Goal: Feedback & Contribution: Contribute content

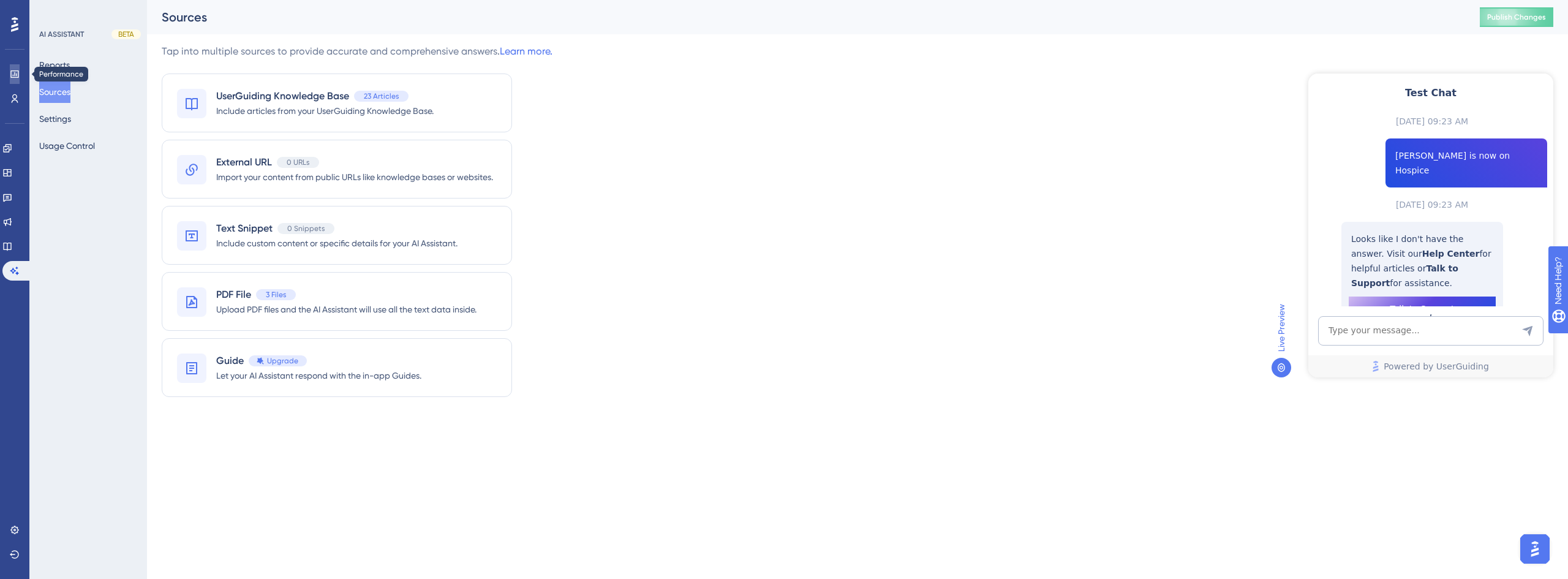
click at [20, 67] on link at bounding box center [14, 74] width 10 height 20
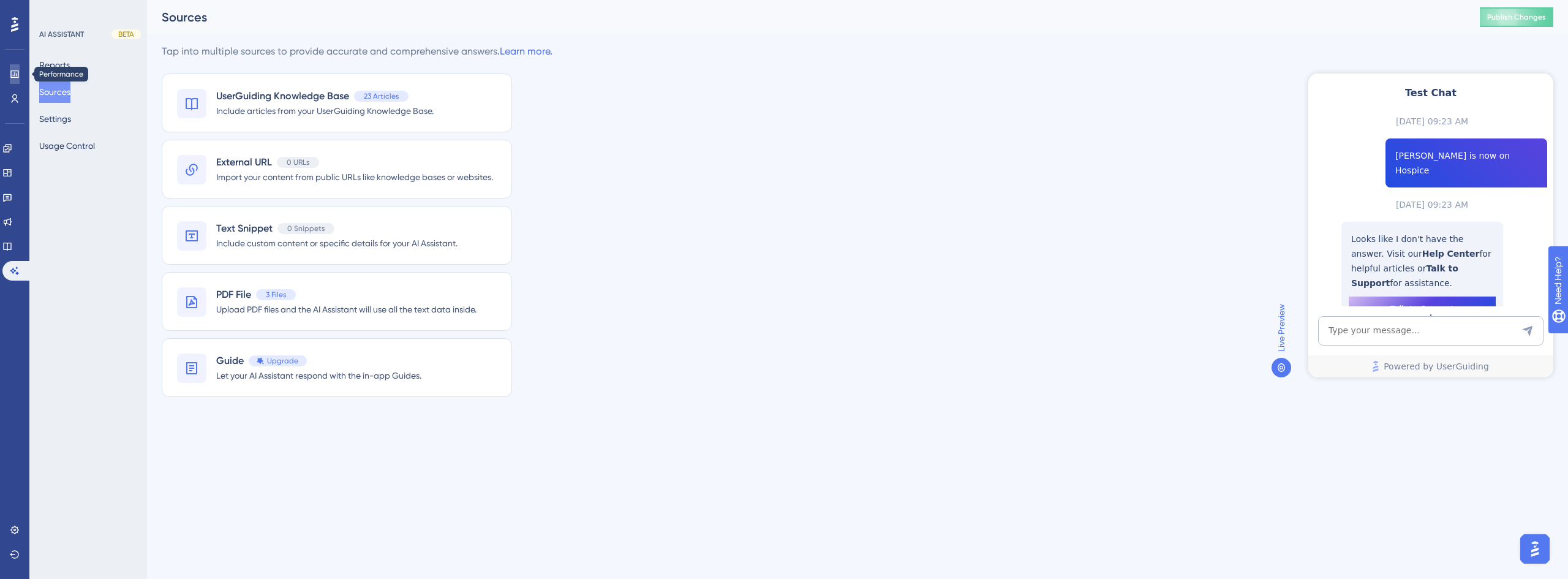
click at [20, 67] on link at bounding box center [14, 74] width 10 height 20
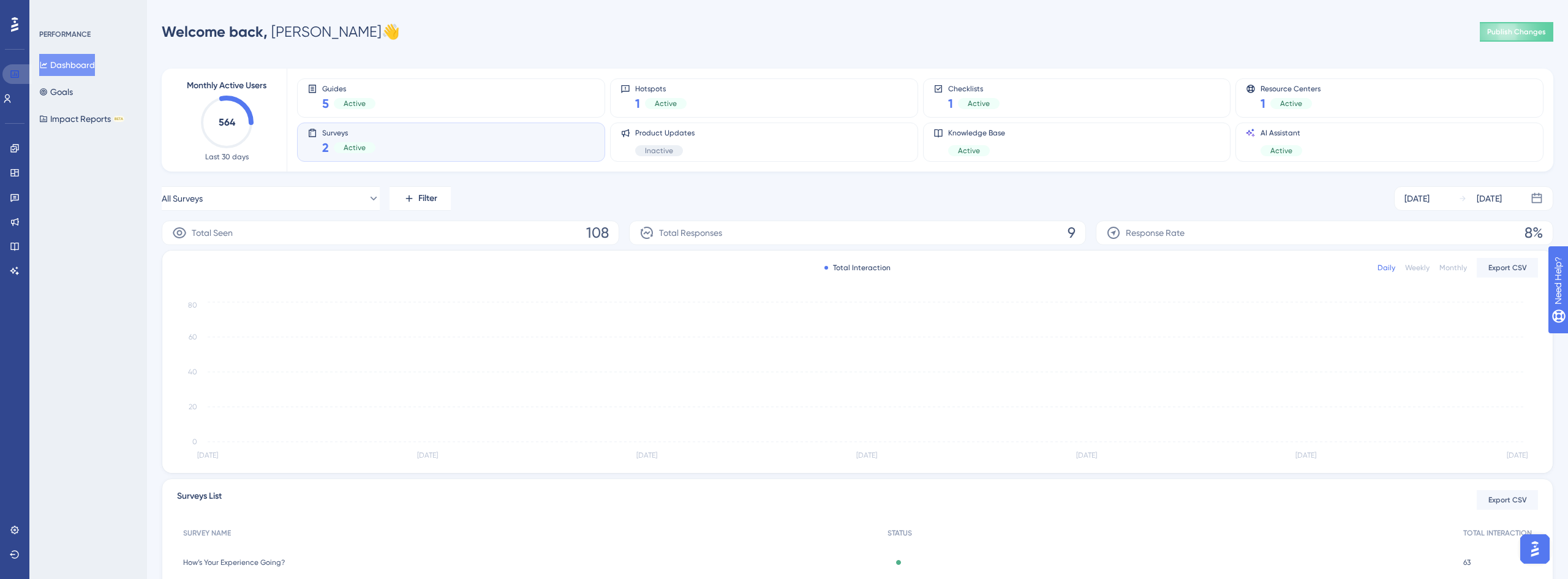
click at [20, 67] on link at bounding box center [17, 74] width 29 height 20
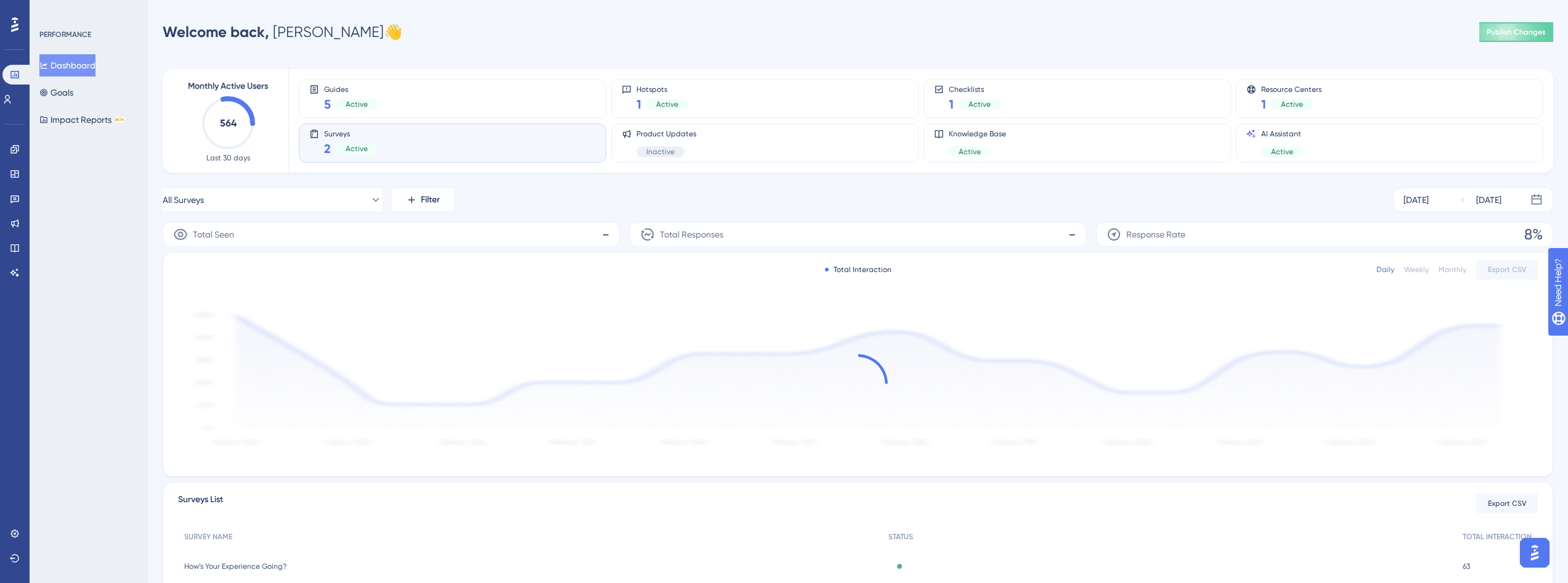
click at [385, 147] on div "Surveys 2 Active" at bounding box center [452, 143] width 286 height 28
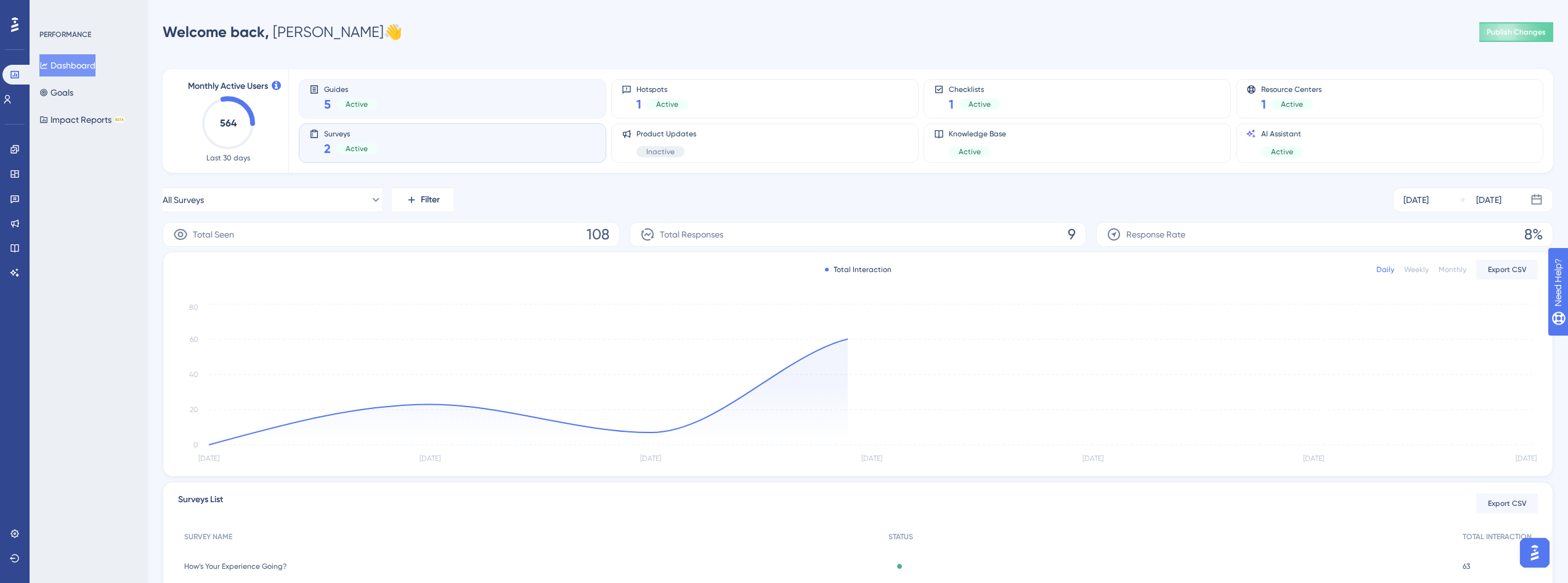
click at [423, 114] on div "Guides 5 Active" at bounding box center [452, 99] width 308 height 39
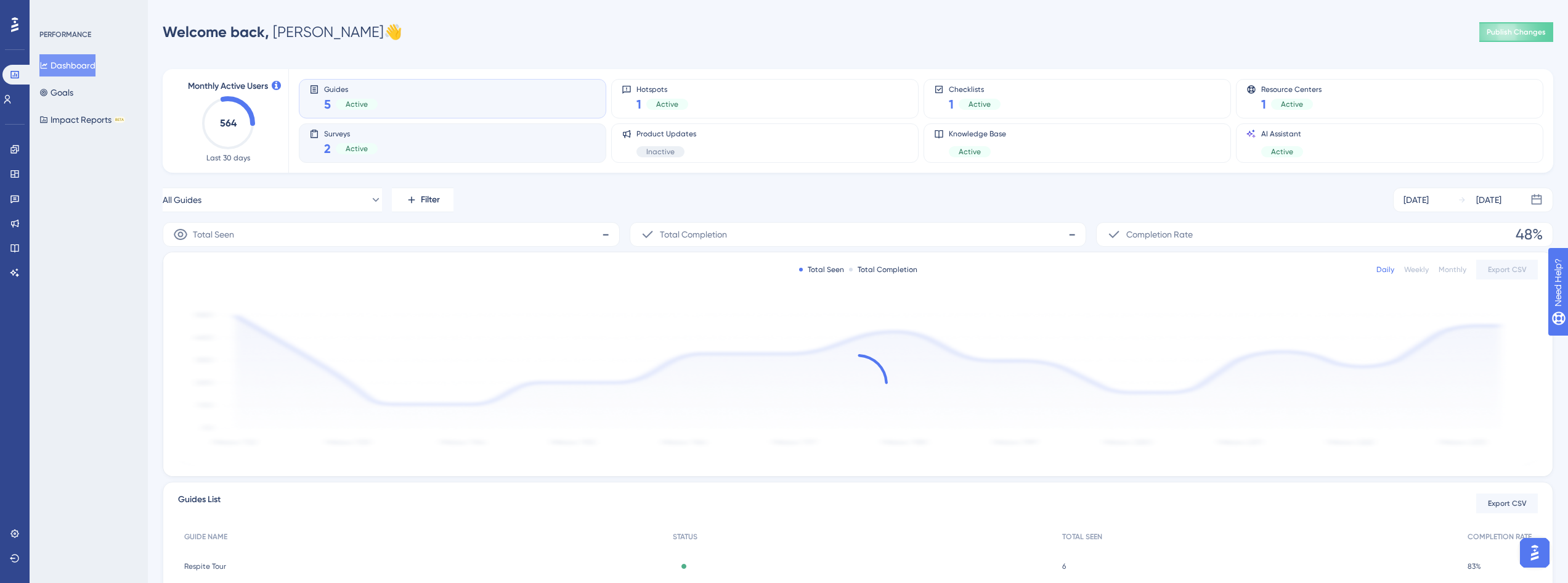
click at [419, 142] on div "Surveys 2 Active" at bounding box center [452, 143] width 286 height 28
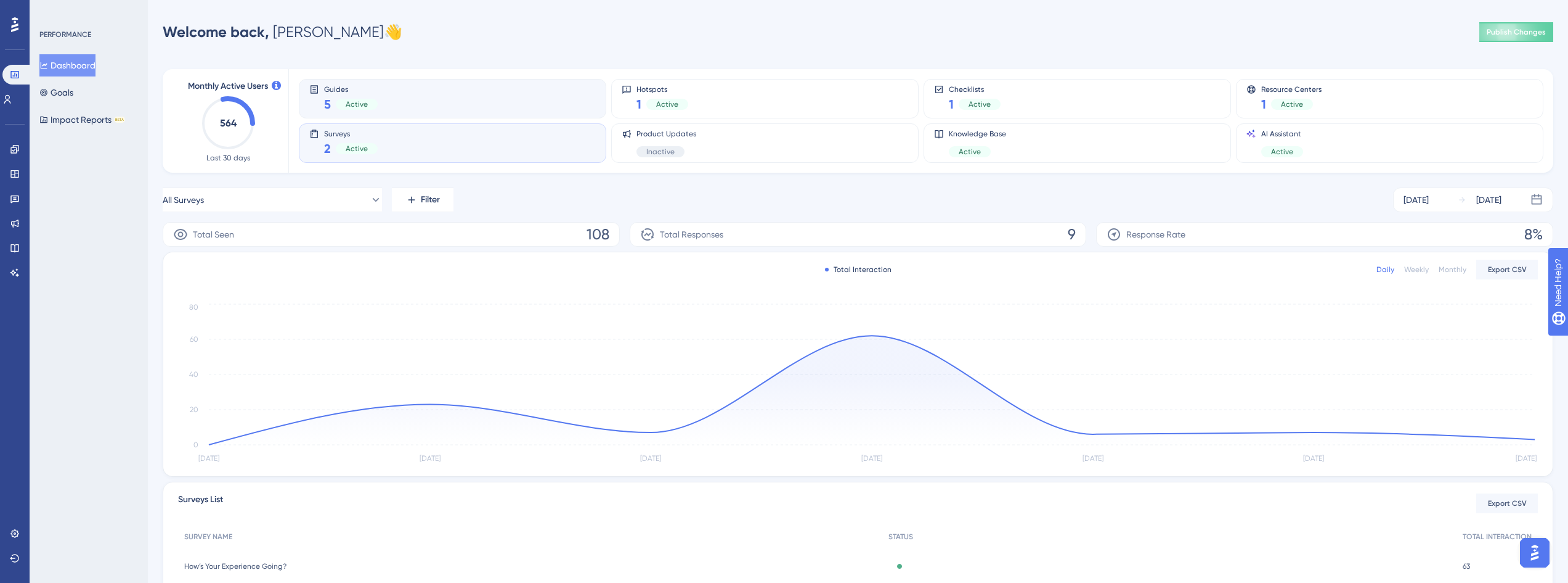
click at [526, 108] on div "Guides 5 Active" at bounding box center [452, 99] width 286 height 28
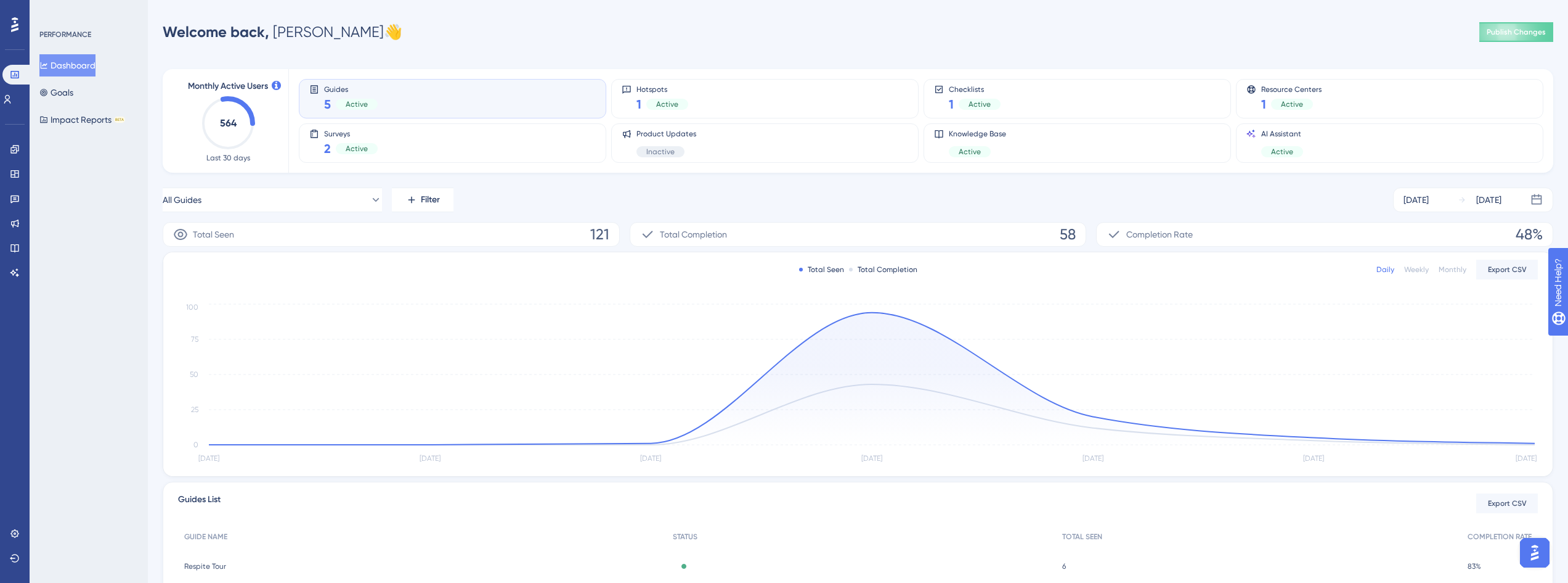
click at [23, 108] on div "Users" at bounding box center [15, 99] width 25 height 20
click at [17, 89] on div "Performance Users" at bounding box center [15, 87] width 25 height 44
click at [12, 92] on link at bounding box center [8, 99] width 10 height 20
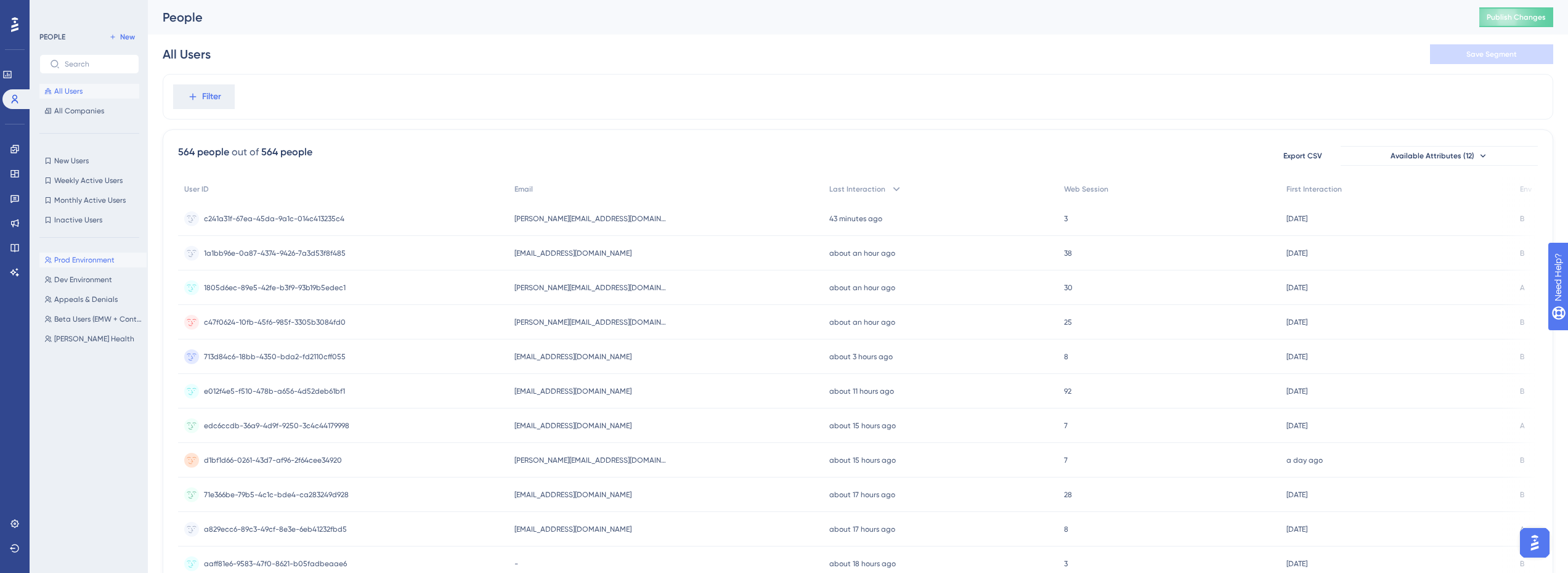
click at [95, 256] on span "Prod Environment" at bounding box center [85, 260] width 61 height 10
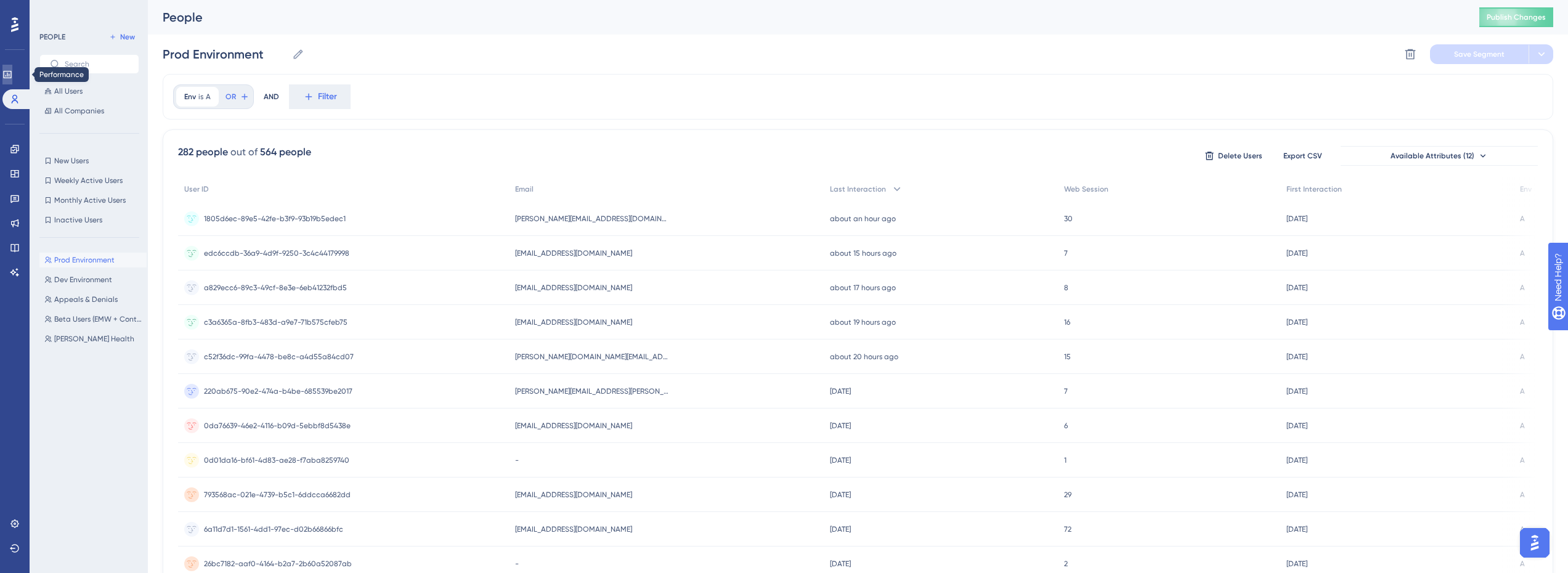
click at [12, 73] on icon at bounding box center [8, 74] width 10 height 10
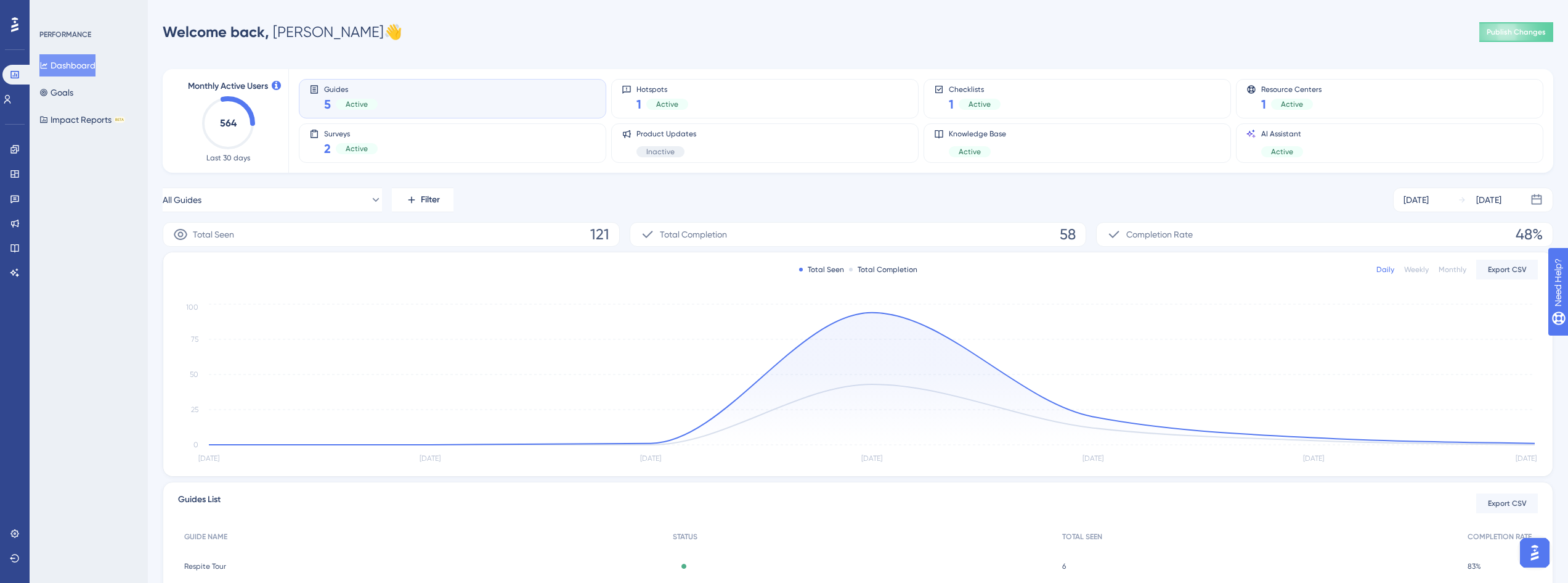
click at [374, 105] on div "Active" at bounding box center [357, 104] width 42 height 11
click at [378, 138] on div "Surveys 2 Active" at bounding box center [452, 143] width 286 height 28
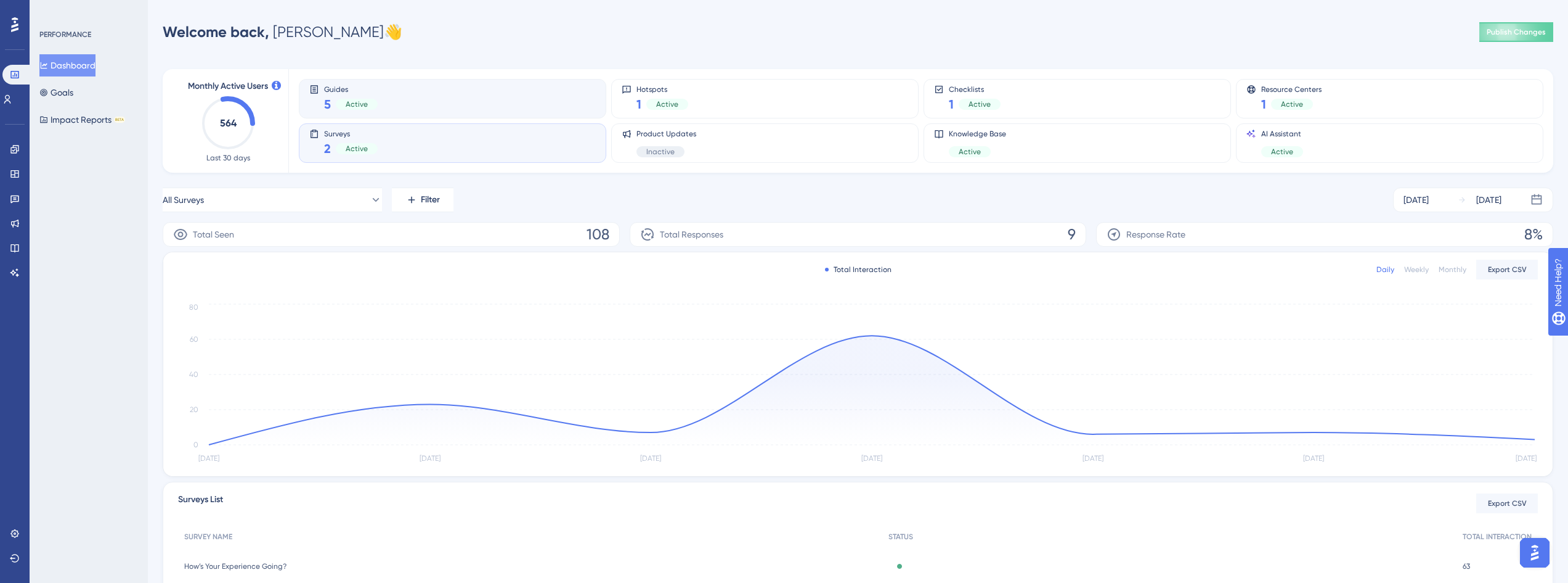
click at [468, 96] on div "Guides 5 Active" at bounding box center [452, 99] width 286 height 28
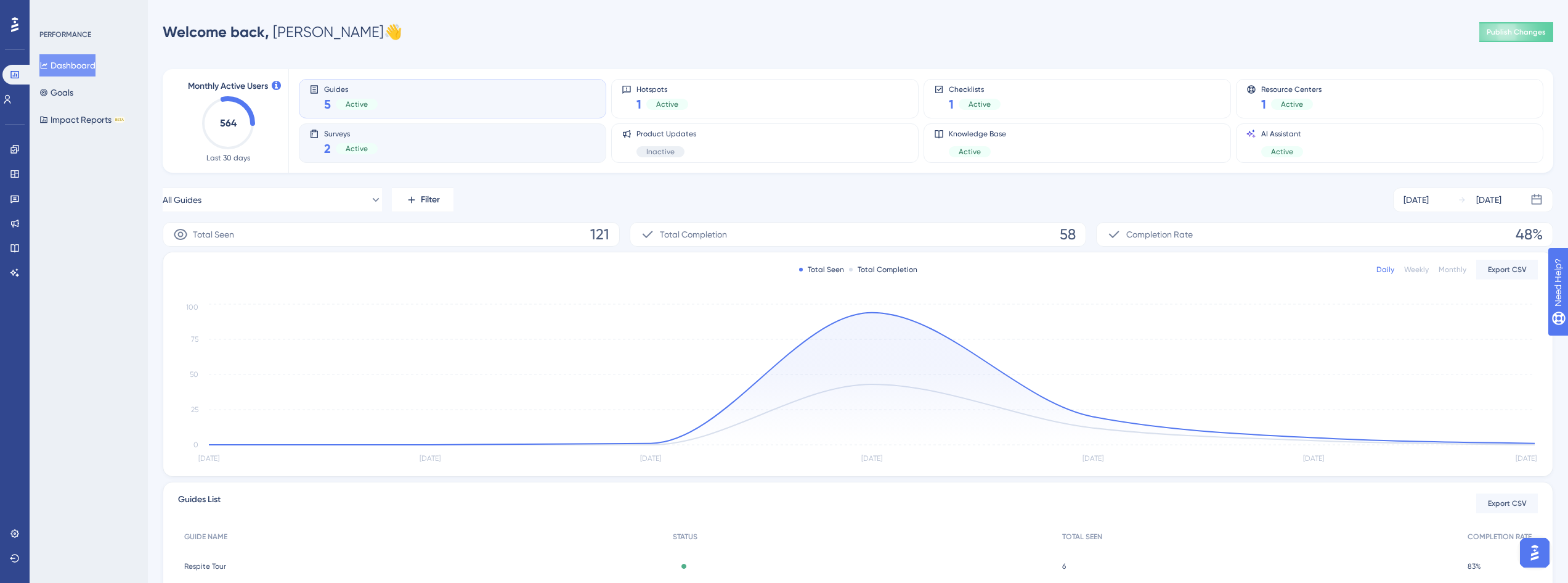
click at [483, 146] on div "Surveys 2 Active" at bounding box center [452, 143] width 286 height 28
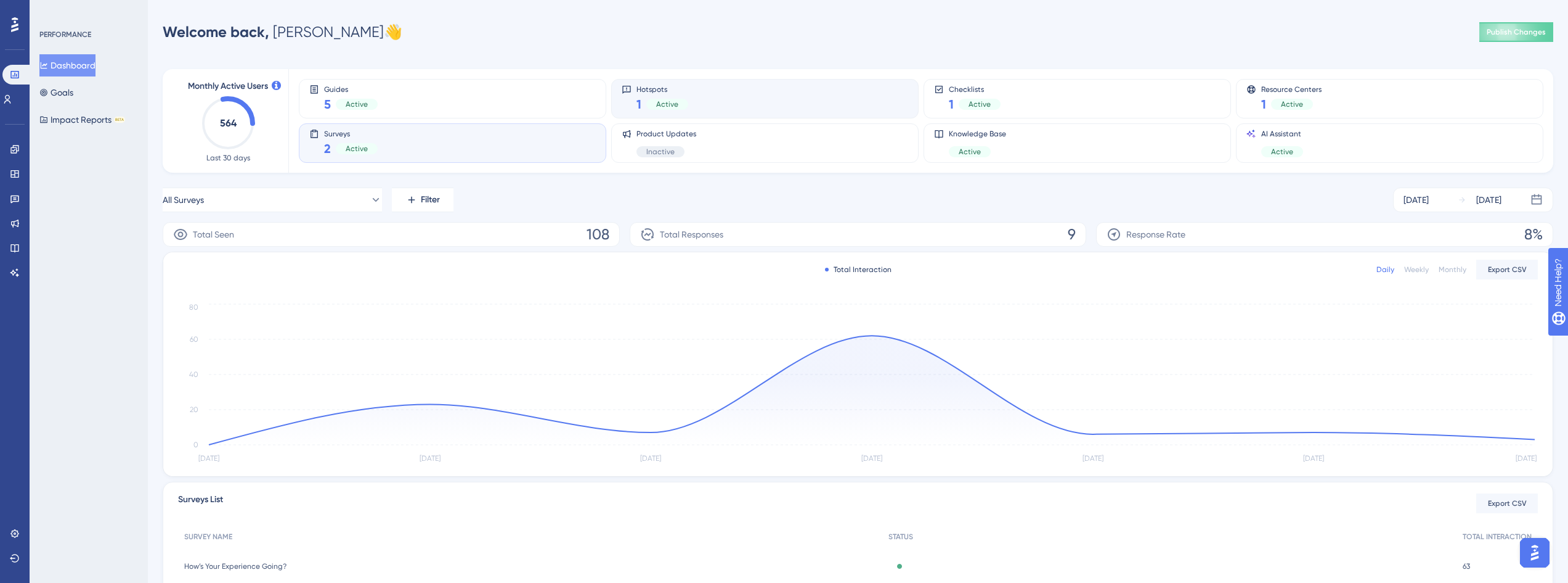
click at [817, 99] on div "Hotspots 1 Active" at bounding box center [765, 99] width 286 height 28
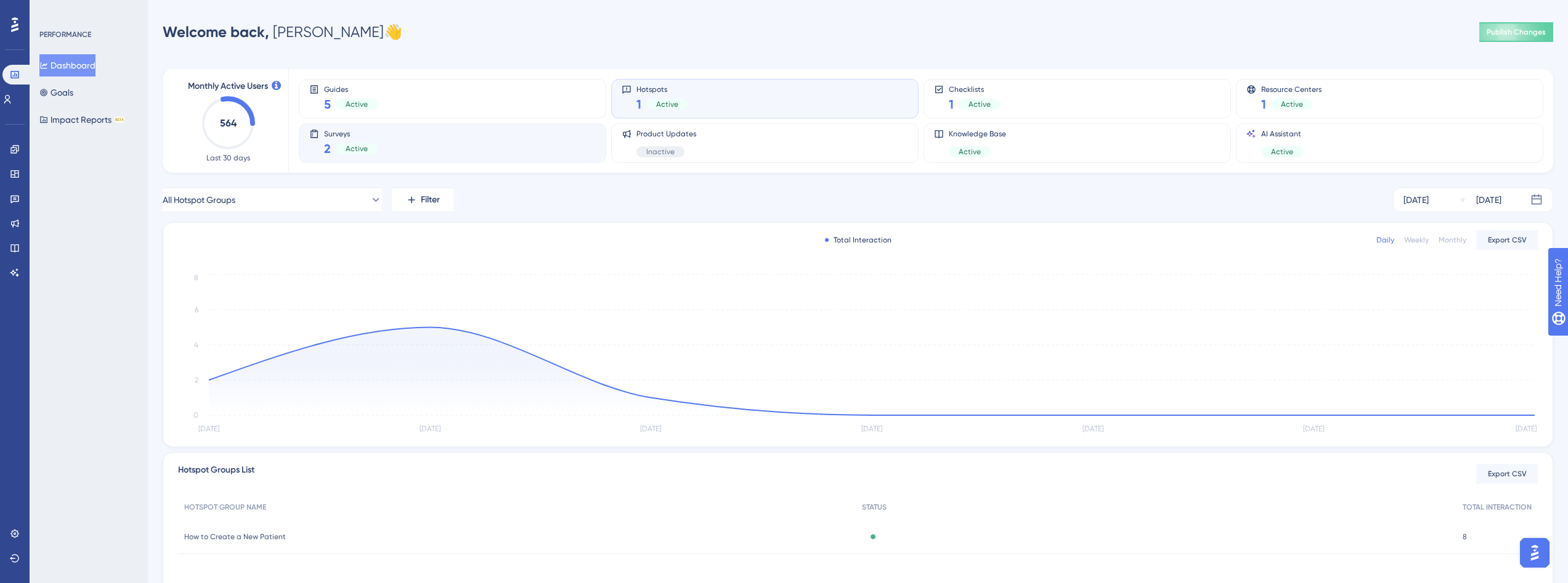
click at [412, 136] on div "Surveys 2 Active" at bounding box center [452, 143] width 286 height 28
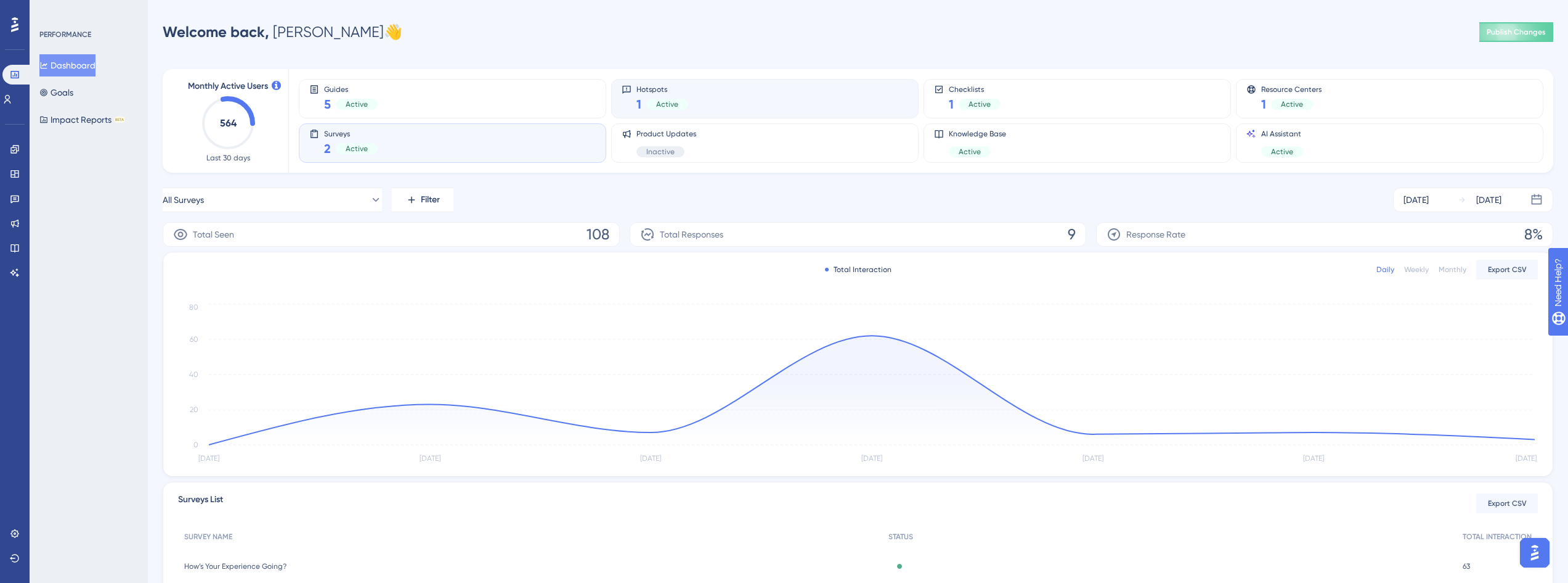
click at [800, 96] on div "Hotspots 1 Active" at bounding box center [765, 99] width 286 height 28
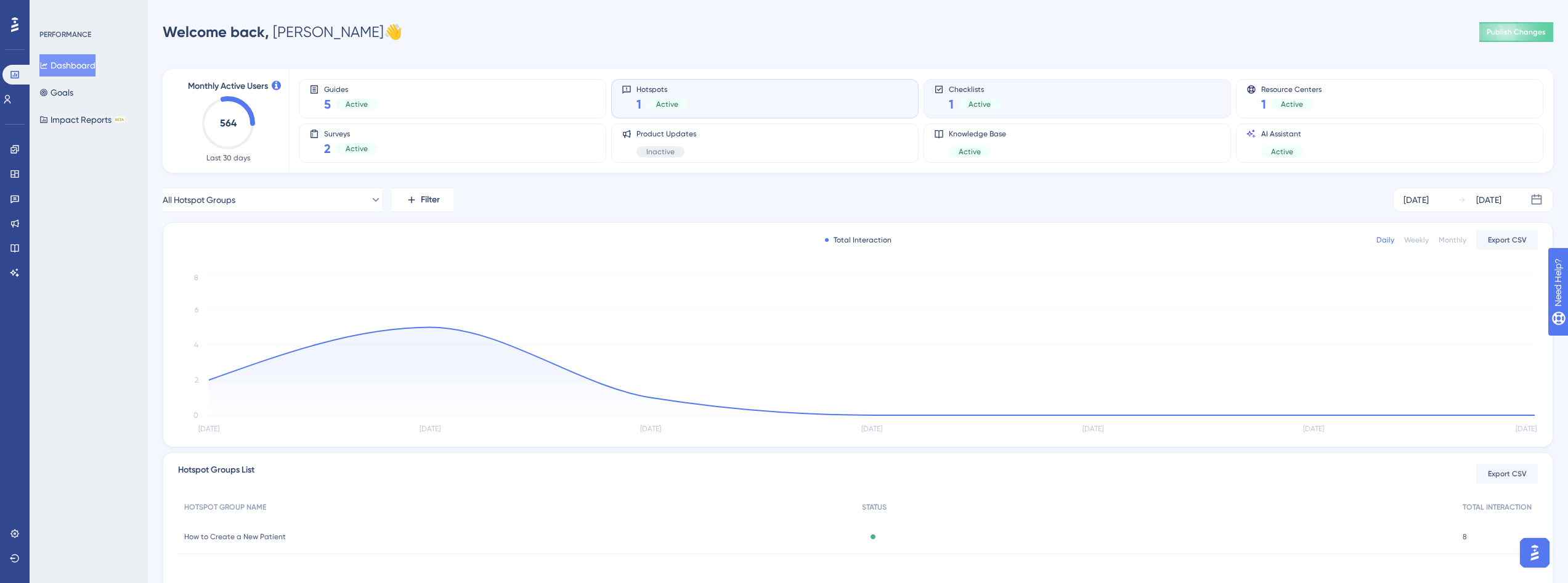
click at [1045, 101] on div "Checklists 1 Active" at bounding box center [1078, 99] width 286 height 28
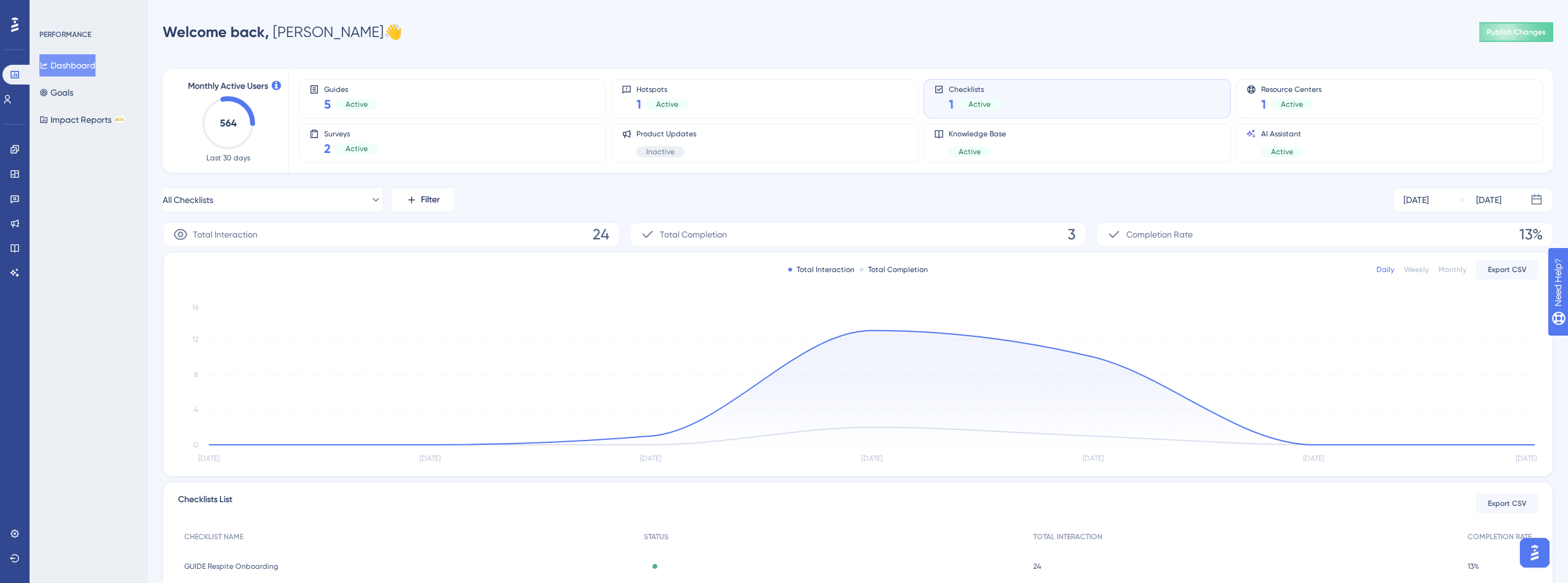
click at [536, 123] on div "Guides 5 Active Hotspots 1 Active Checklists 1 Active Resource Centers 1 Active…" at bounding box center [914, 121] width 1230 height 103
click at [526, 144] on div "Surveys 2 Active" at bounding box center [452, 143] width 286 height 28
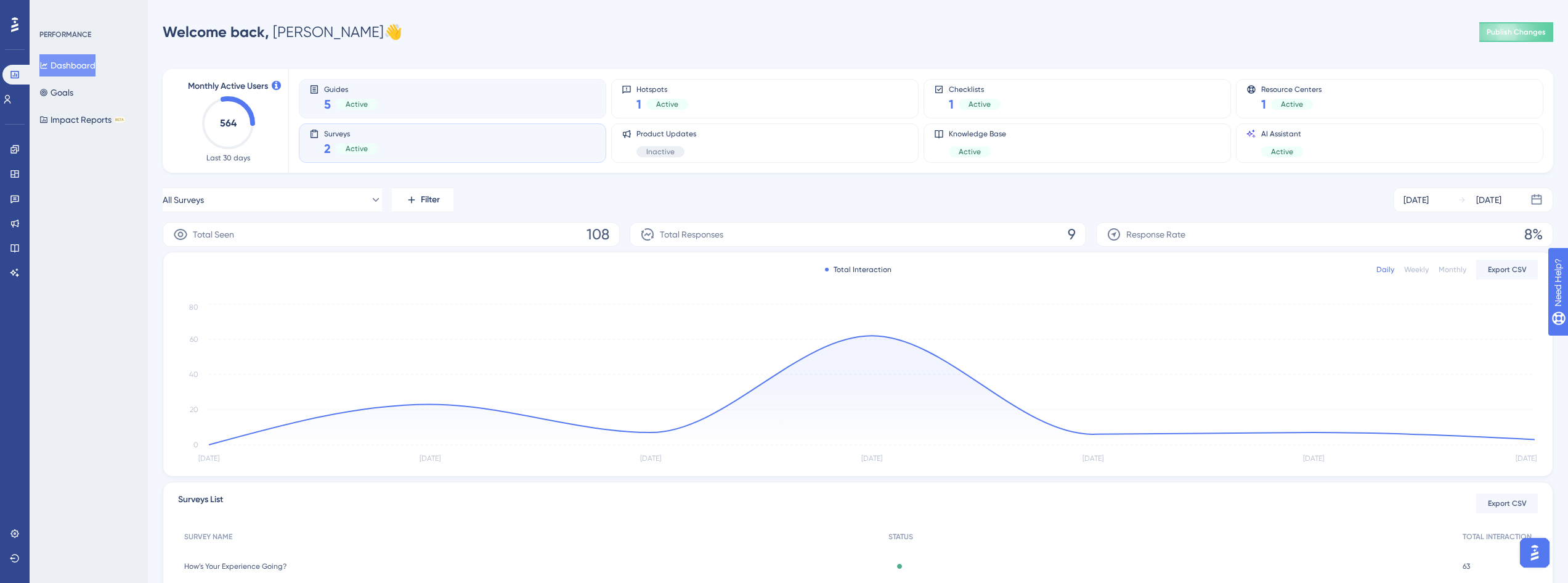
click at [520, 98] on div "Guides 5 Active" at bounding box center [452, 99] width 286 height 28
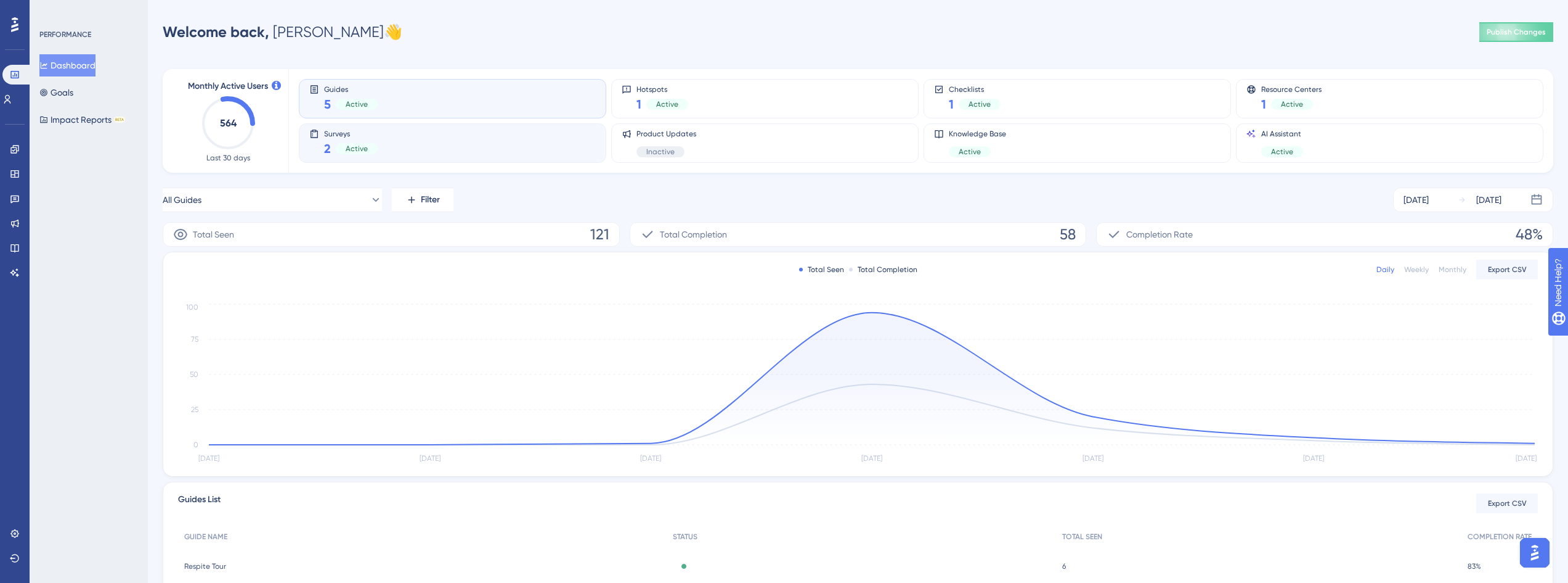
click at [523, 129] on div "Surveys 2 Active" at bounding box center [452, 143] width 308 height 39
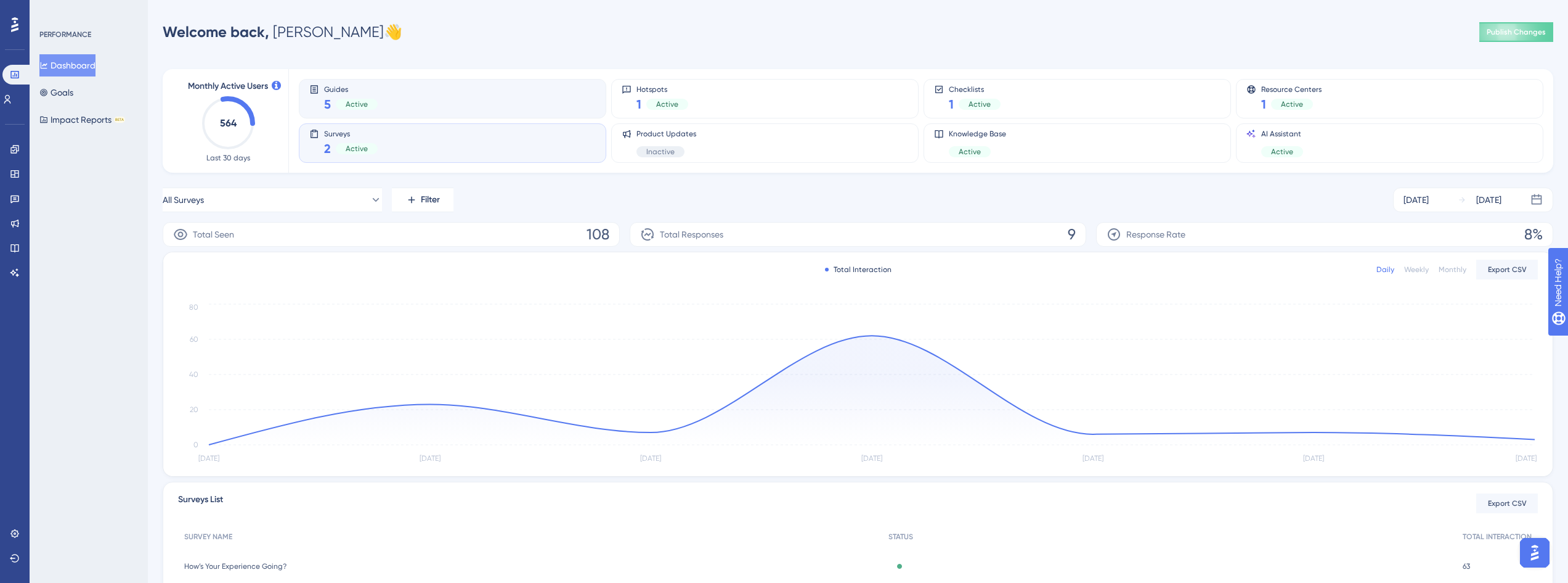
click at [525, 101] on div "Guides 5 Active" at bounding box center [452, 99] width 286 height 28
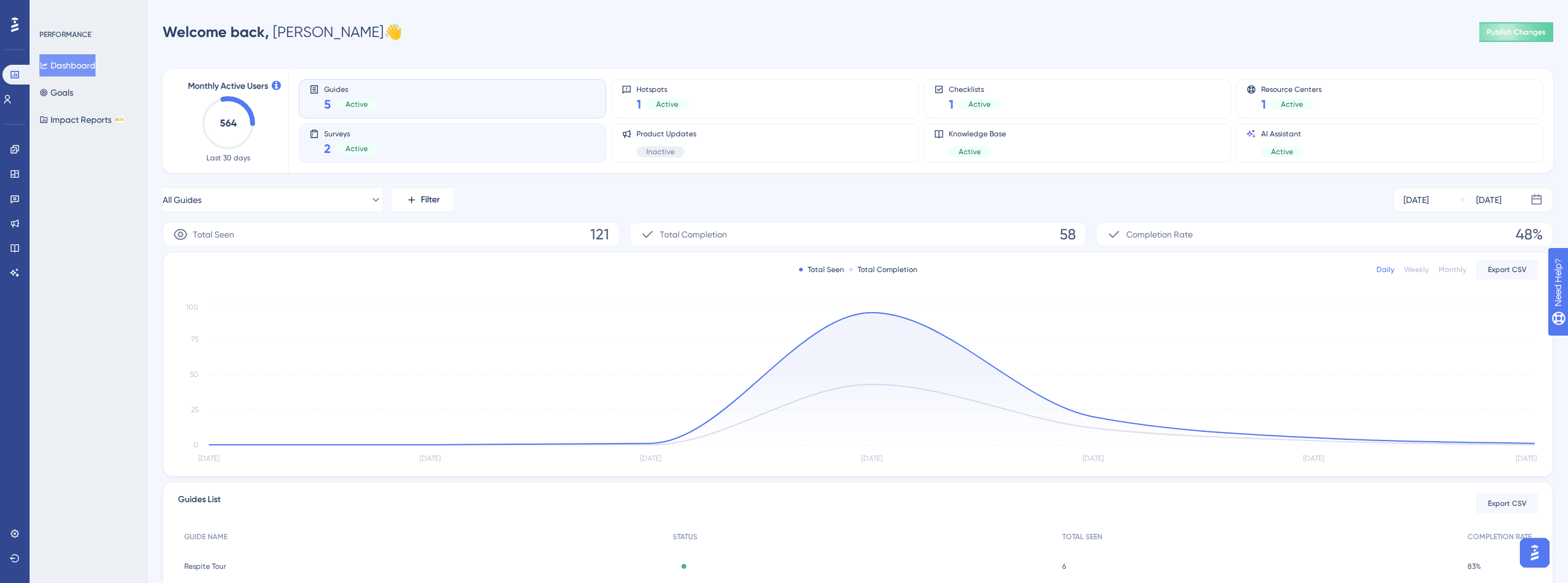
click at [527, 143] on div "Surveys 2 Active" at bounding box center [452, 143] width 286 height 28
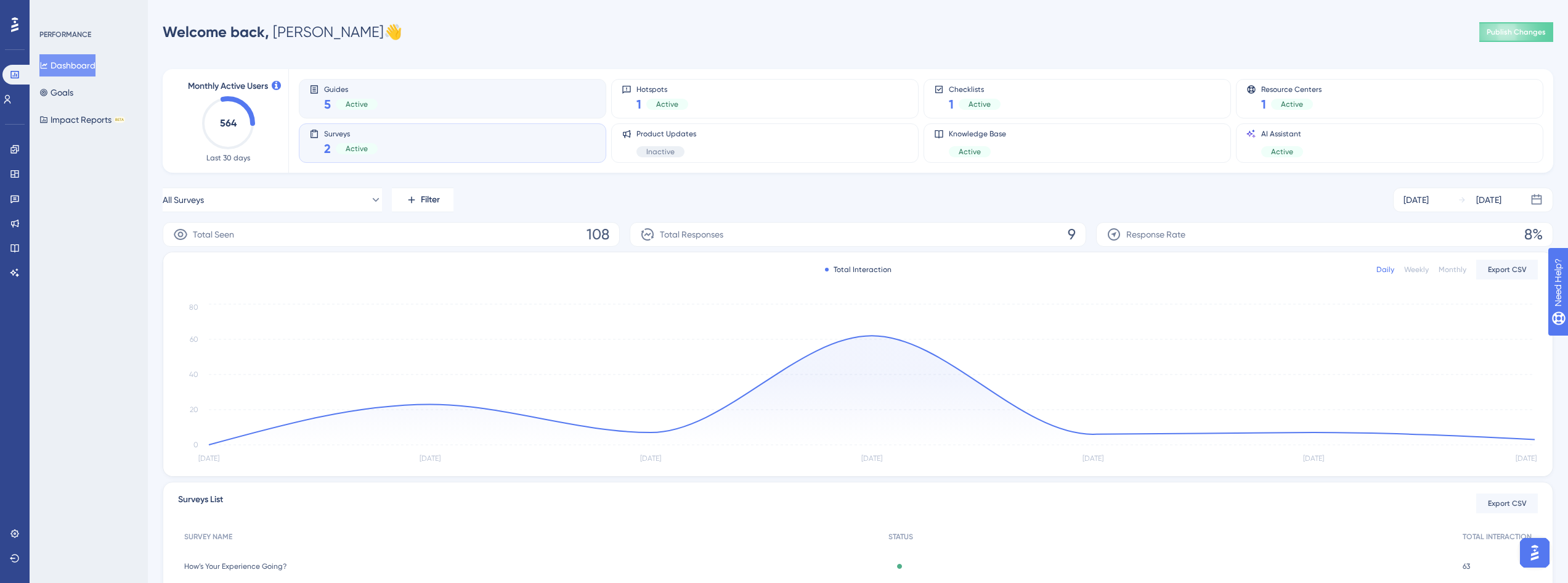
click at [526, 112] on div "Guides 5 Active" at bounding box center [452, 99] width 286 height 28
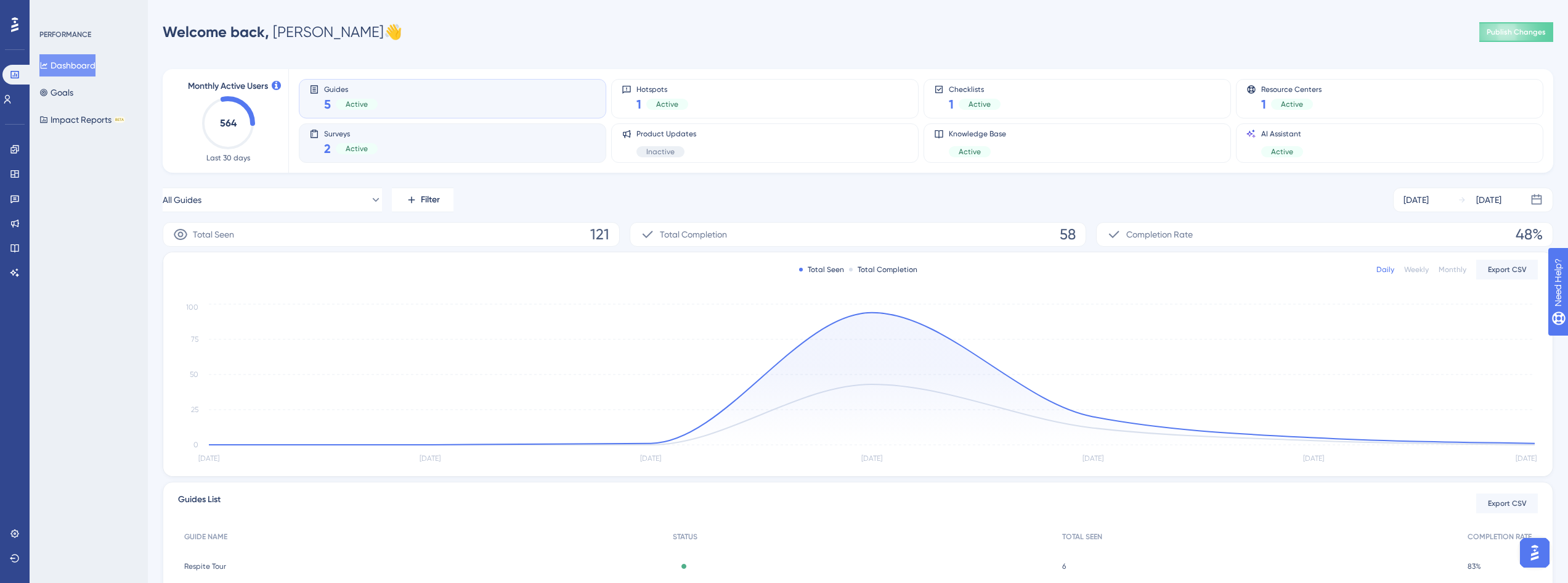
click at [526, 152] on div "Surveys 2 Active" at bounding box center [452, 143] width 286 height 28
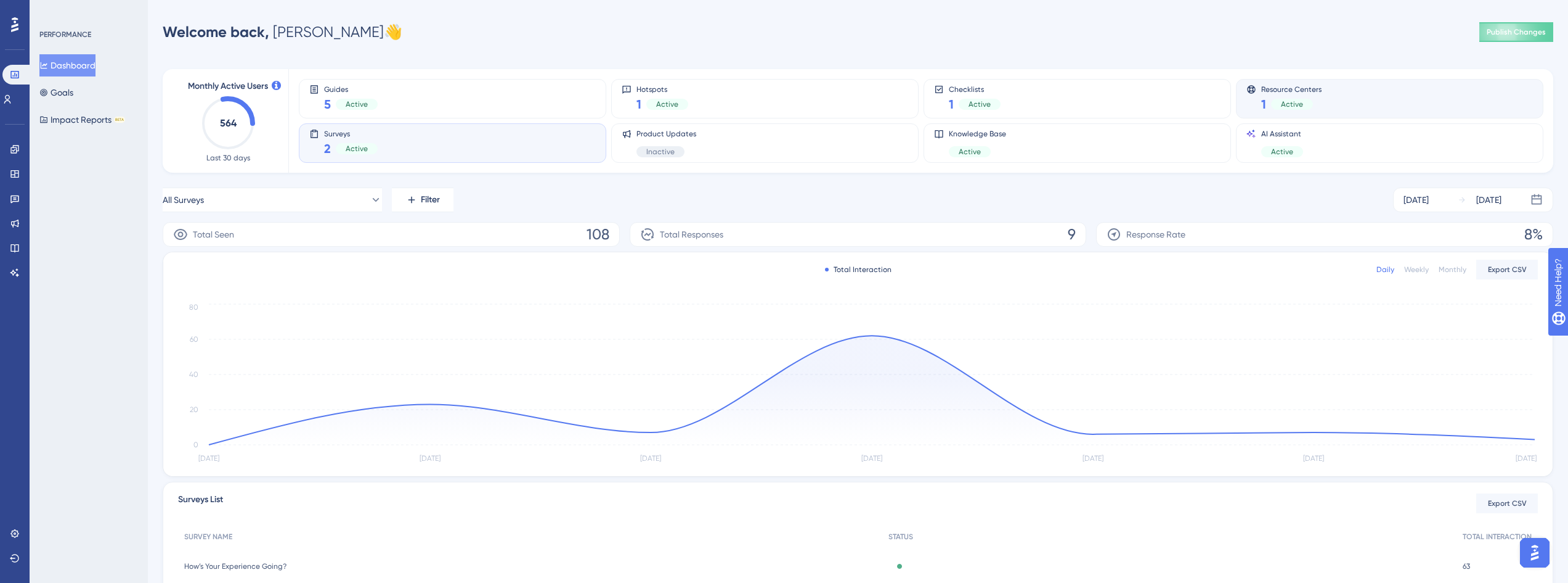
click at [1392, 103] on div "Resource Centers 1 Active" at bounding box center [1390, 99] width 286 height 28
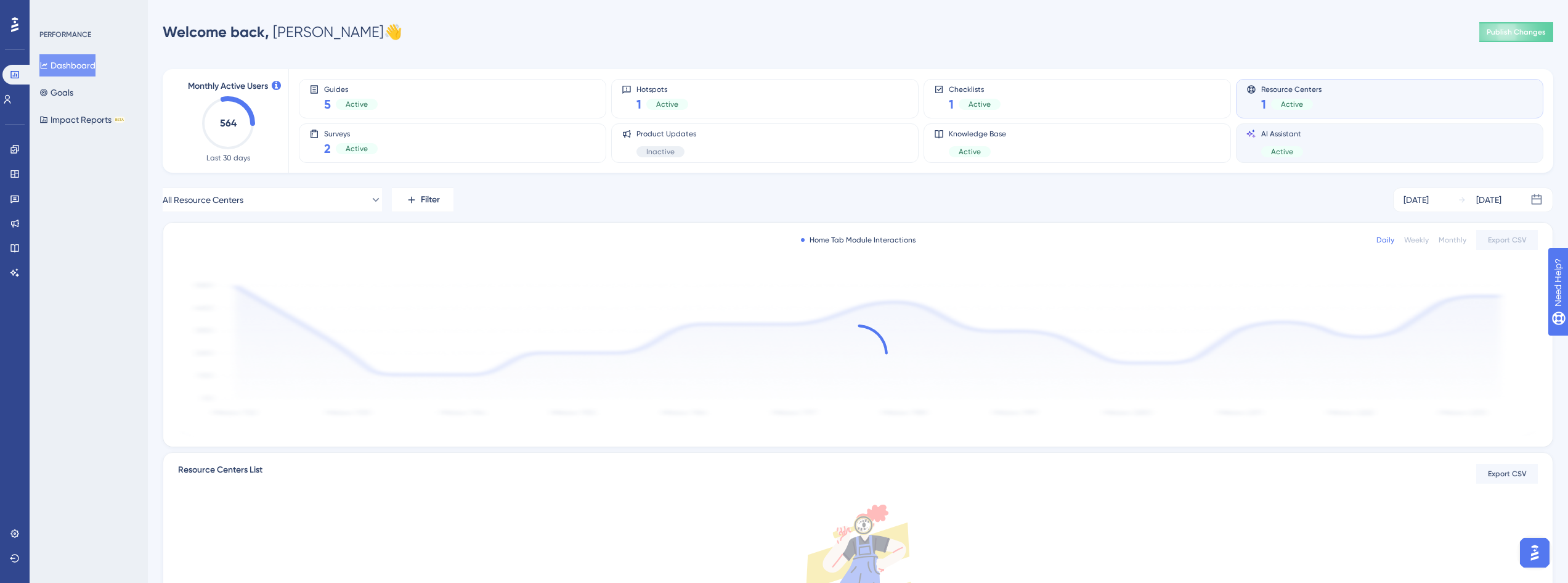
click at [1328, 145] on div "AI Assistant Active" at bounding box center [1390, 143] width 286 height 28
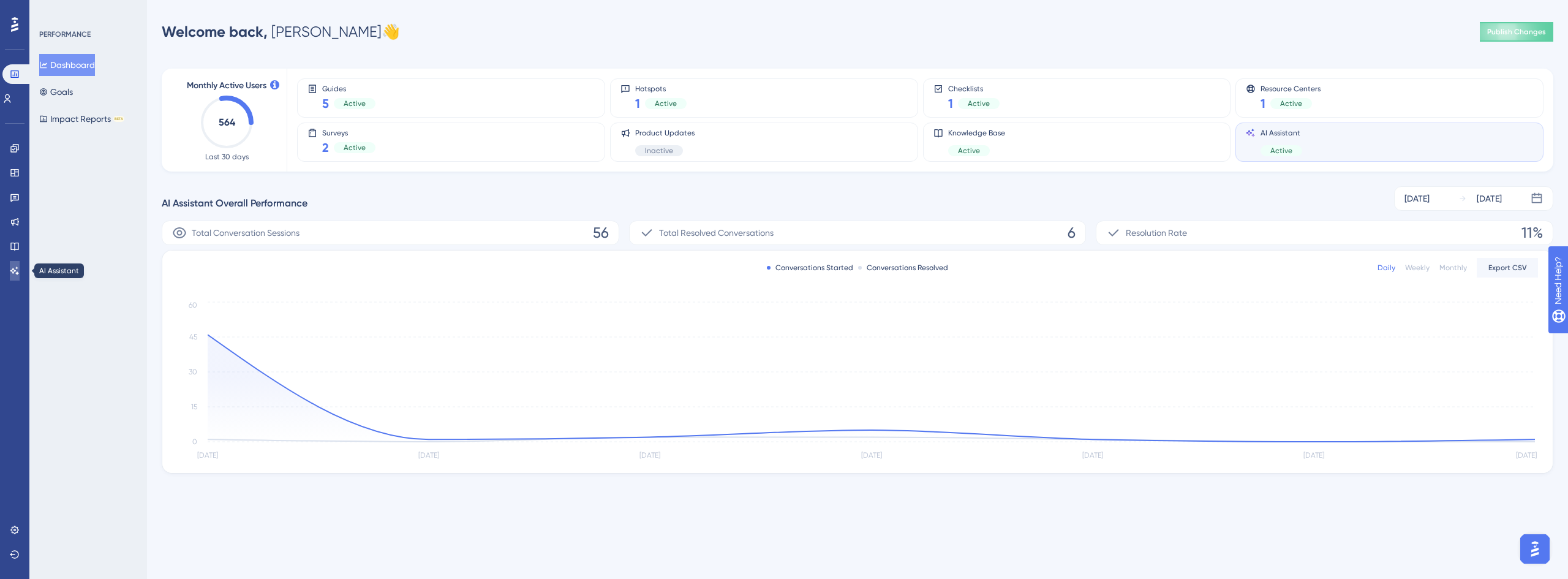
click at [19, 270] on icon at bounding box center [14, 270] width 10 height 10
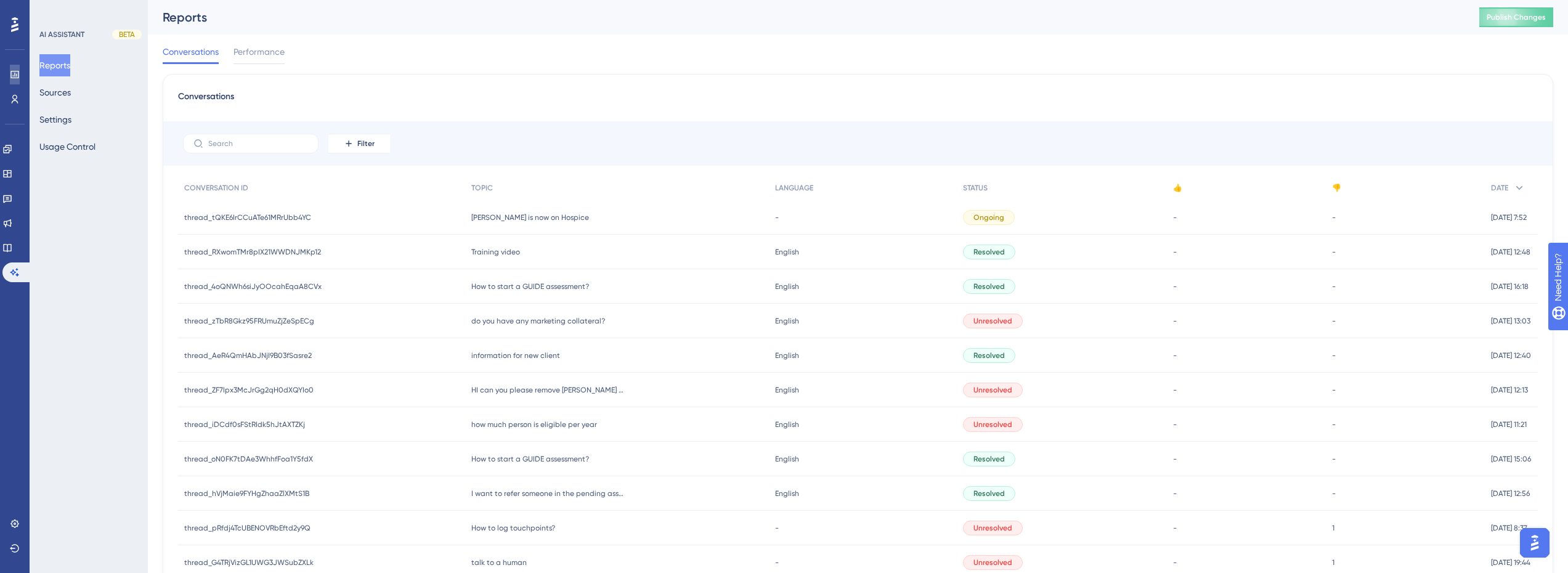
click at [16, 74] on icon at bounding box center [14, 74] width 8 height 8
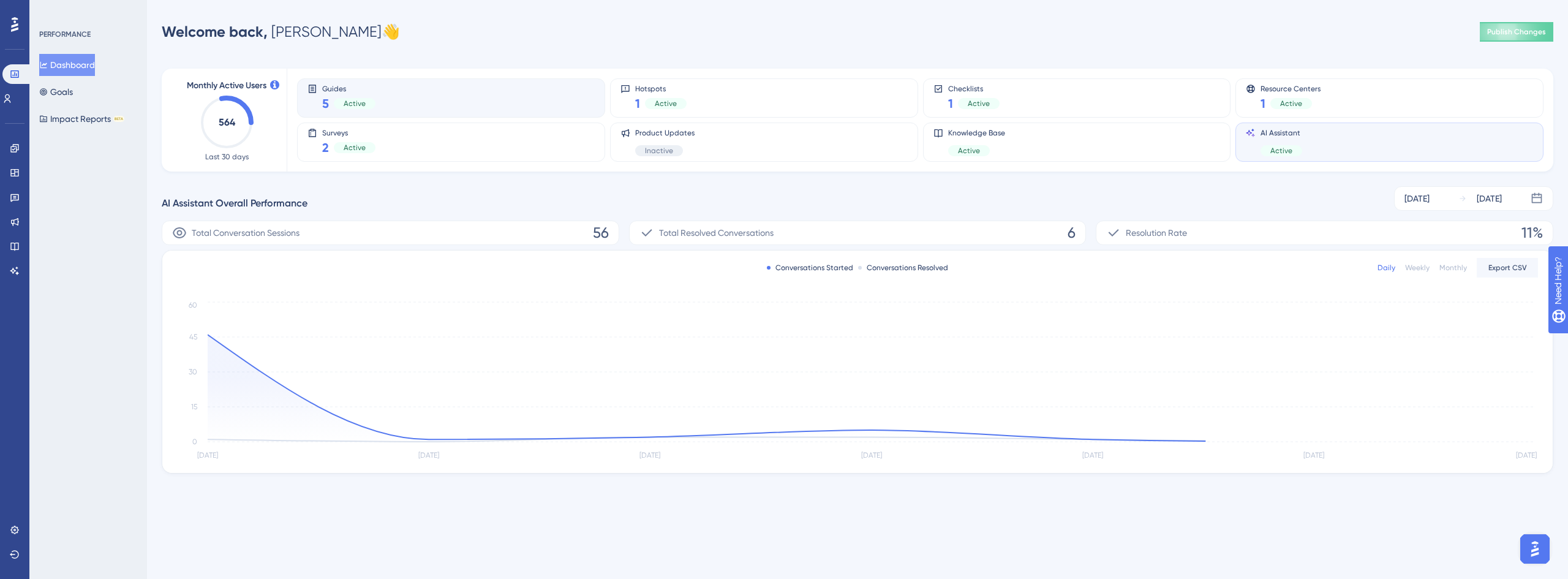
click at [400, 103] on div "Guides 5 Active" at bounding box center [451, 98] width 287 height 28
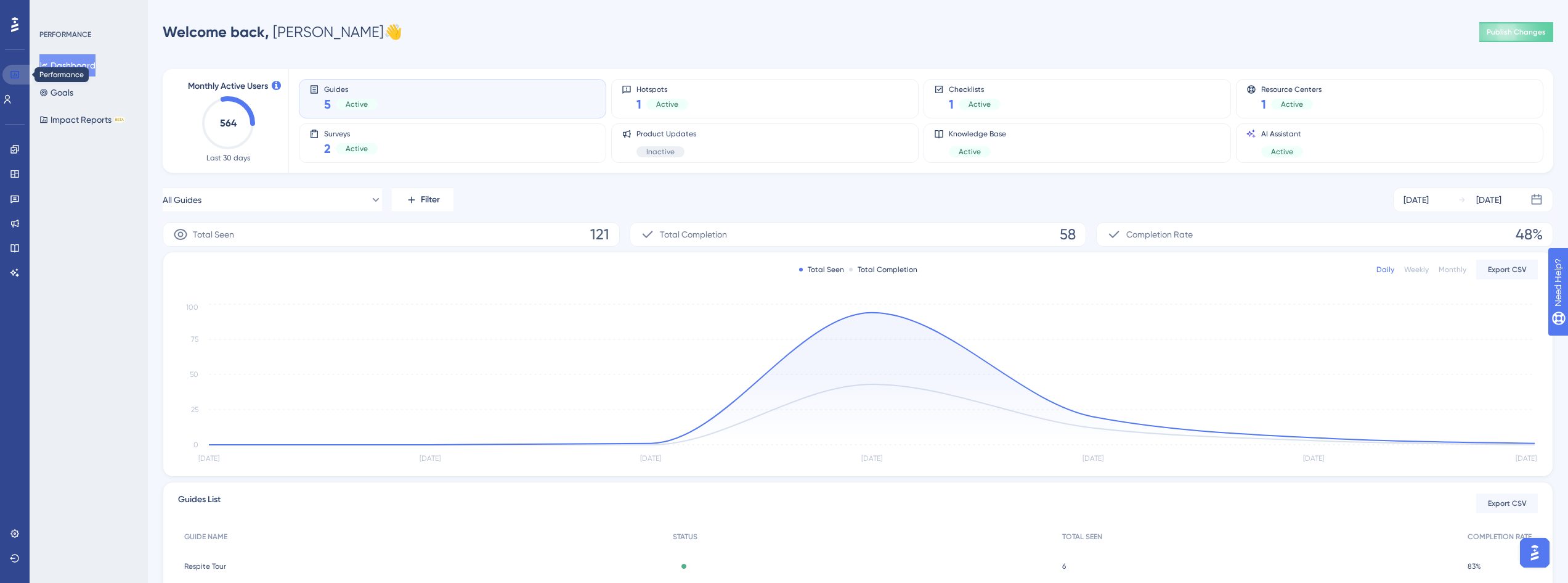
click at [17, 78] on icon at bounding box center [14, 74] width 8 height 8
click at [78, 61] on button "Dashboard" at bounding box center [67, 65] width 56 height 22
click at [419, 146] on div "Surveys 2 Active" at bounding box center [452, 143] width 286 height 28
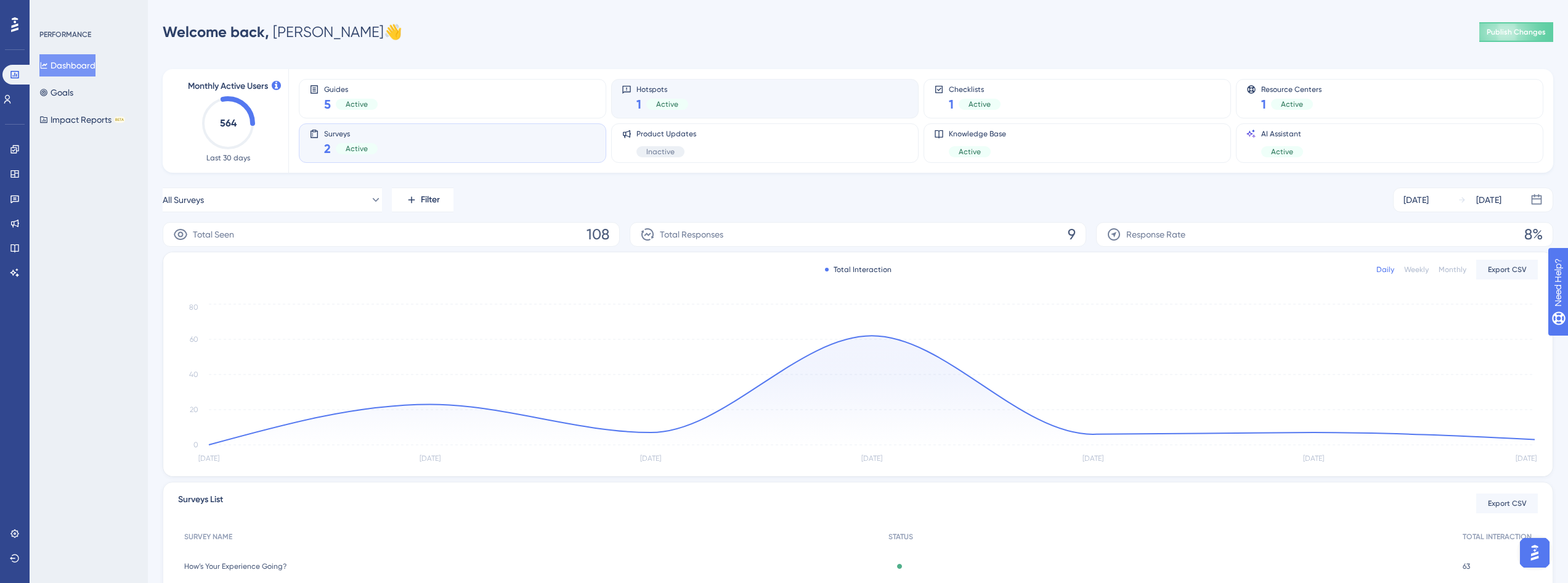
click at [784, 95] on div "Hotspots 1 Active" at bounding box center [765, 99] width 286 height 28
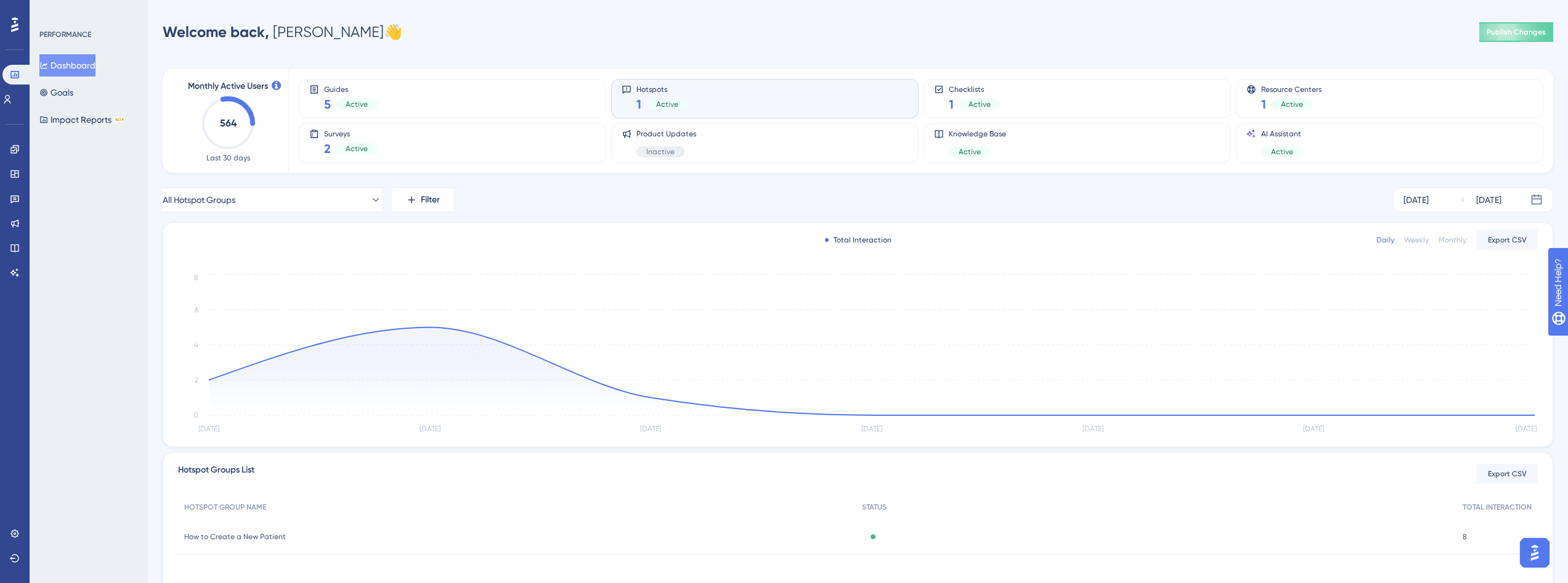
click at [693, 91] on div "Hotspots 1 Active" at bounding box center [765, 99] width 286 height 28
click at [248, 537] on span "How to Create a New Patient" at bounding box center [236, 536] width 102 height 10
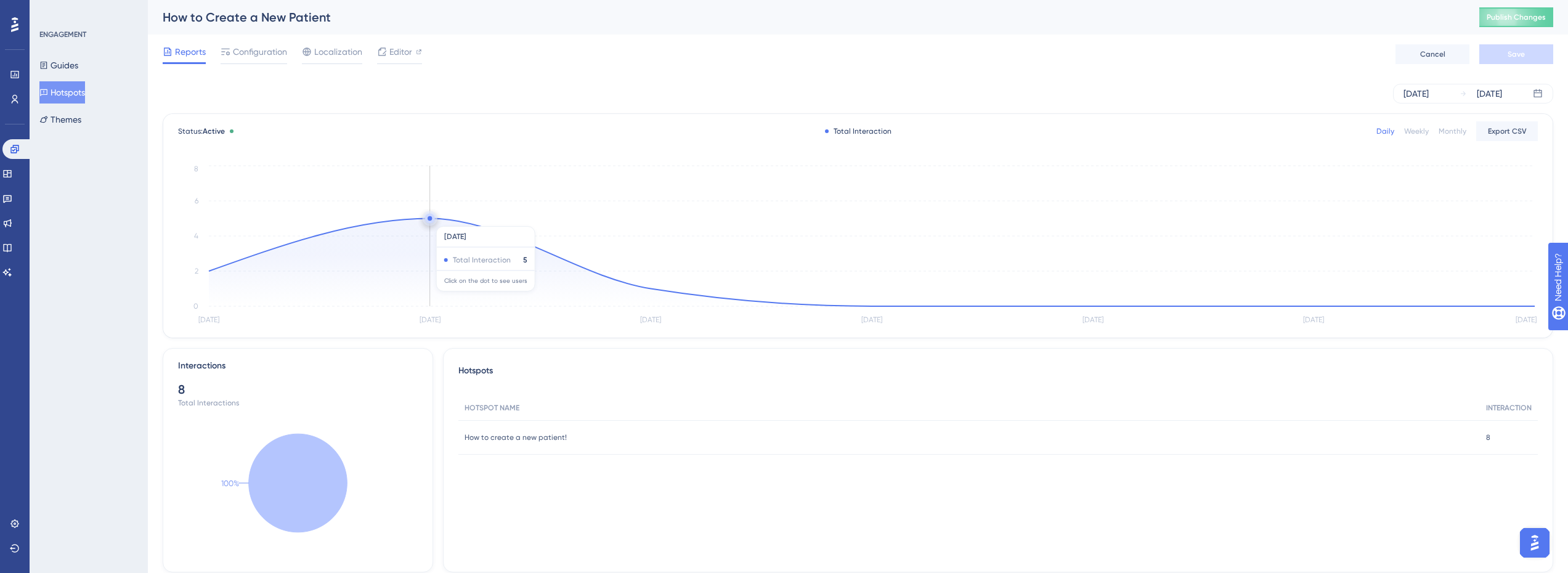
click at [432, 220] on circle at bounding box center [430, 219] width 10 height 10
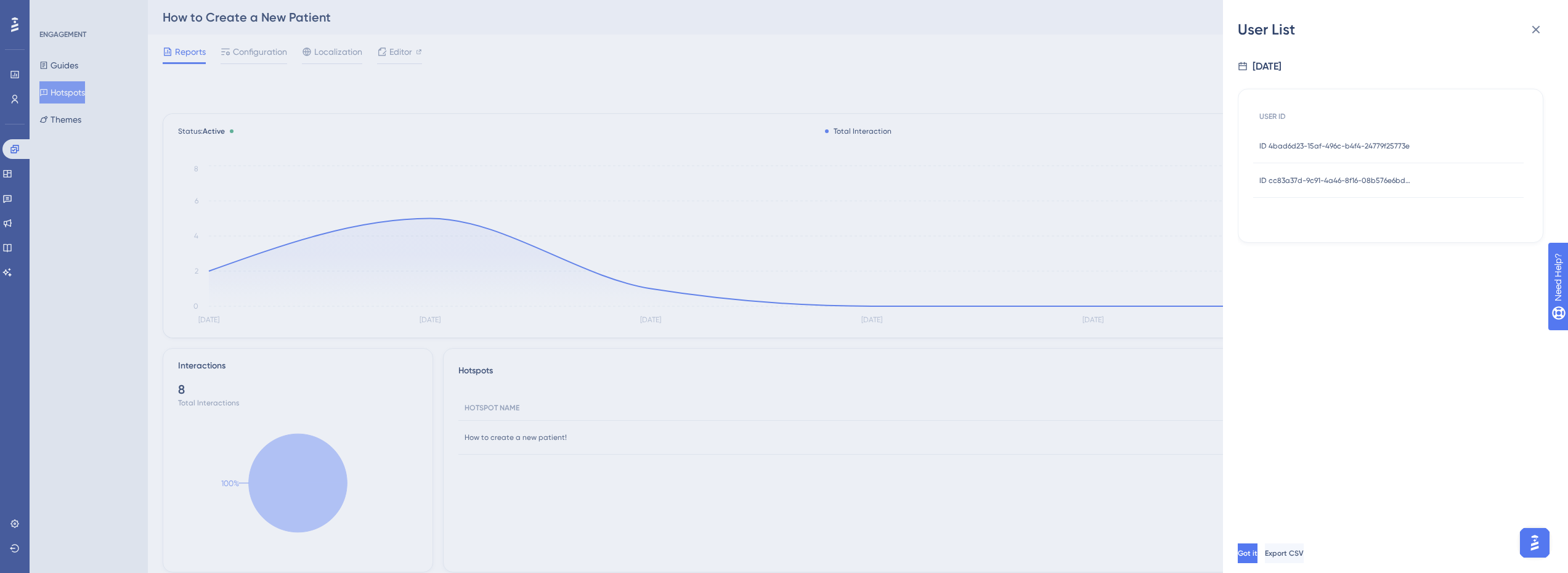
click at [1218, 191] on div "User List [DATE] USER ID ID 4bad6d23-15af-496c-b4f4-24779f25773e ID 4bad6d23-15…" at bounding box center [784, 286] width 1568 height 573
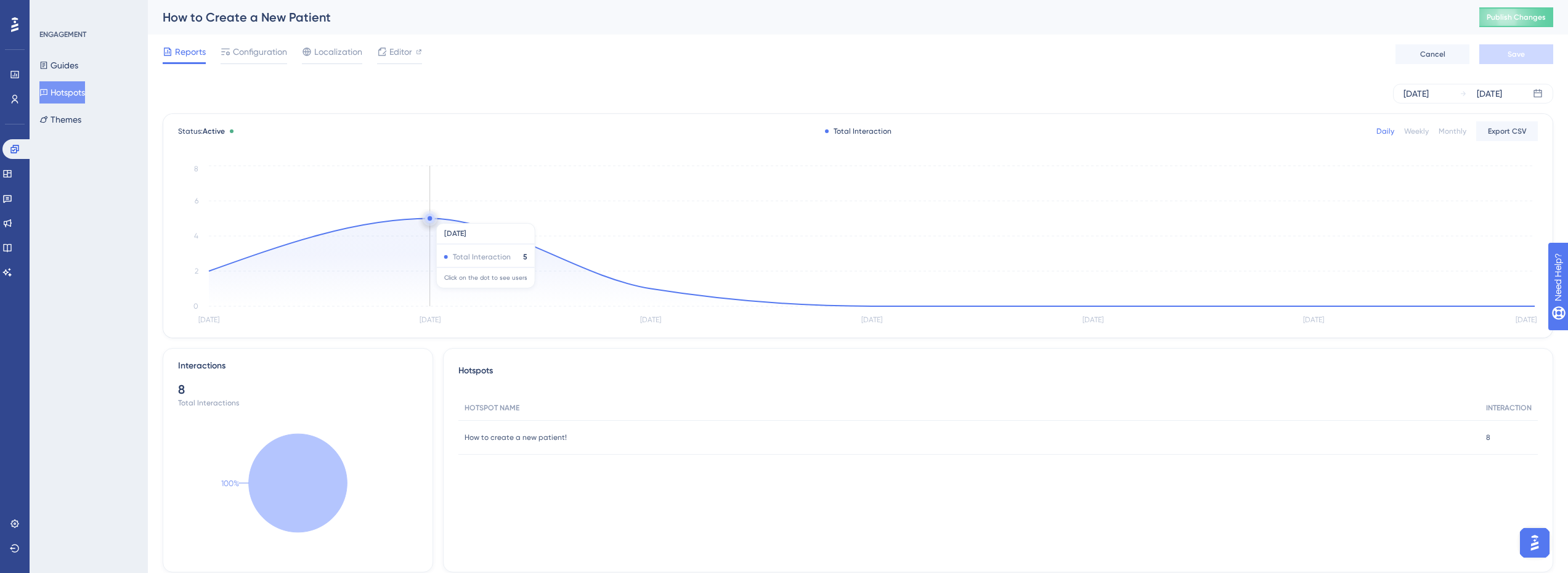
click at [431, 217] on circle at bounding box center [430, 218] width 4 height 4
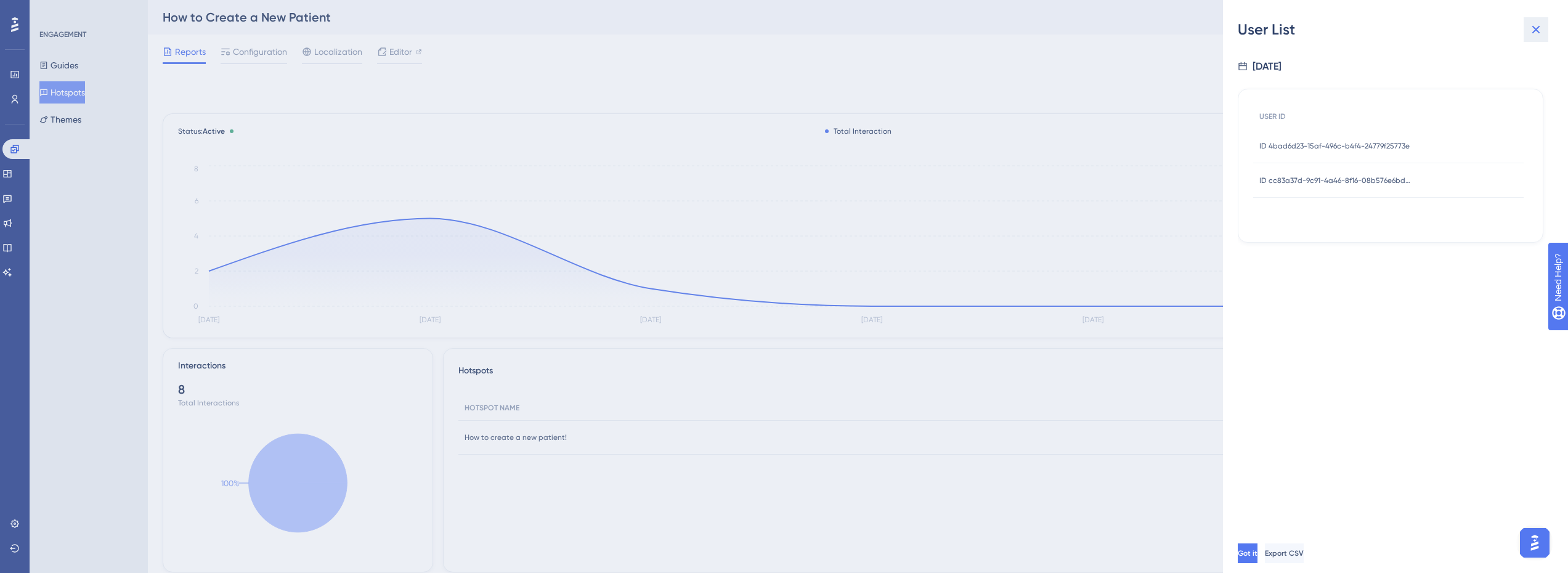
click at [1544, 25] on button at bounding box center [1536, 30] width 25 height 25
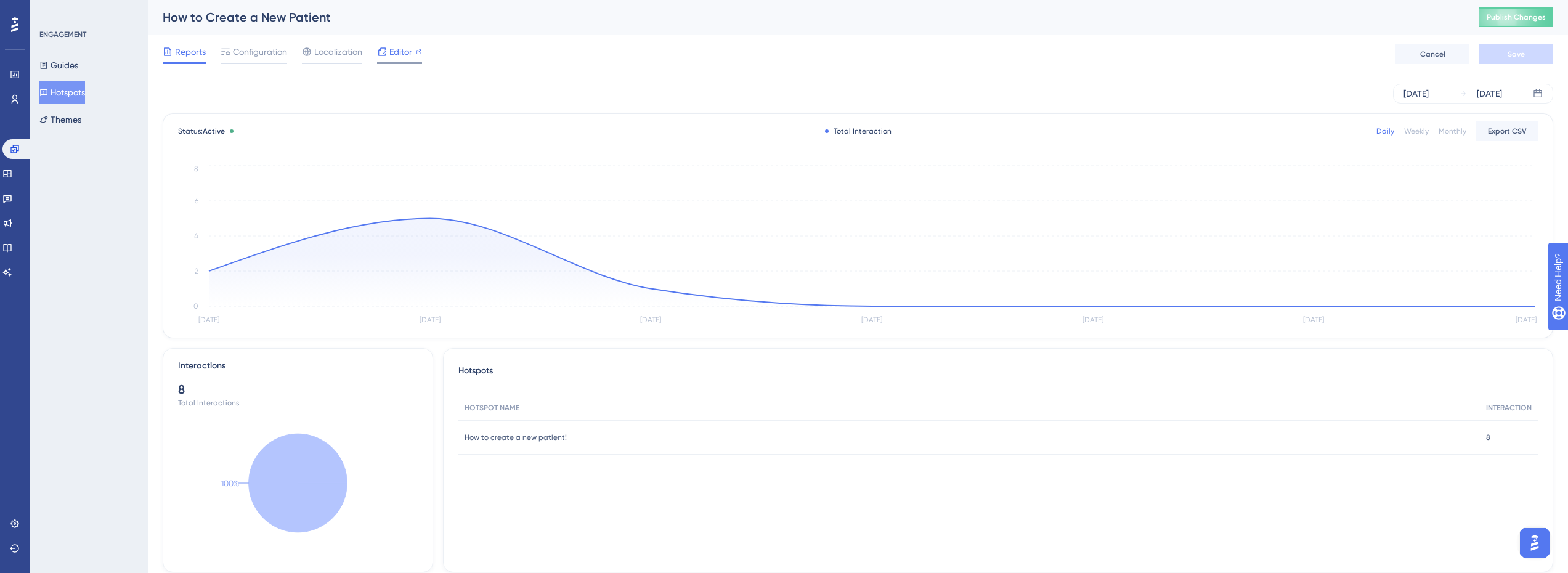
click at [417, 53] on icon at bounding box center [419, 52] width 6 height 6
click at [252, 53] on span "Configuration" at bounding box center [260, 51] width 54 height 14
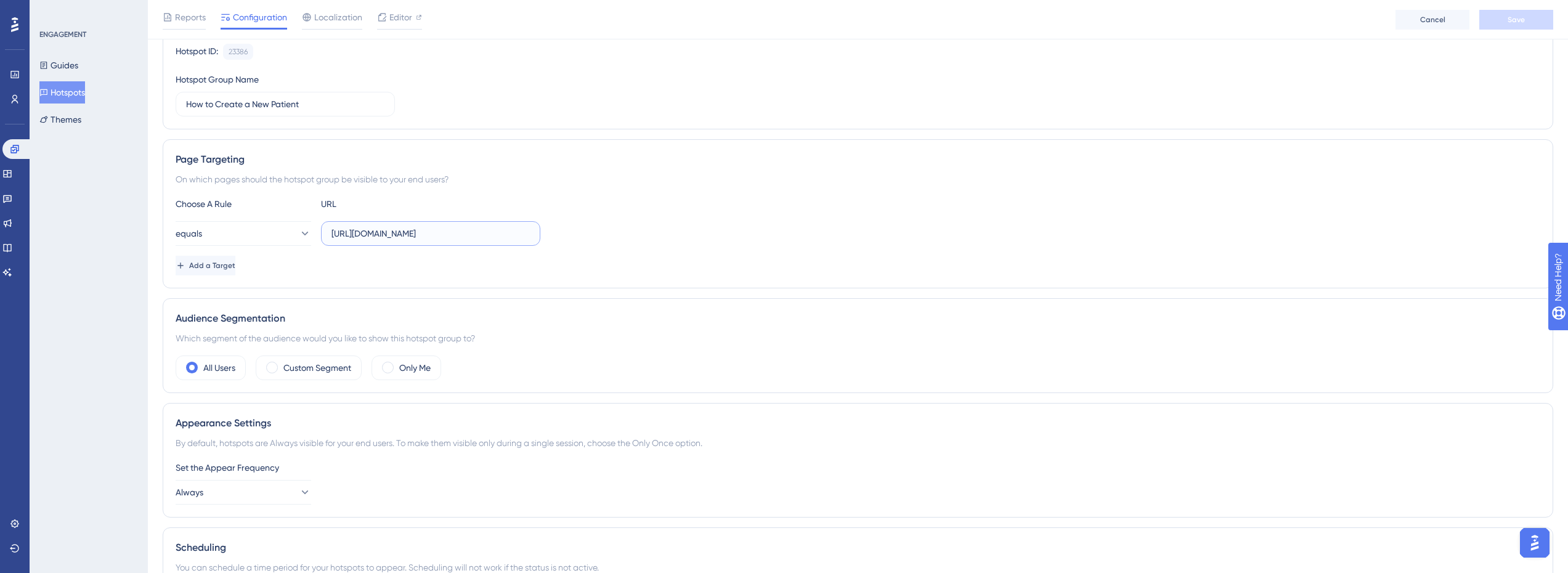
scroll to position [0, 6]
drag, startPoint x: 412, startPoint y: 234, endPoint x: 594, endPoint y: 234, distance: 182.0
click at [594, 234] on div "equals [URL][DOMAIN_NAME]" at bounding box center [858, 233] width 1365 height 25
click at [594, 254] on div "Choose A Rule URL equals [URL][DOMAIN_NAME] Add a Target" at bounding box center [858, 236] width 1365 height 79
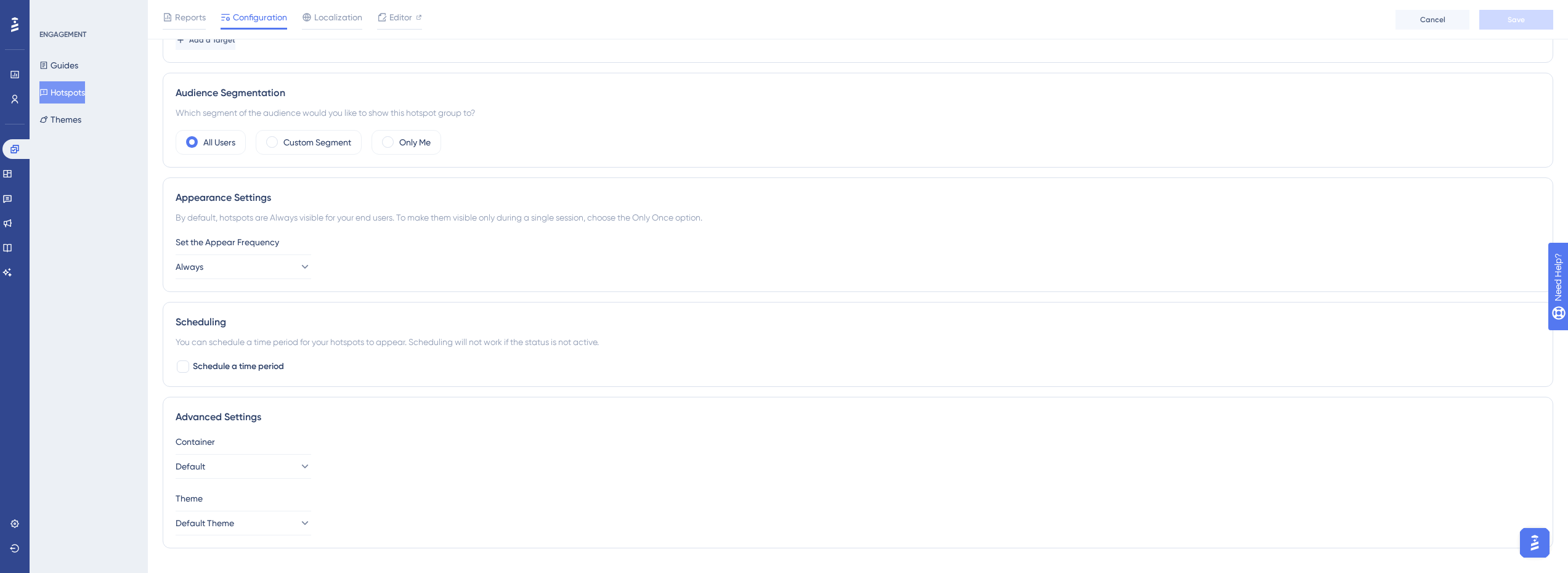
scroll to position [373, 0]
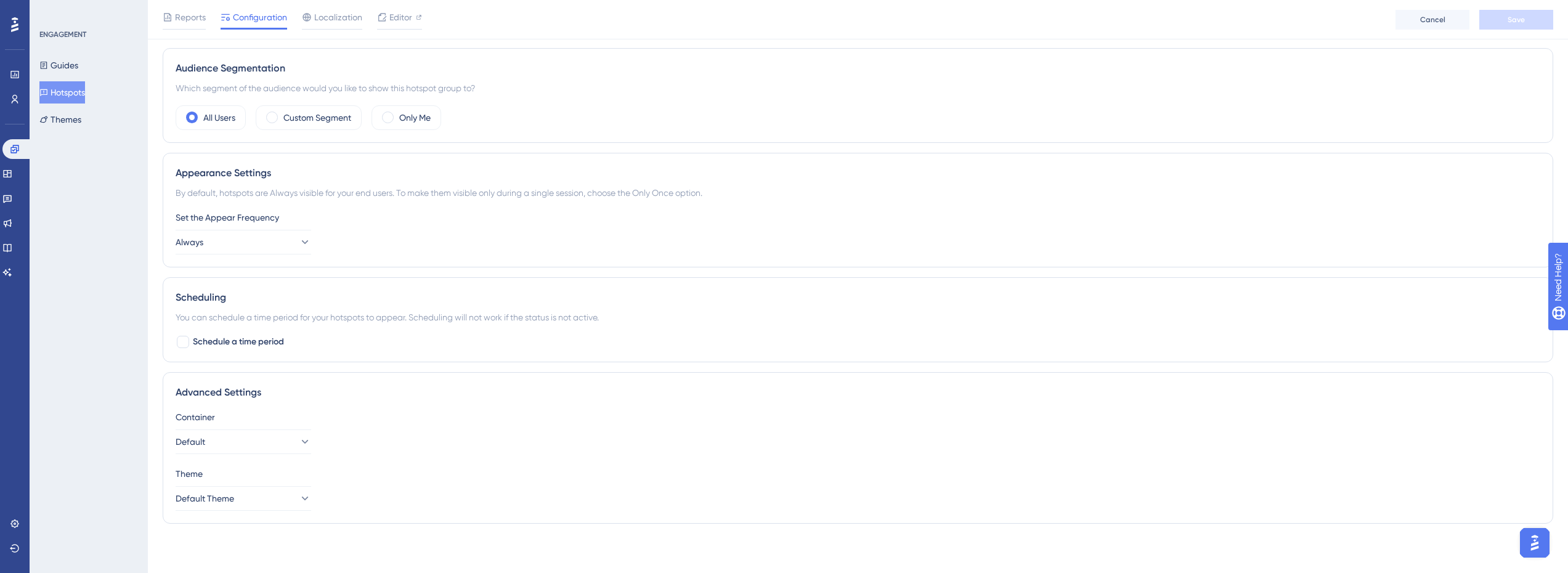
click at [249, 428] on div "Container Default" at bounding box center [858, 432] width 1365 height 44
click at [249, 435] on button "Default" at bounding box center [243, 442] width 136 height 25
click at [370, 404] on div "Advanced Settings Container Default Default Default dev dev Theme Default Theme" at bounding box center [858, 448] width 1391 height 152
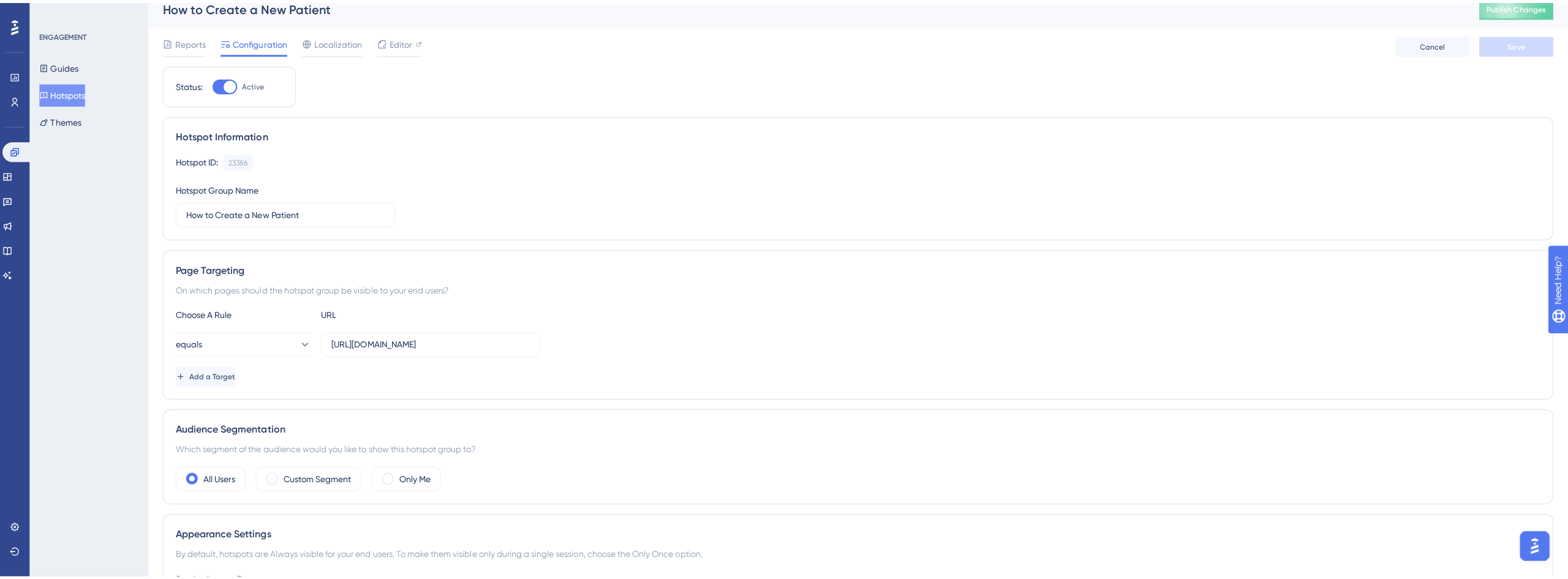
scroll to position [0, 0]
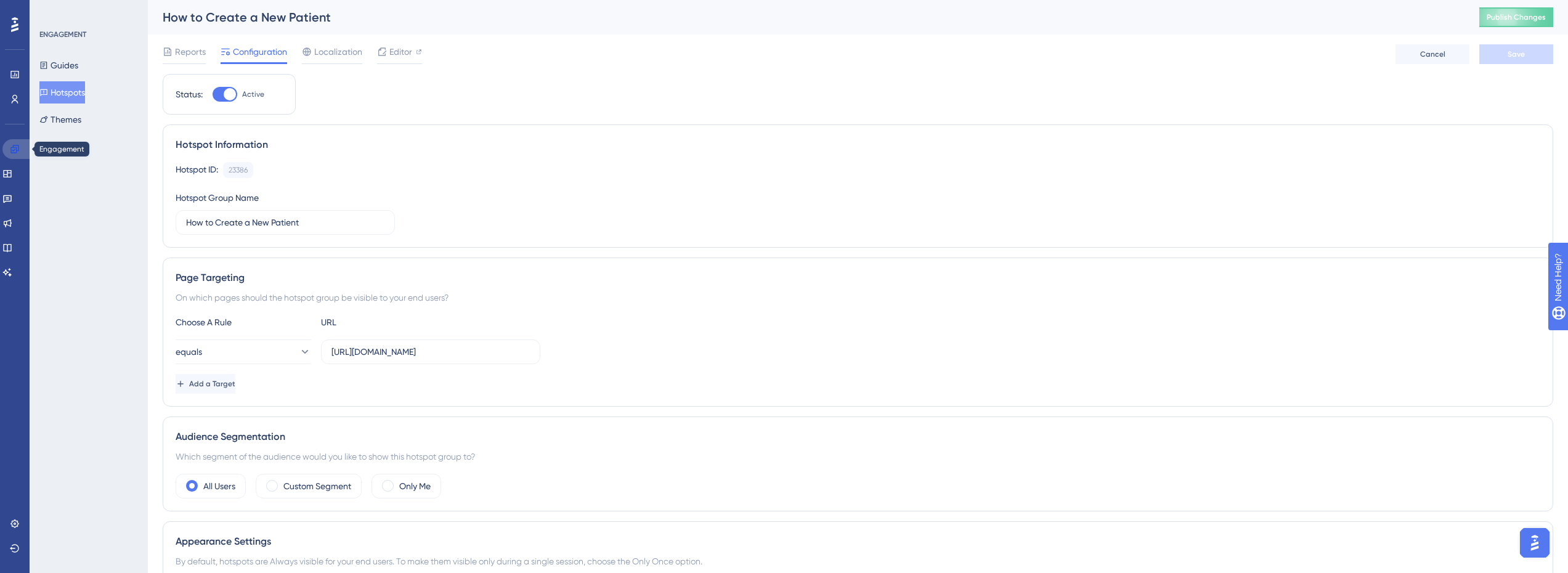
click at [17, 147] on icon at bounding box center [14, 149] width 8 height 8
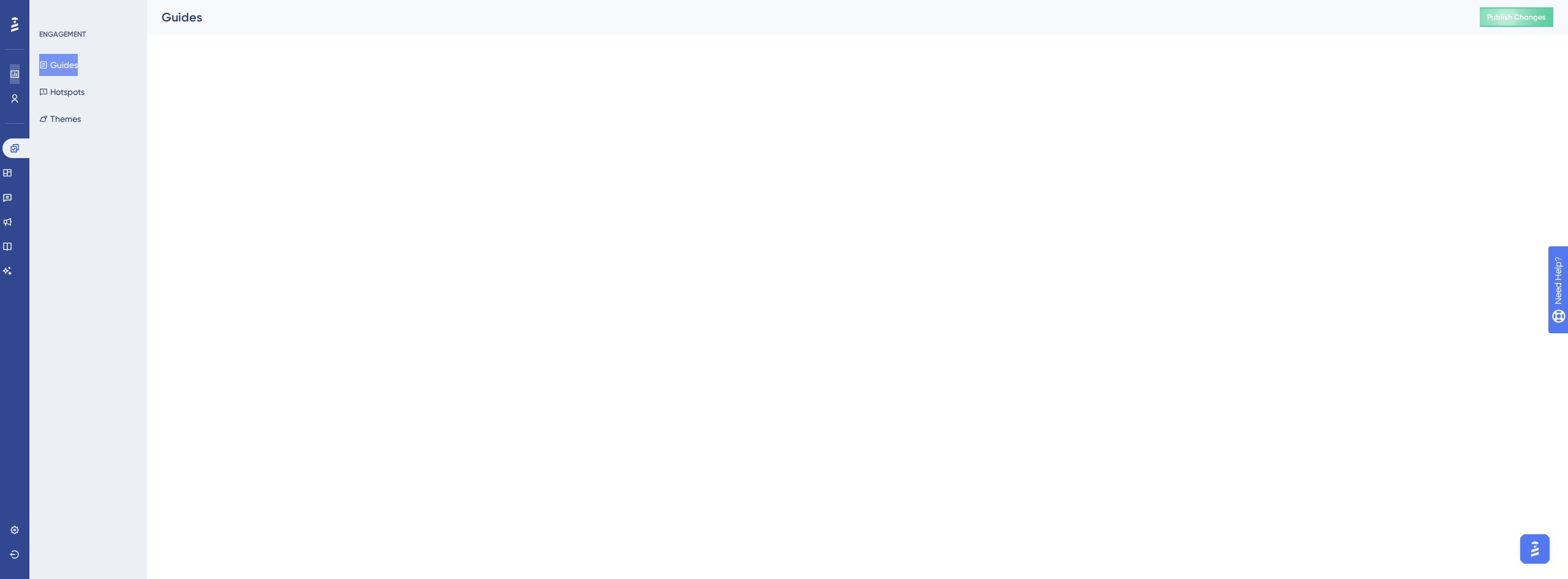
click at [16, 80] on link at bounding box center [14, 74] width 10 height 20
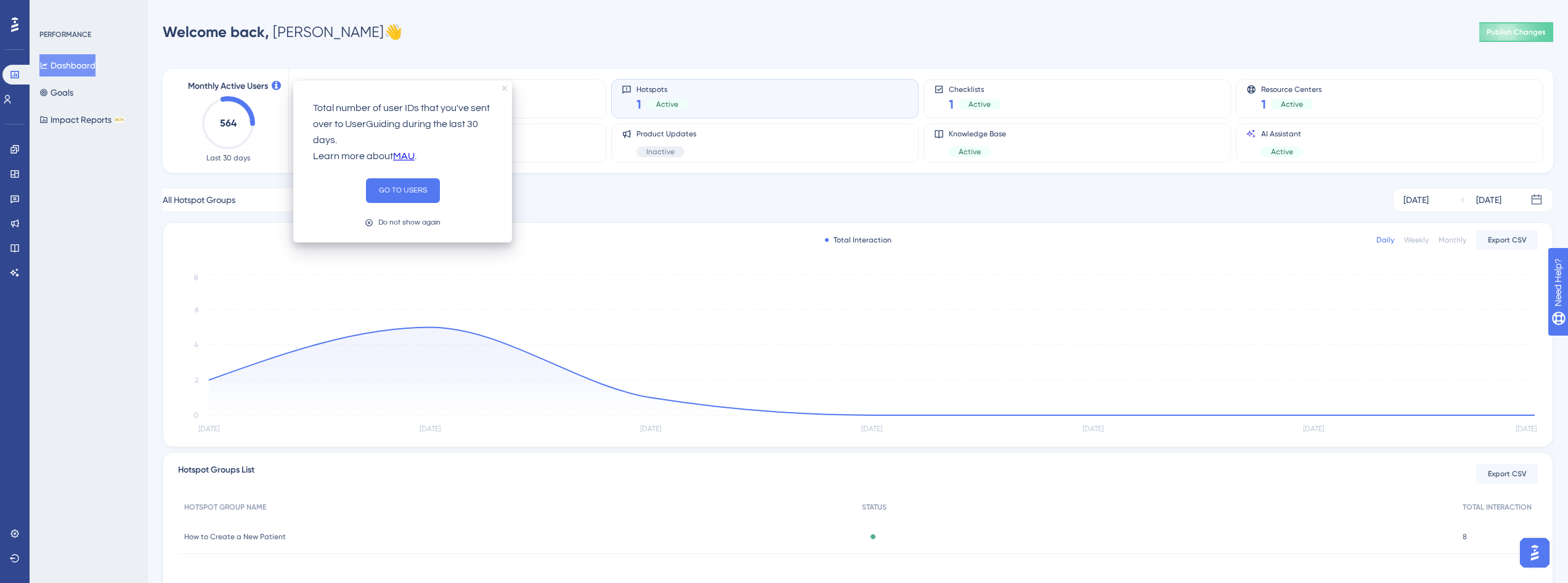
click at [505, 85] on icon "close tooltip" at bounding box center [504, 88] width 5 height 5
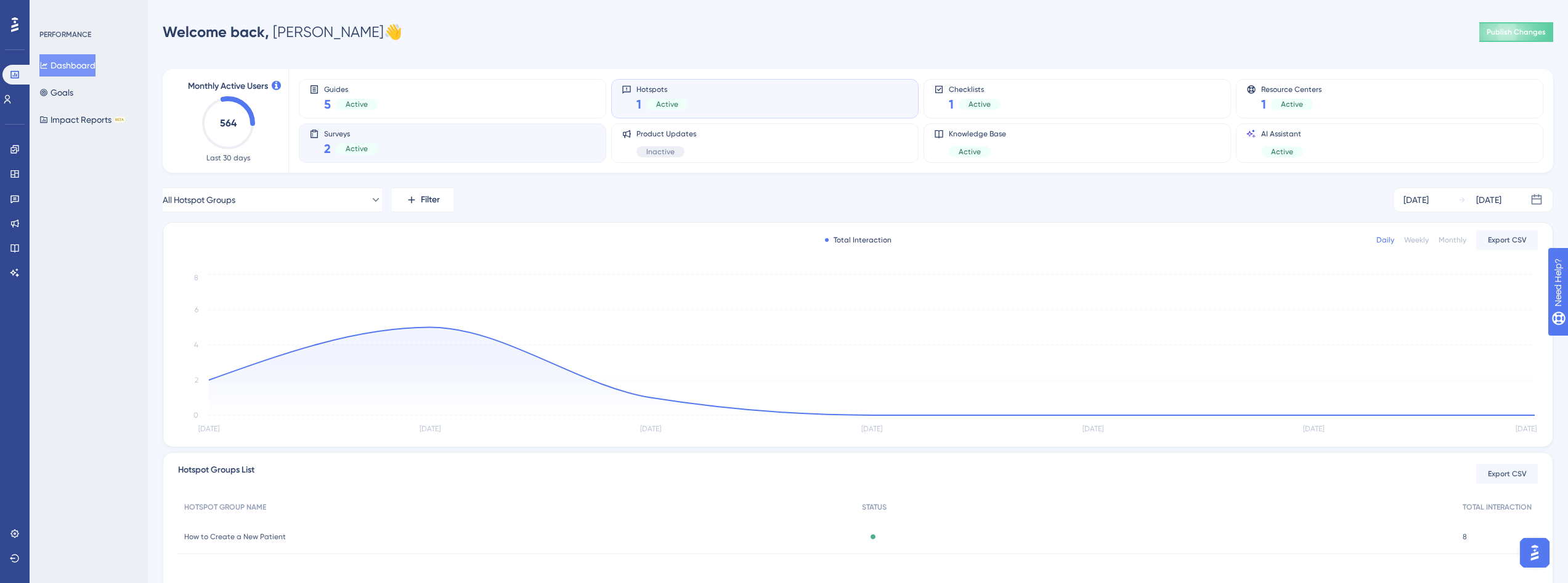
click at [443, 128] on div "Surveys 2 Active" at bounding box center [452, 143] width 308 height 39
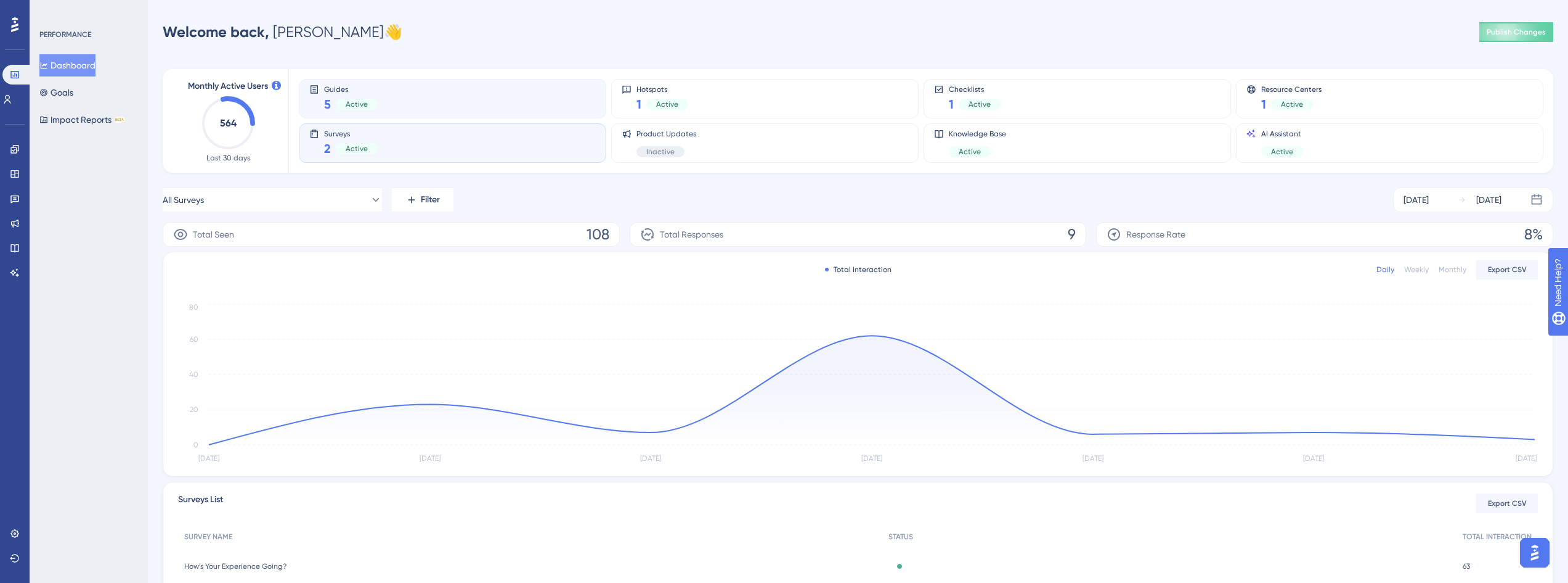
click at [444, 108] on div "Guides 5 Active" at bounding box center [452, 99] width 286 height 28
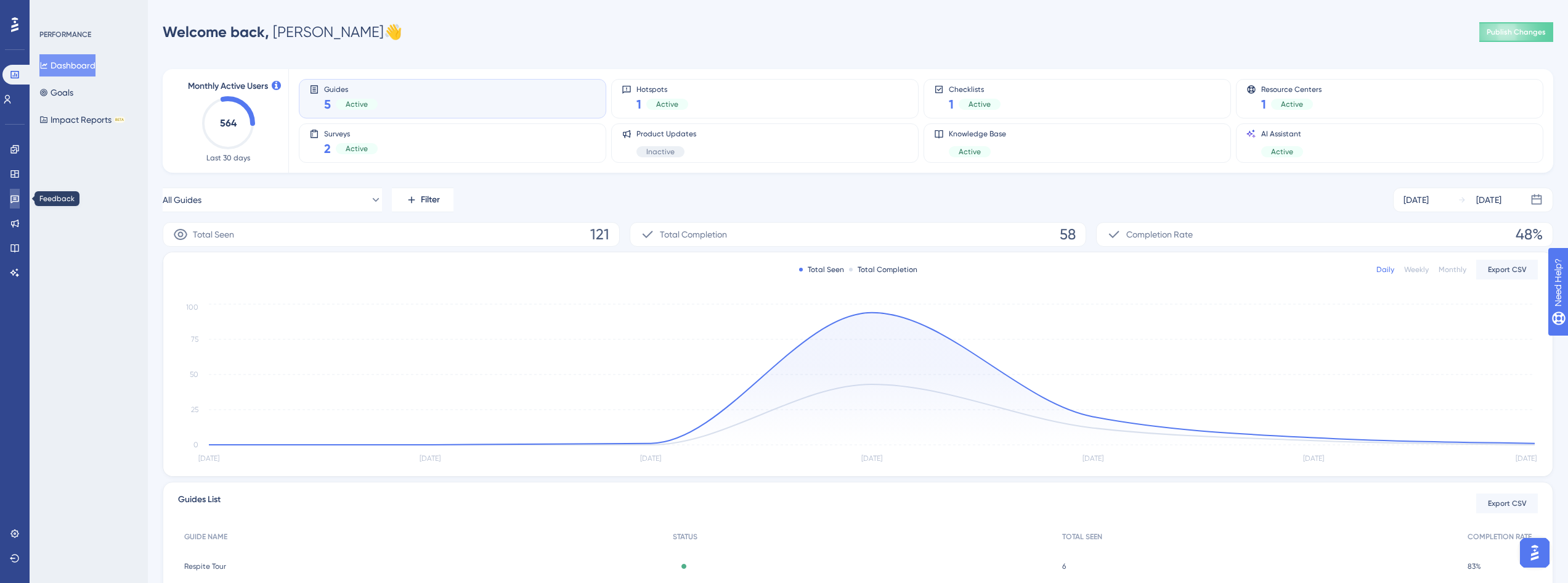
click at [18, 199] on icon at bounding box center [14, 198] width 10 height 10
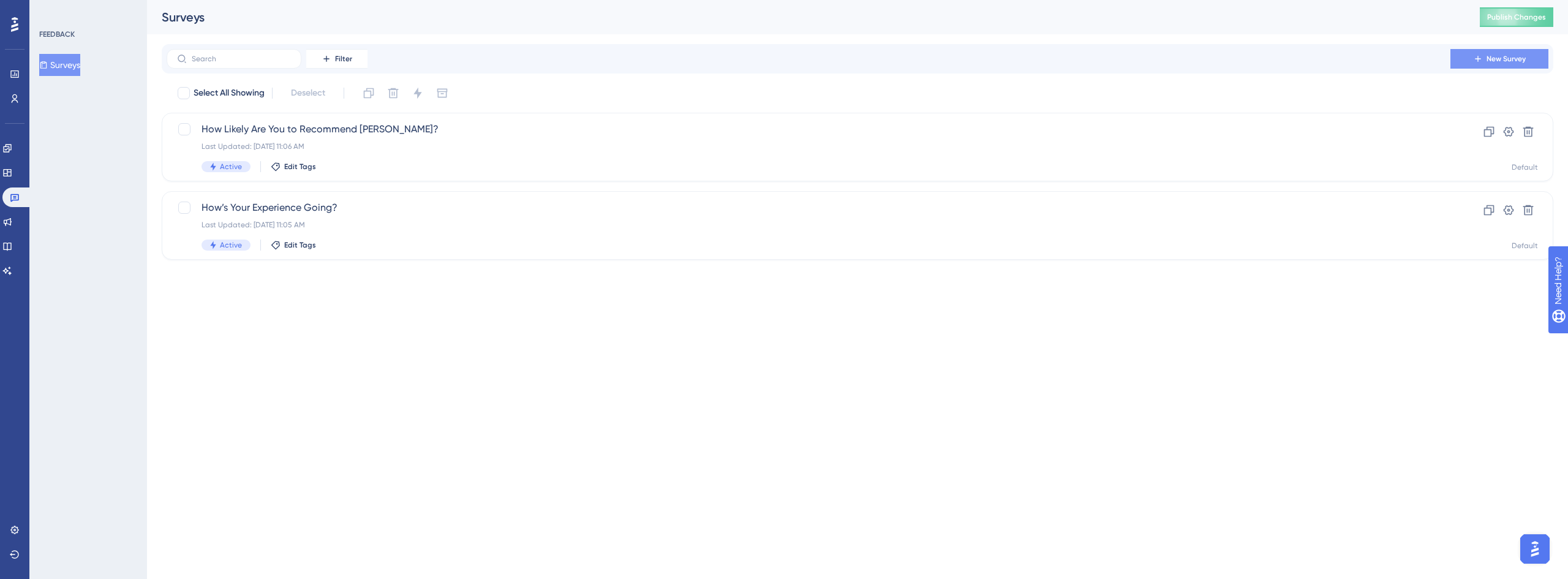
click at [1487, 64] on button "New Survey" at bounding box center [1499, 59] width 98 height 20
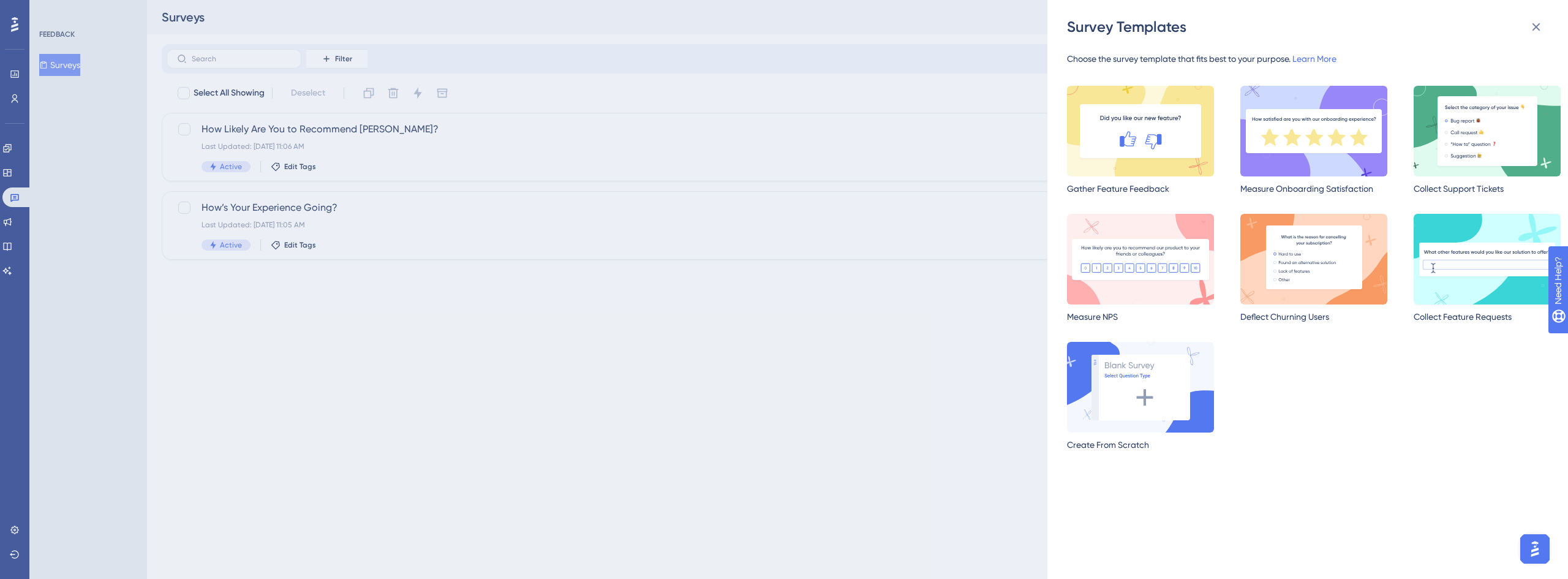
click at [1478, 258] on img at bounding box center [1487, 259] width 147 height 90
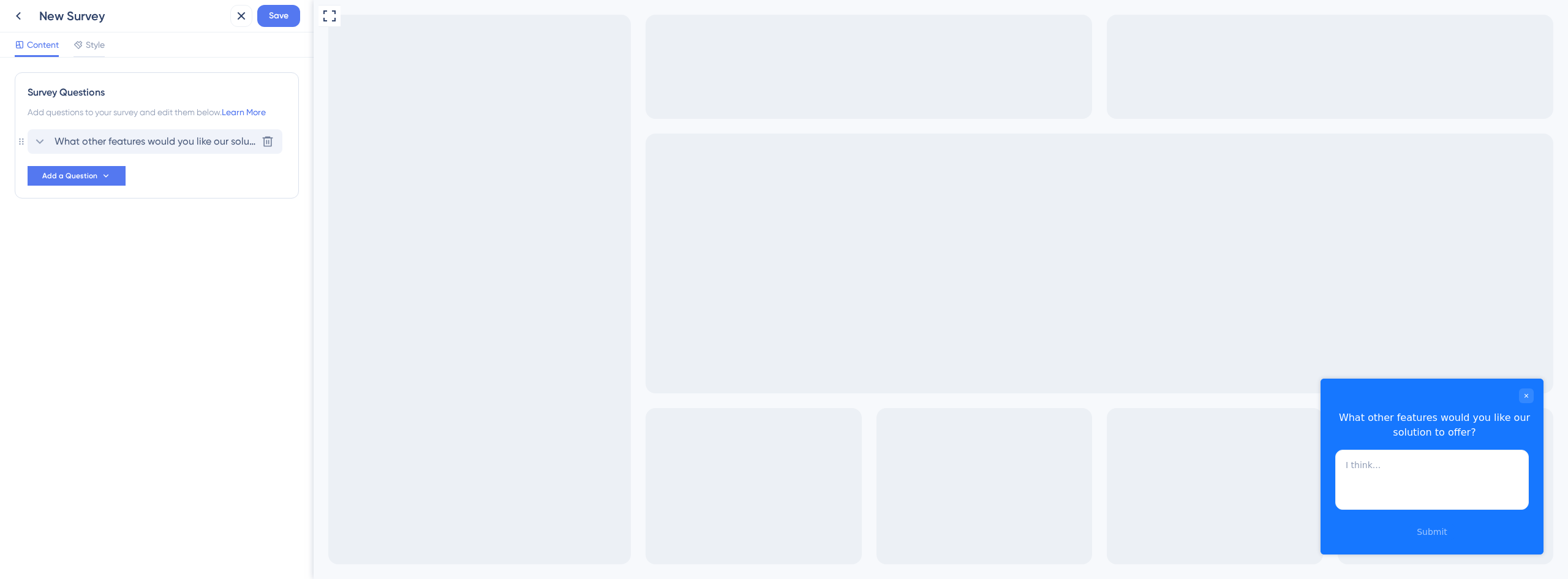
click at [38, 139] on icon at bounding box center [39, 141] width 14 height 14
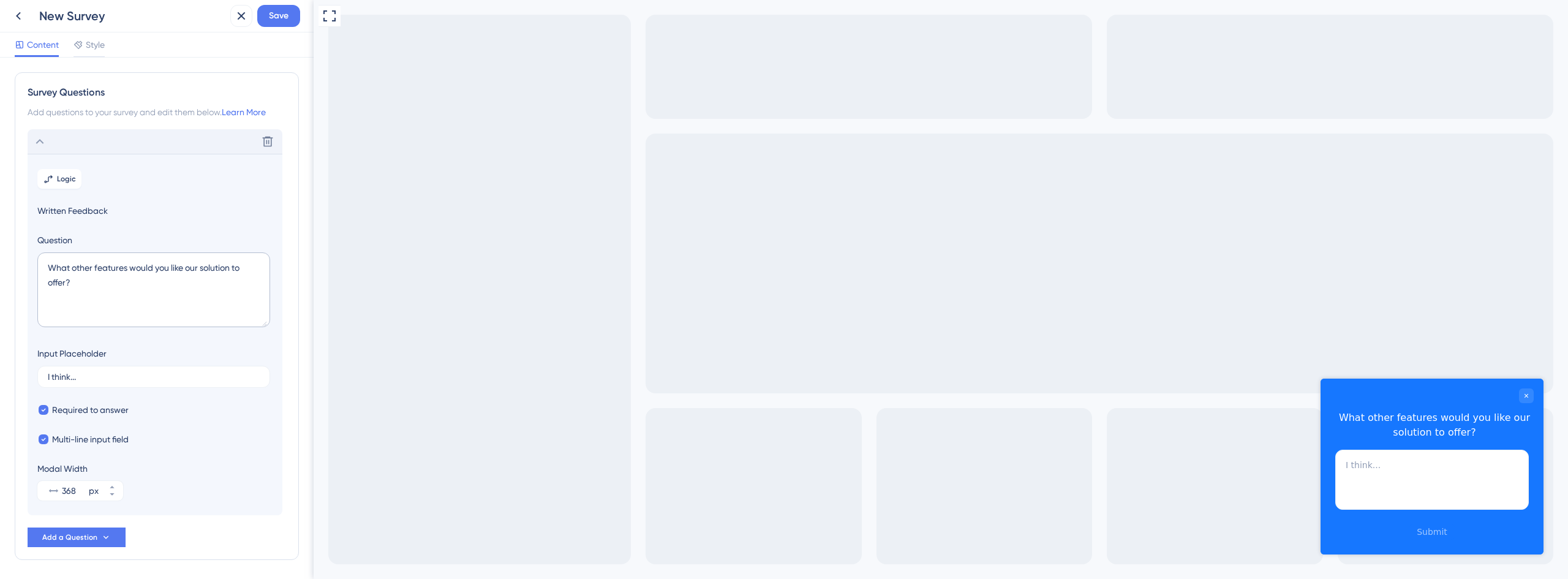
scroll to position [44, 0]
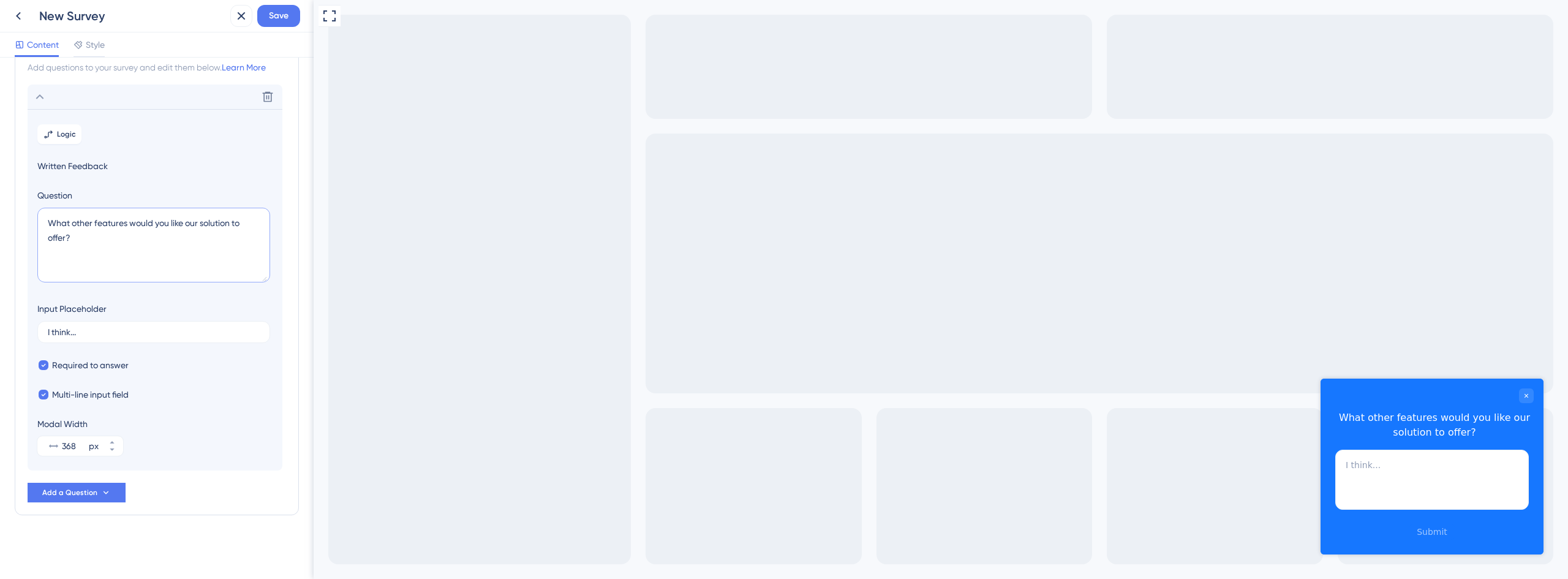
click at [218, 224] on textarea "What other features would you like our solution to offer?" at bounding box center [154, 244] width 233 height 75
click at [159, 260] on textarea "What other features would you like our solution to offer?" at bounding box center [154, 244] width 233 height 75
click at [209, 222] on textarea "What other features would you like our solution to offer?" at bounding box center [154, 244] width 233 height 75
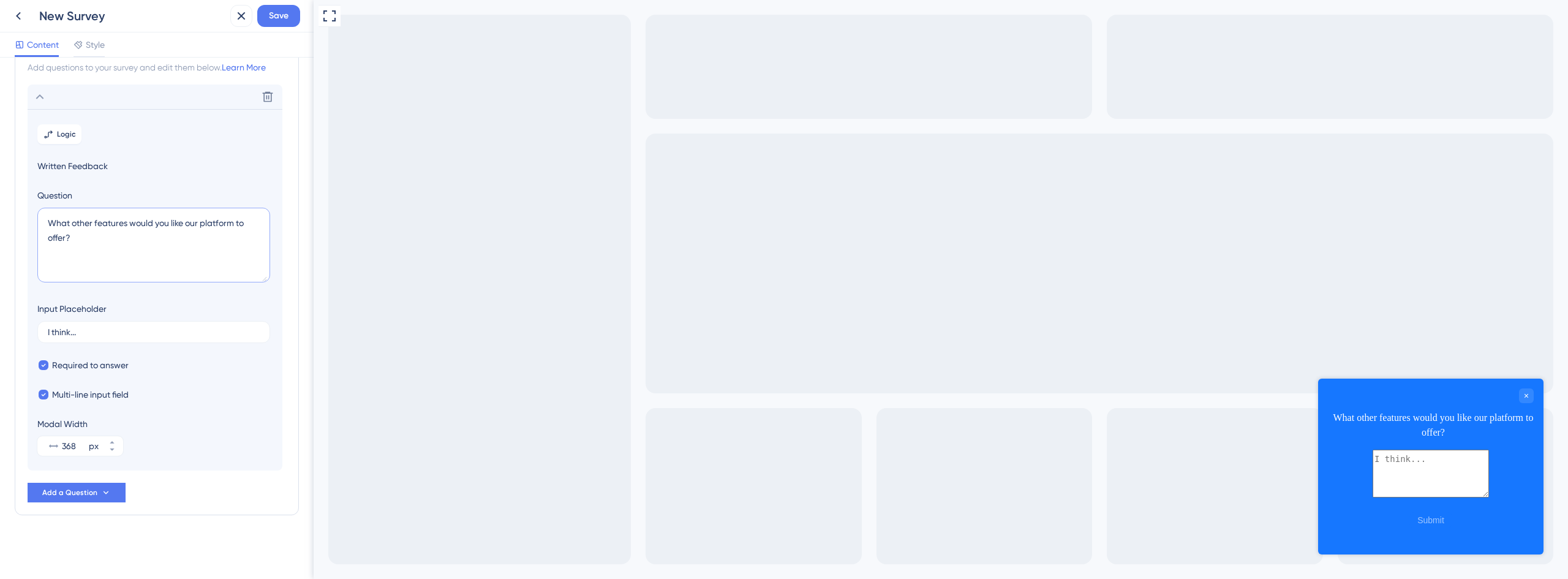
click at [157, 247] on textarea "What other features would you like our platform to offer?" at bounding box center [154, 244] width 233 height 75
type textarea "What other features would you like our platform to offer?"
click at [113, 442] on icon at bounding box center [112, 442] width 4 height 3
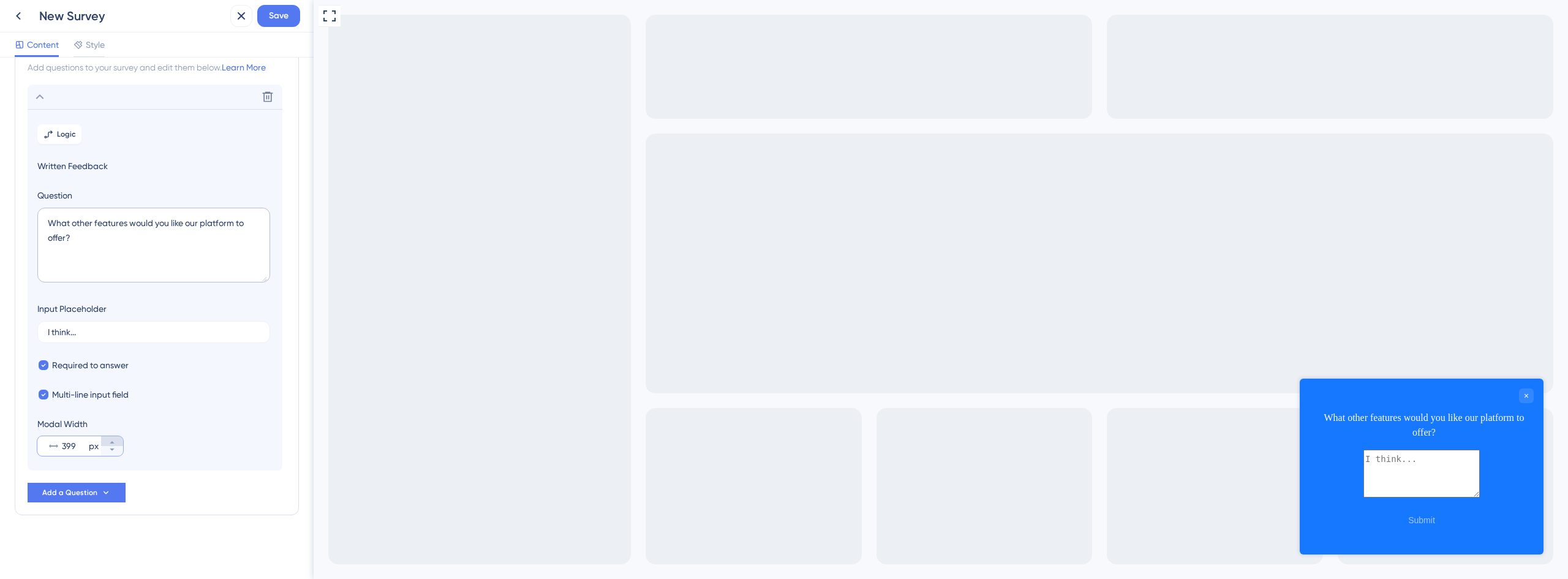
type input "400"
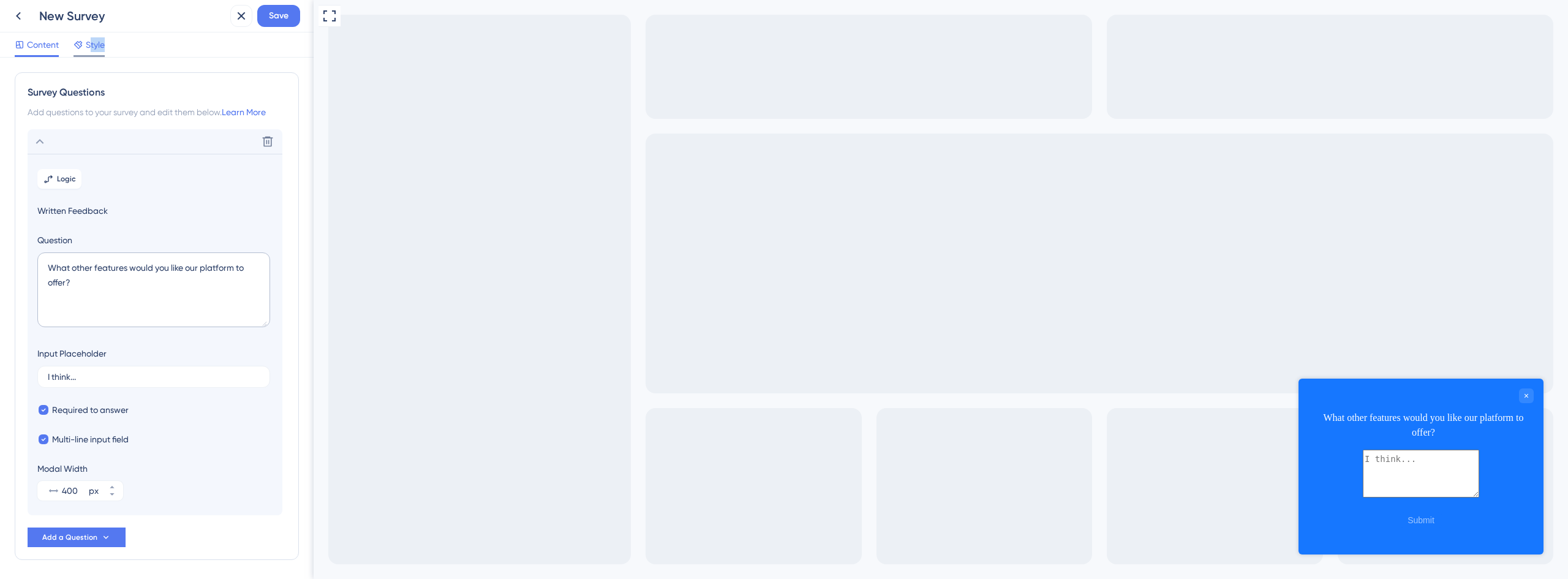
click at [92, 53] on div "Style" at bounding box center [89, 47] width 31 height 20
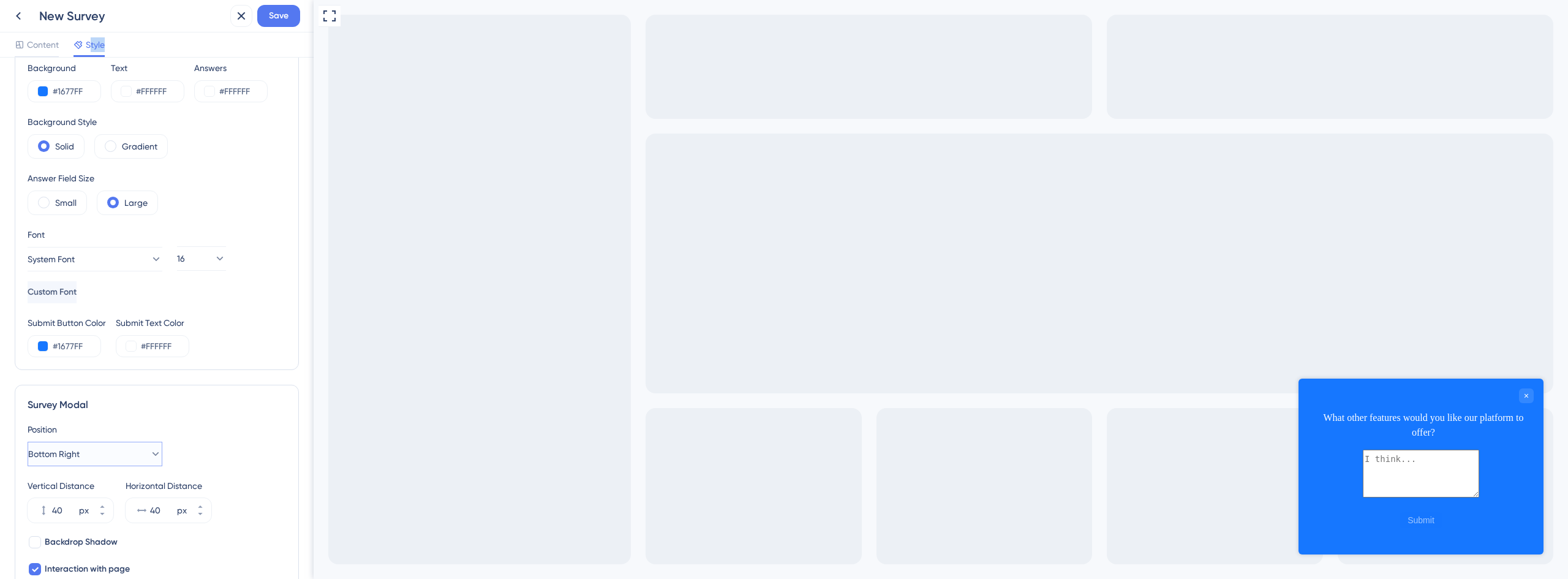
click at [129, 453] on button "Bottom Right" at bounding box center [94, 454] width 135 height 25
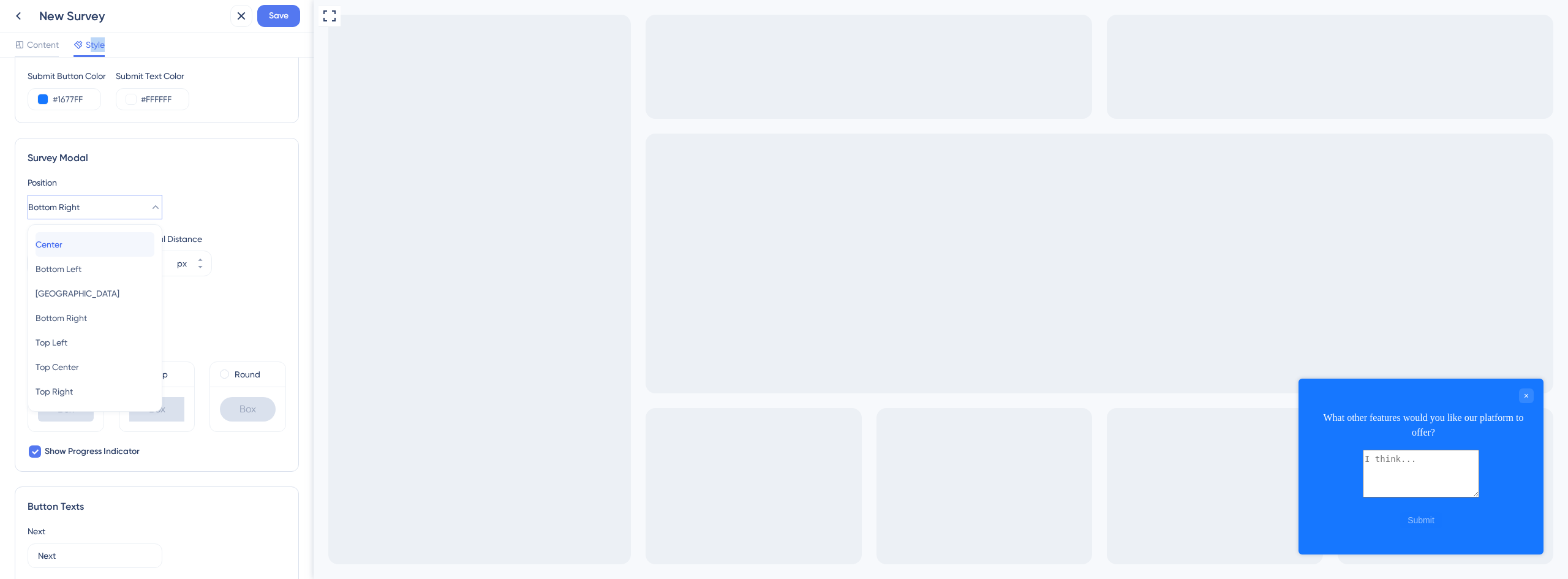
click at [62, 246] on span "Center" at bounding box center [49, 244] width 27 height 14
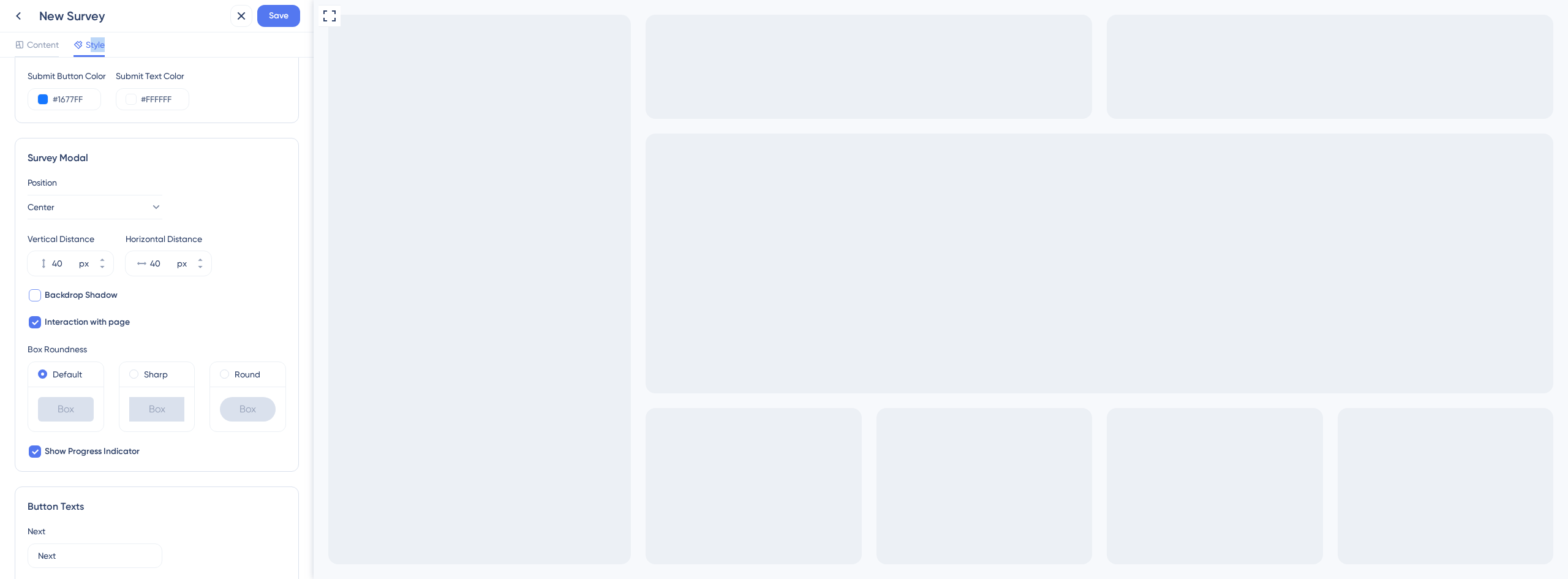
click at [92, 300] on span "Backdrop Shadow" at bounding box center [81, 295] width 73 height 14
checkbox input "true"
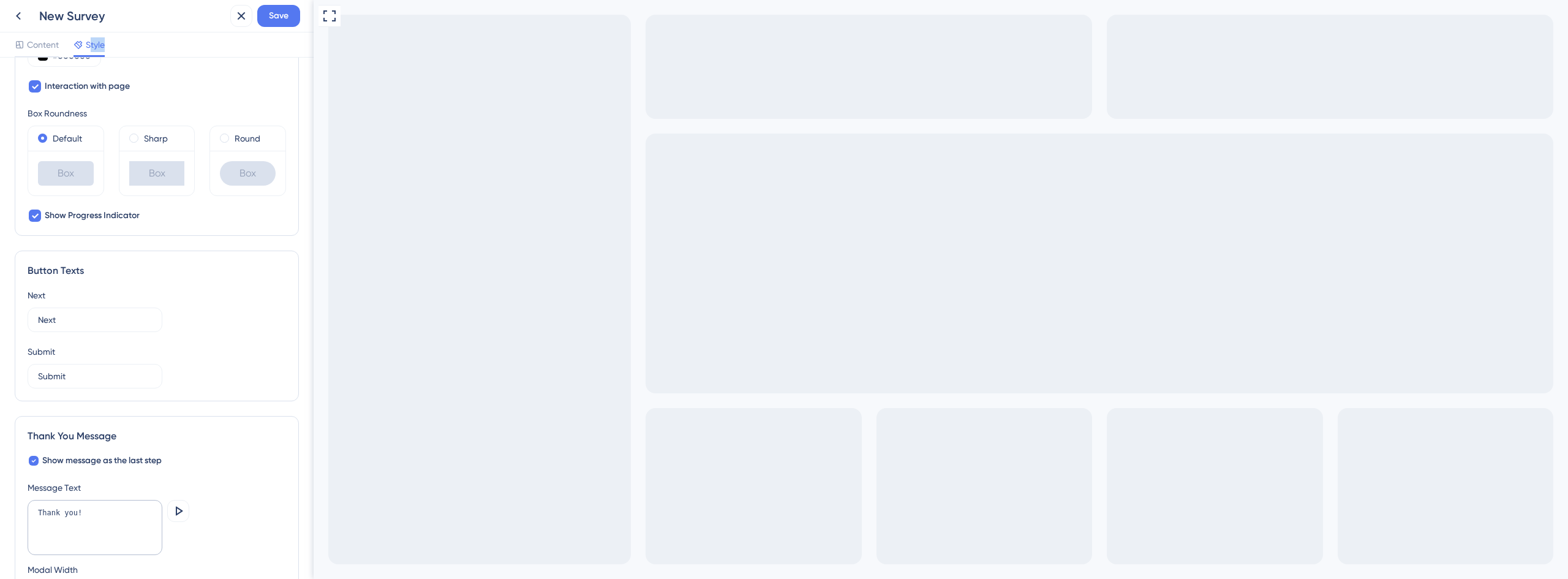
scroll to position [702, 0]
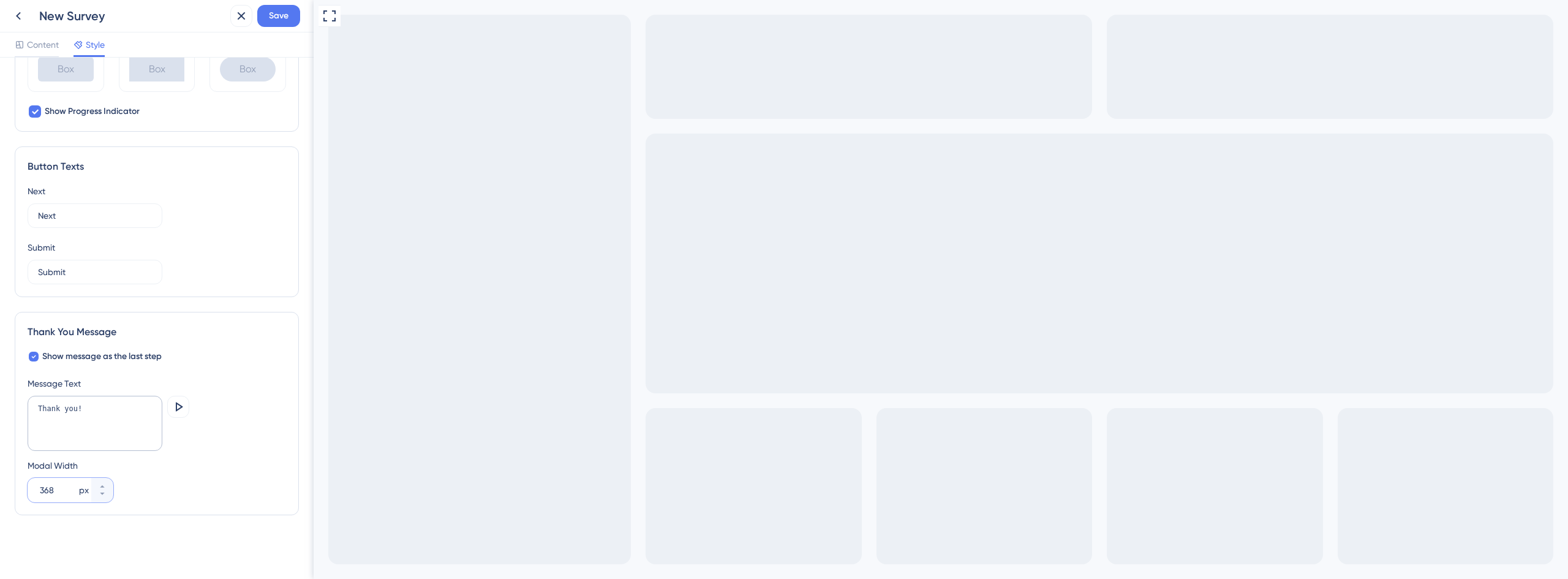
drag, startPoint x: 63, startPoint y: 490, endPoint x: 47, endPoint y: 478, distance: 20.0
click at [47, 478] on div "368 px" at bounding box center [59, 490] width 64 height 25
click at [43, 489] on input "368" at bounding box center [58, 489] width 37 height 14
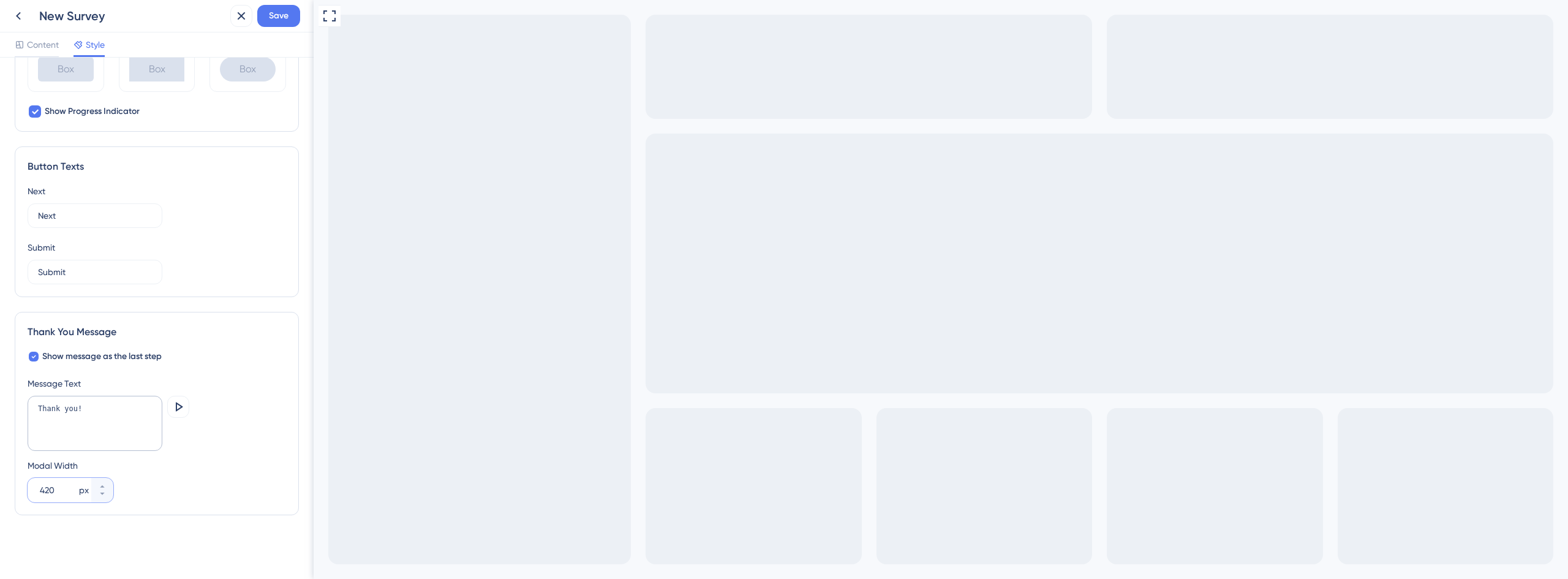
click at [41, 487] on input "420" at bounding box center [58, 489] width 37 height 14
click at [155, 506] on div "Thank You Message Show message as the last step Message Text Thank you! Preview…" at bounding box center [156, 413] width 284 height 203
click at [66, 487] on input "500" at bounding box center [58, 489] width 37 height 14
click at [65, 487] on input "500" at bounding box center [58, 489] width 37 height 14
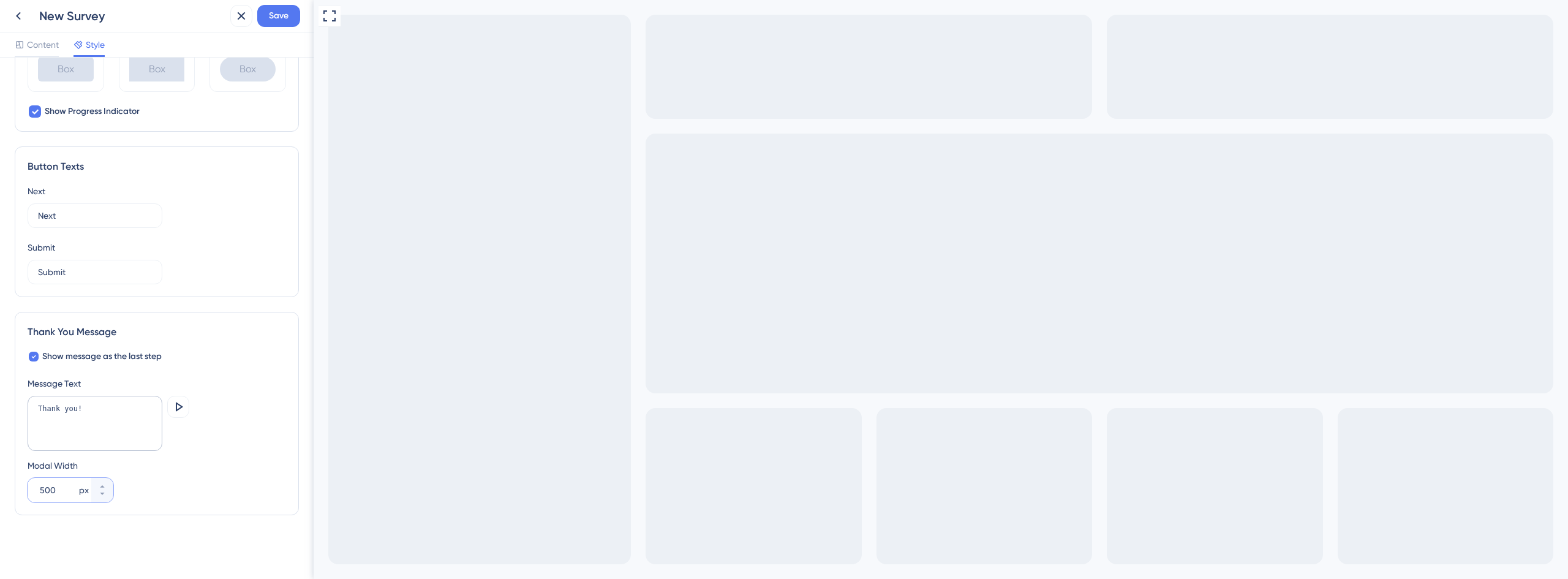
click at [57, 489] on input "500" at bounding box center [58, 489] width 37 height 14
click at [52, 491] on input "500" at bounding box center [58, 489] width 37 height 14
type input "420"
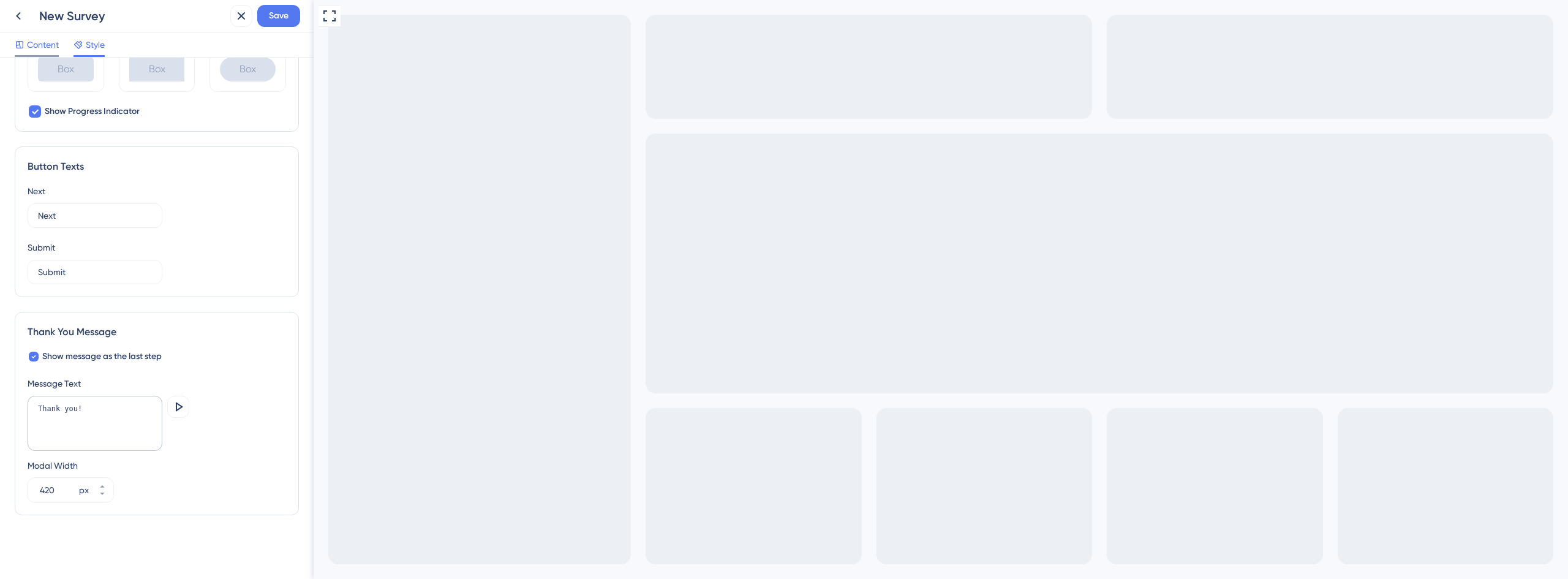
click at [55, 40] on span "Content" at bounding box center [42, 44] width 32 height 14
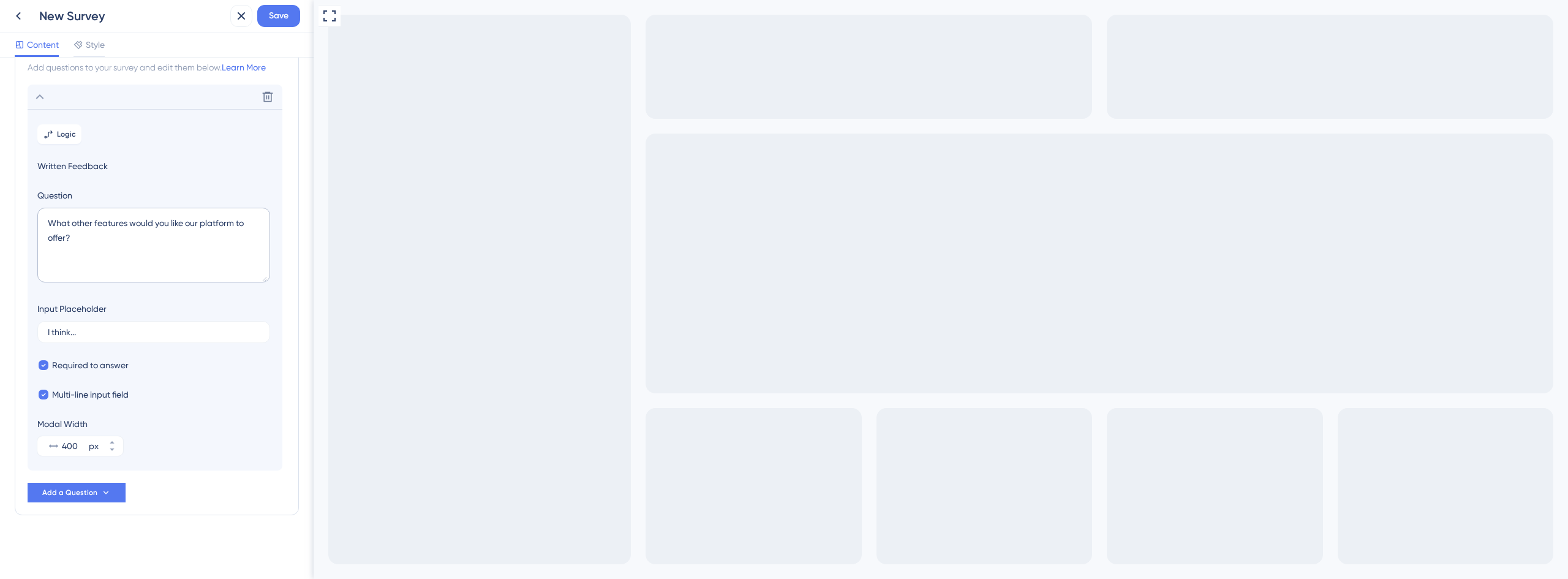
scroll to position [44, 0]
click at [70, 449] on input "400" at bounding box center [74, 446] width 25 height 14
click at [72, 446] on input "400" at bounding box center [74, 446] width 25 height 14
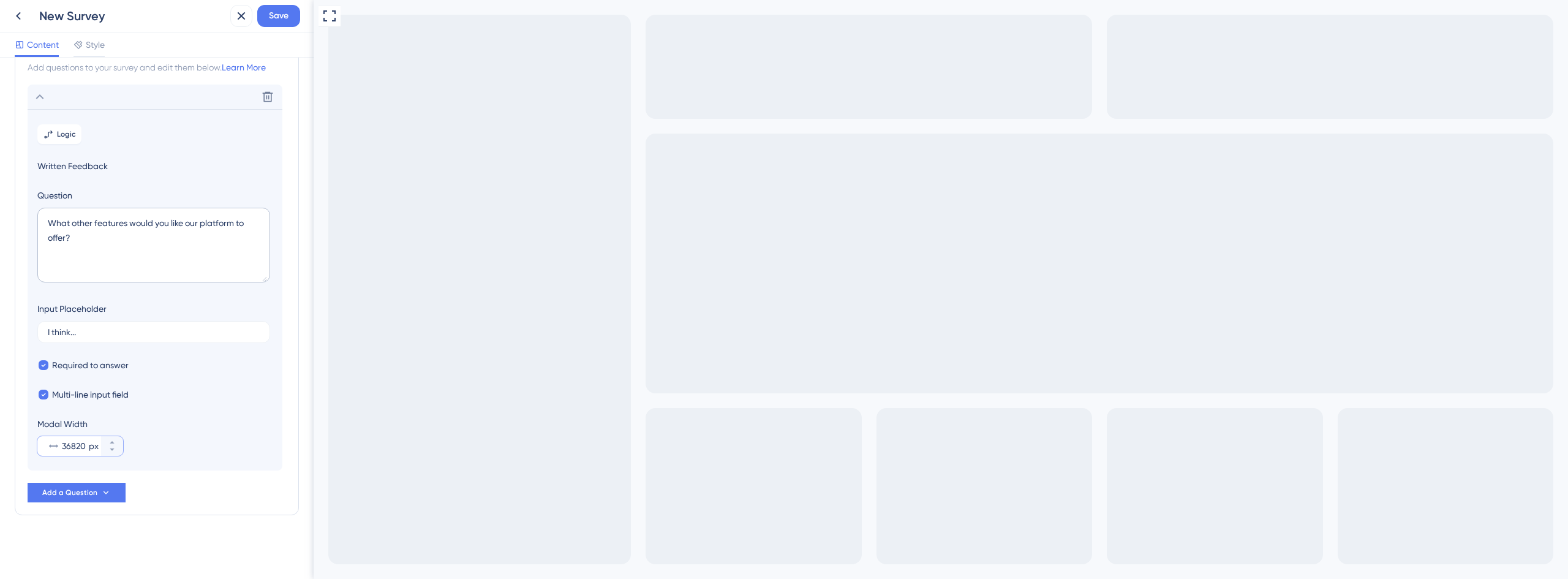
click at [66, 440] on input "36820" at bounding box center [74, 446] width 25 height 14
click at [70, 448] on input "36820" at bounding box center [74, 446] width 25 height 14
click at [67, 447] on input "820" at bounding box center [74, 446] width 25 height 14
click at [113, 441] on icon at bounding box center [112, 442] width 8 height 8
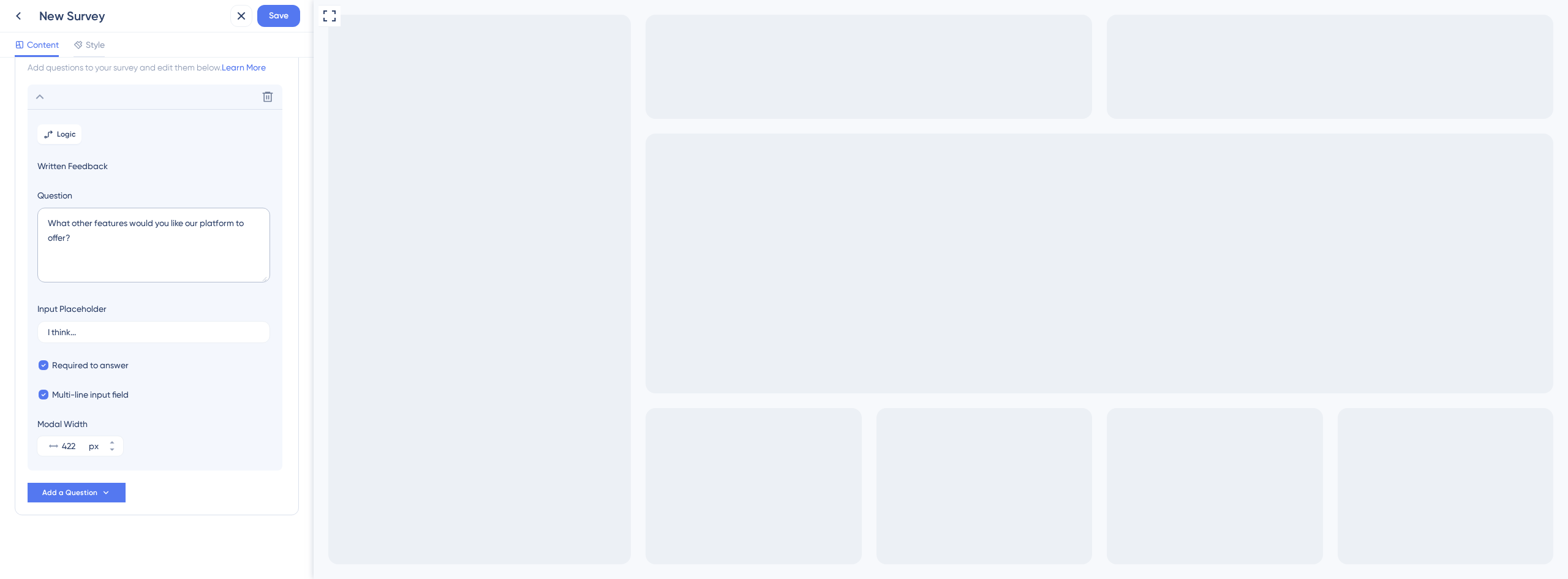
click at [112, 456] on section "Logic Written Feedback Question What other features would you like our platform…" at bounding box center [155, 290] width 255 height 361
click at [113, 452] on icon at bounding box center [112, 449] width 8 height 8
type input "420"
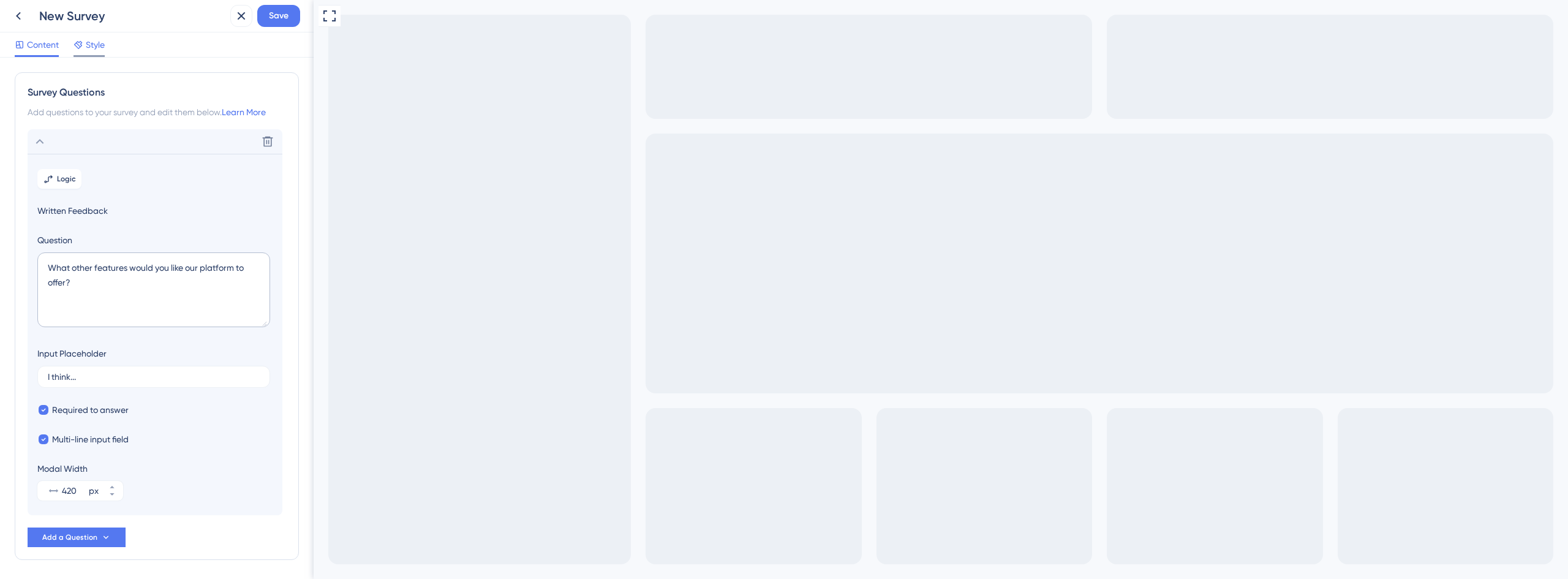
click at [90, 49] on span "Style" at bounding box center [95, 44] width 19 height 14
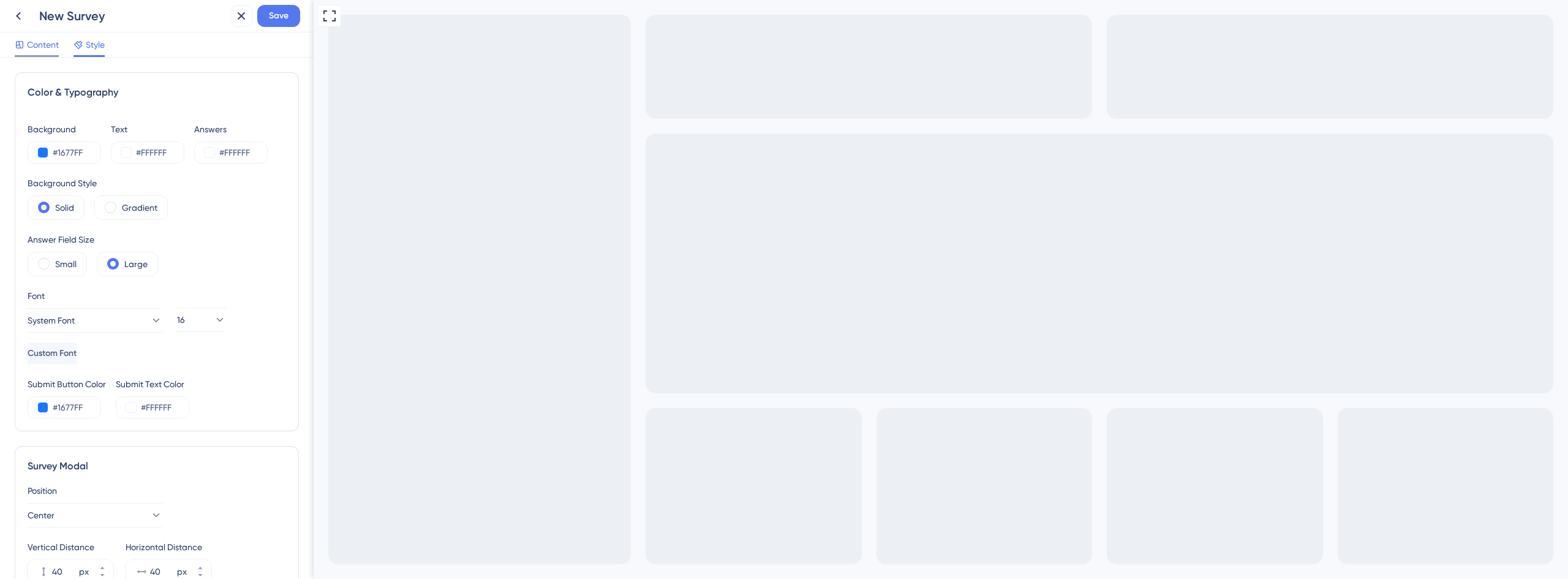
click at [51, 51] on div "Content" at bounding box center [36, 47] width 44 height 20
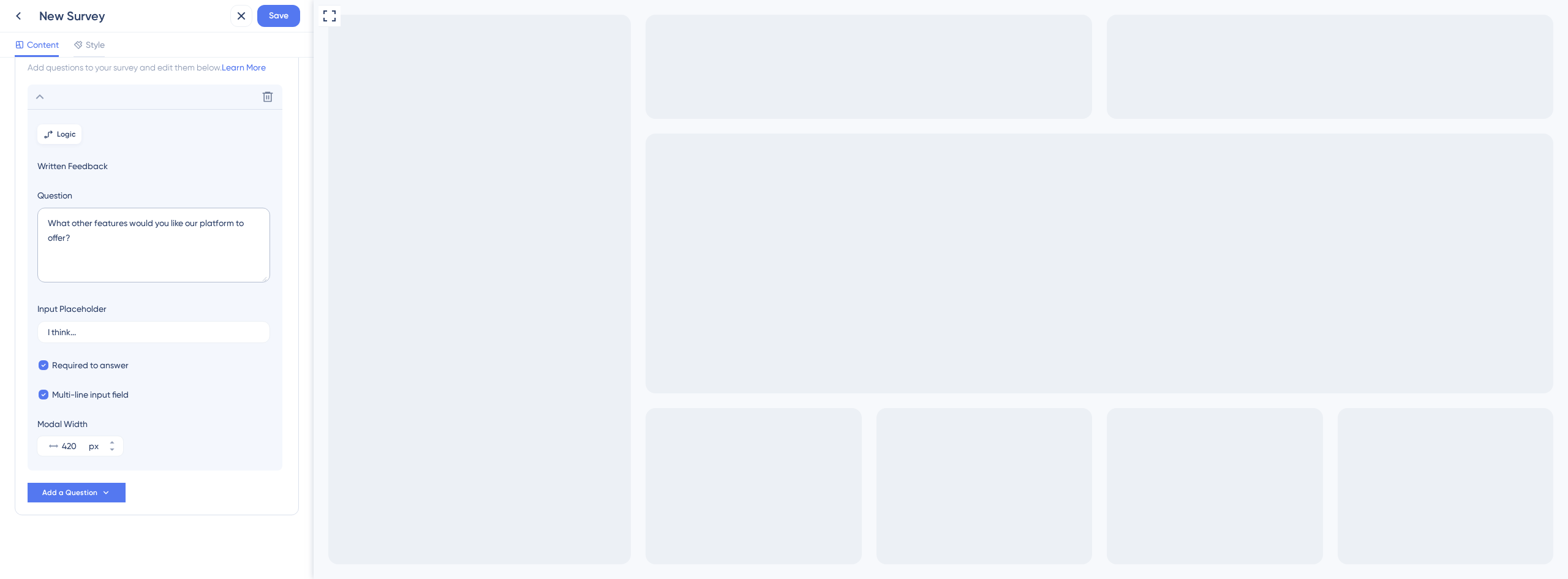
click at [71, 134] on span "Logic" at bounding box center [66, 134] width 19 height 10
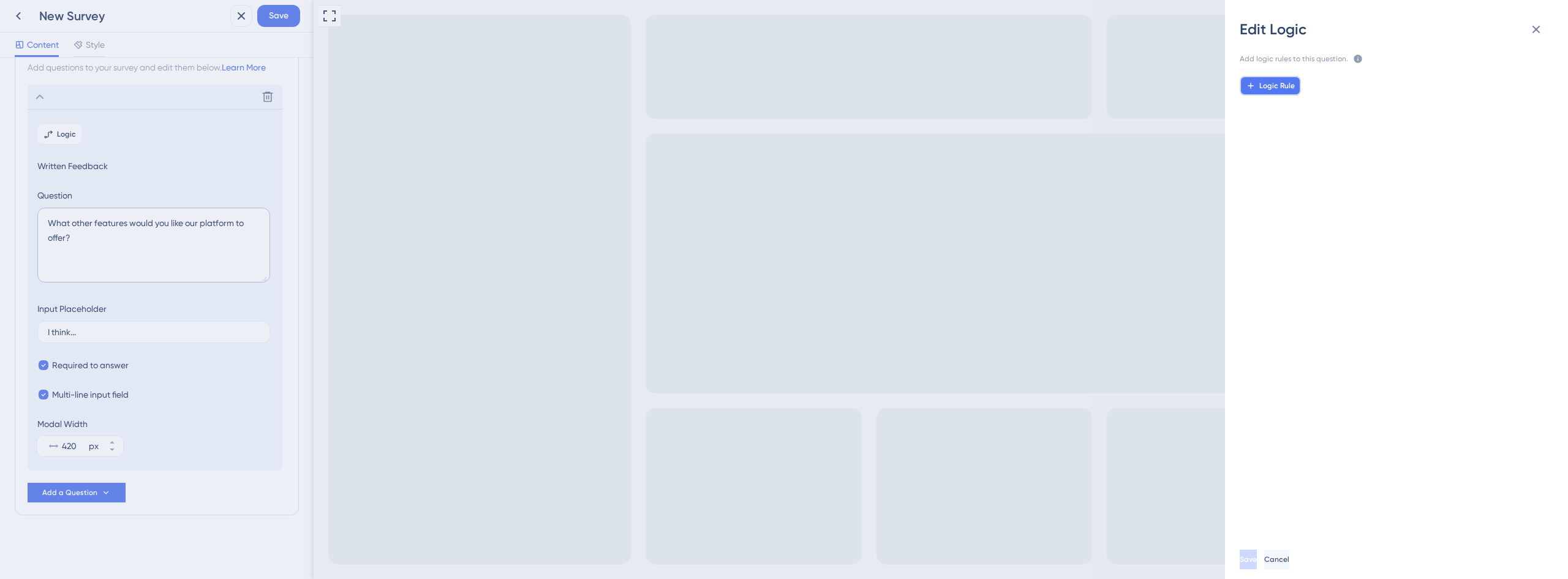
click at [1273, 86] on span "Logic Rule" at bounding box center [1277, 86] width 36 height 10
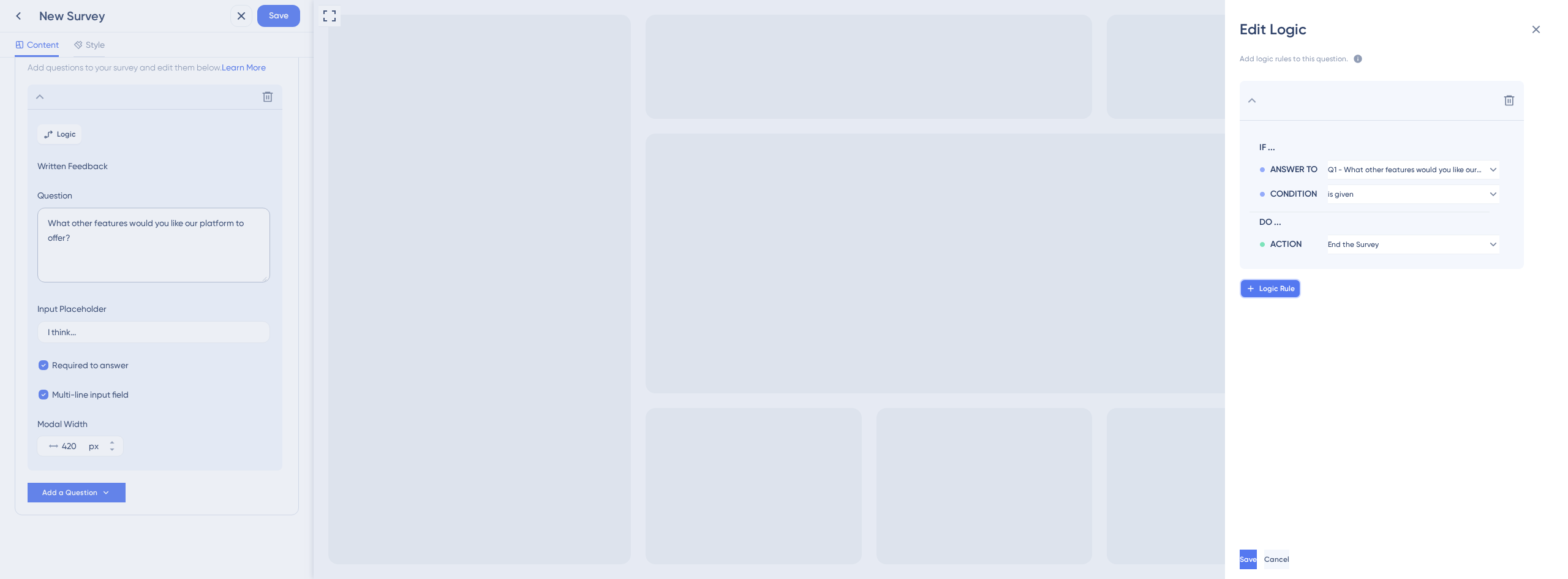
click at [1262, 290] on span "Logic Rule" at bounding box center [1277, 288] width 36 height 10
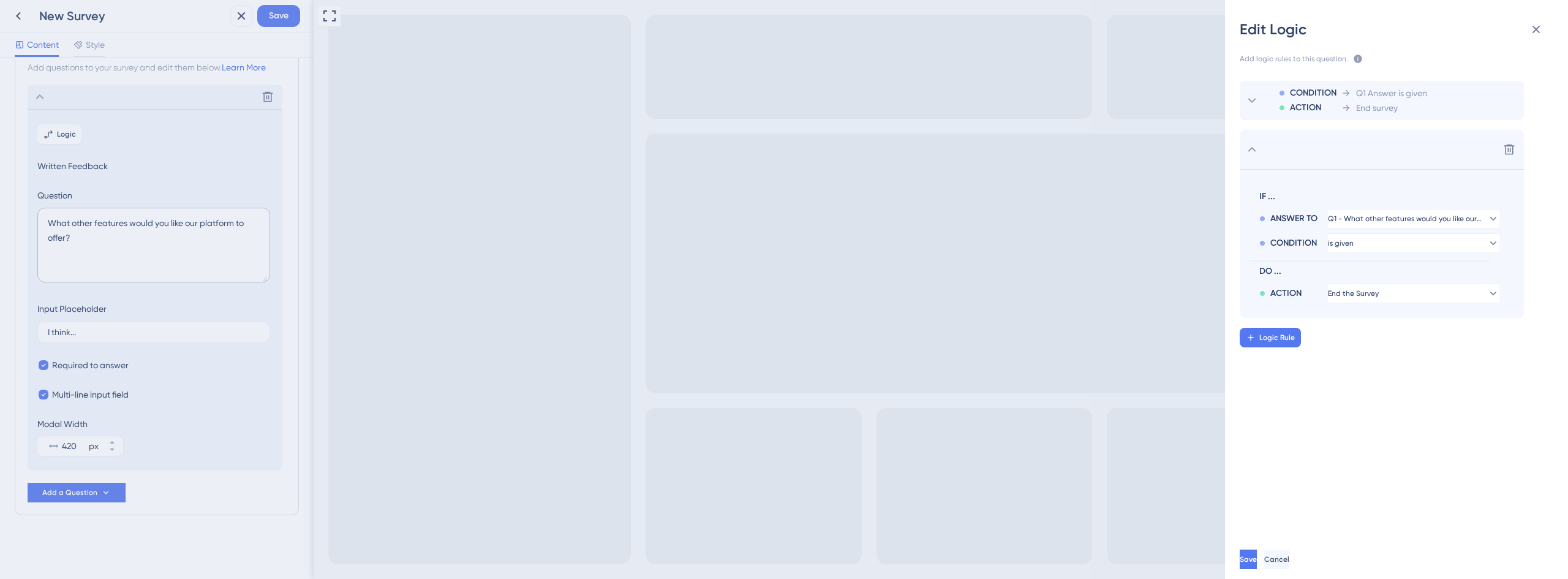
click at [1389, 207] on div "ANSWER TO Q1 - What other features would you like our platform to offer?" at bounding box center [1379, 216] width 240 height 25
click at [1388, 211] on button "Q1 - What other features would you like our platform to offer?" at bounding box center [1413, 218] width 172 height 20
click at [1388, 212] on button "Q1 - What other features would you like our platform to offer?" at bounding box center [1413, 218] width 172 height 20
click at [1476, 417] on div "CONDITION ACTION Q1 Answer is given End survey Delete IF ... ANSWER TO Q1 - Wha…" at bounding box center [1402, 298] width 363 height 463
click at [1511, 147] on icon at bounding box center [1509, 149] width 12 height 12
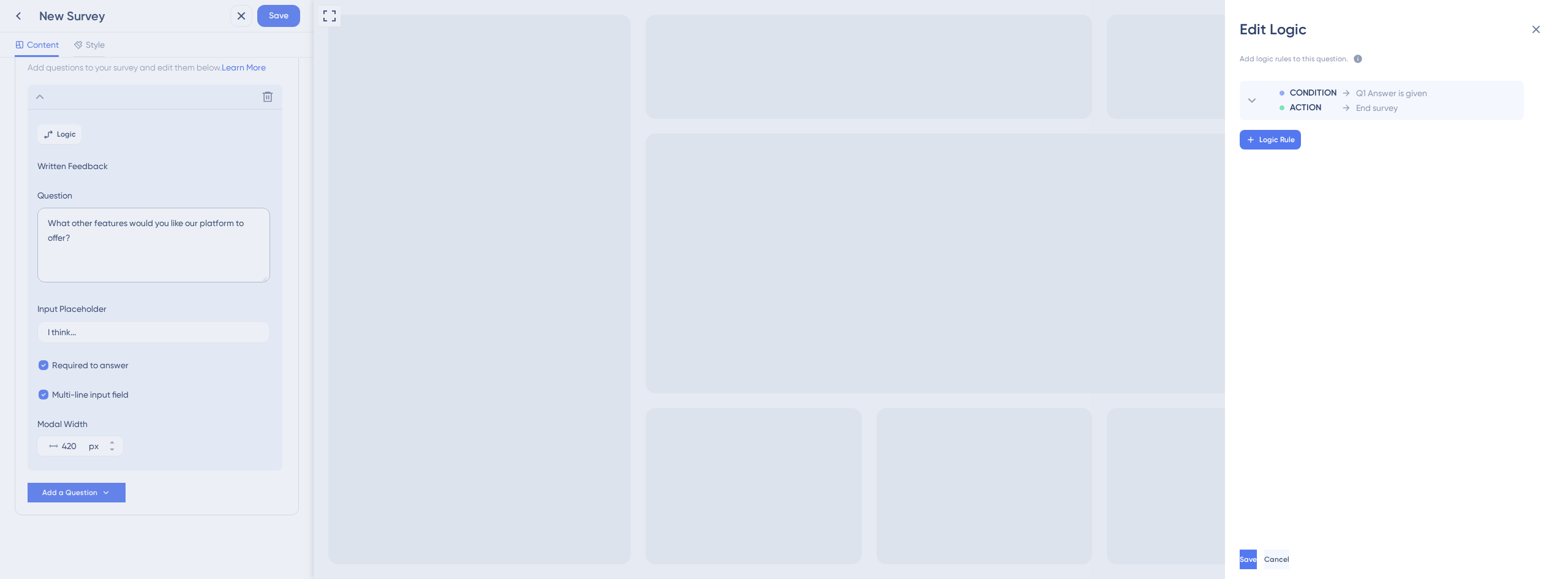
click at [202, 301] on div "Edit Logic Add logic rules to this question. The rules will apply after this qu…" at bounding box center [784, 290] width 1568 height 579
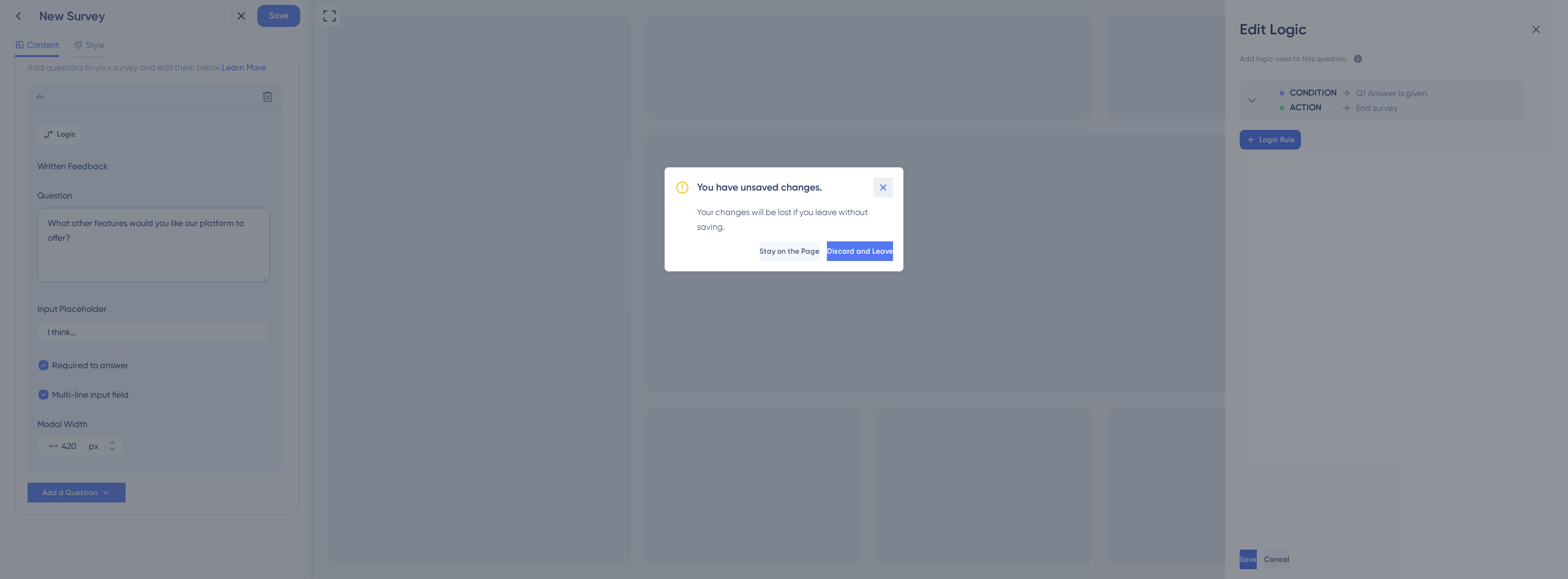
click at [884, 185] on icon at bounding box center [883, 188] width 12 height 12
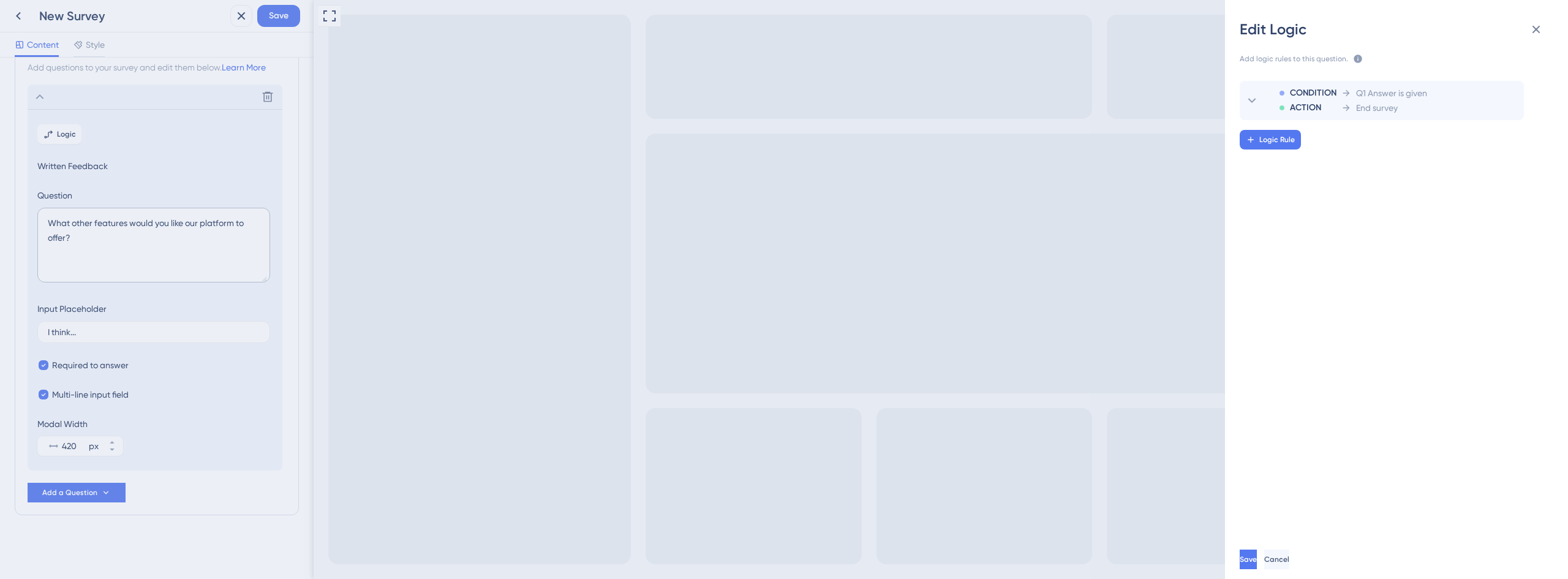
click at [111, 497] on div "Edit Logic Add logic rules to this question. The rules will apply after this qu…" at bounding box center [784, 290] width 1568 height 579
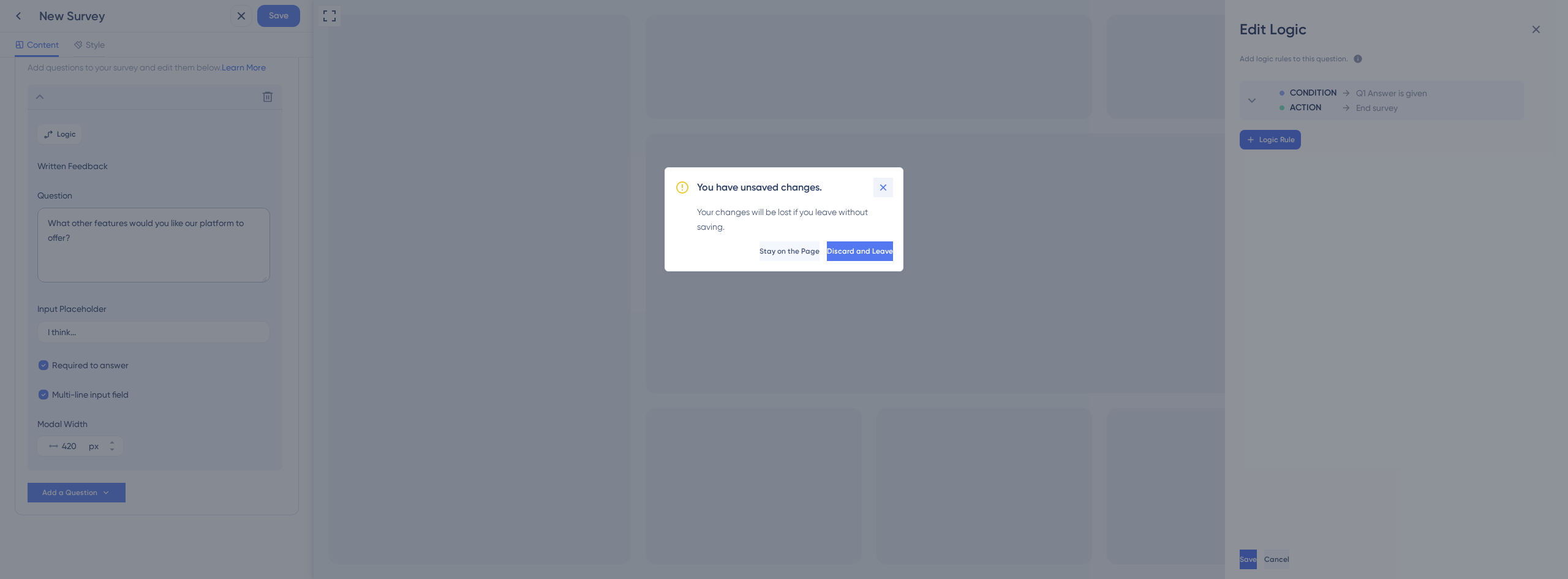
click at [886, 191] on icon at bounding box center [883, 188] width 12 height 12
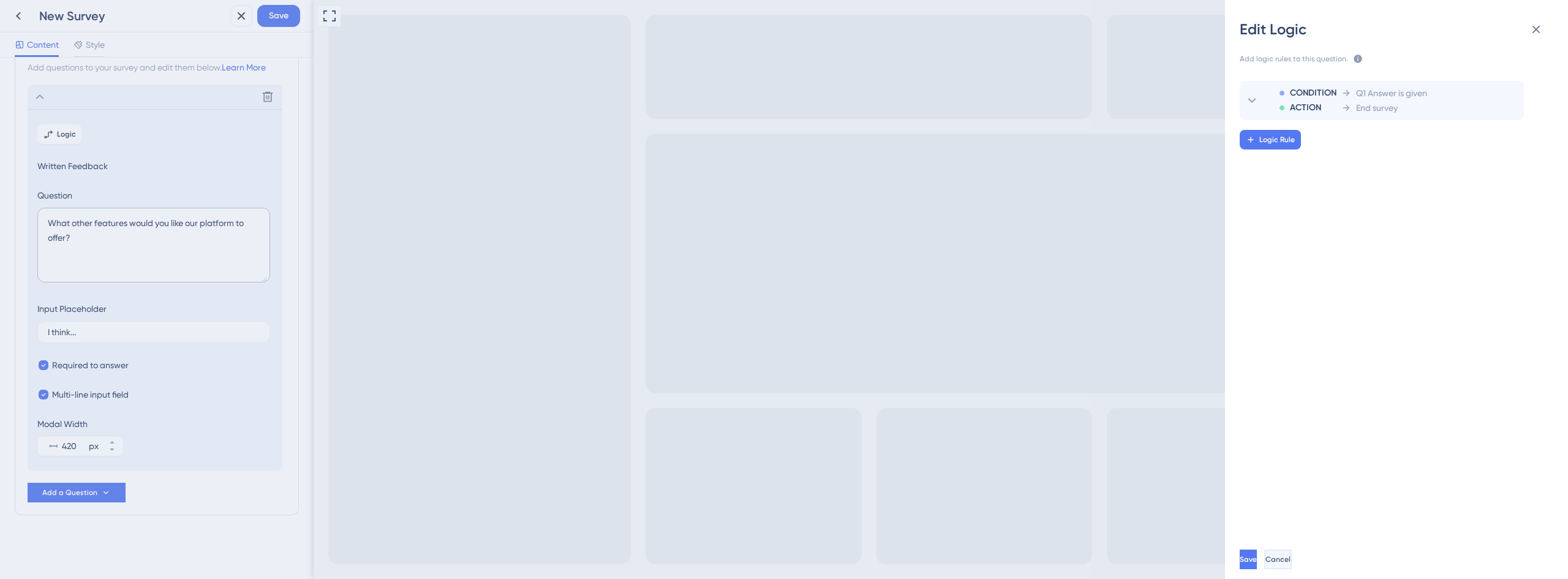
click at [1290, 561] on span "Cancel" at bounding box center [1278, 559] width 25 height 10
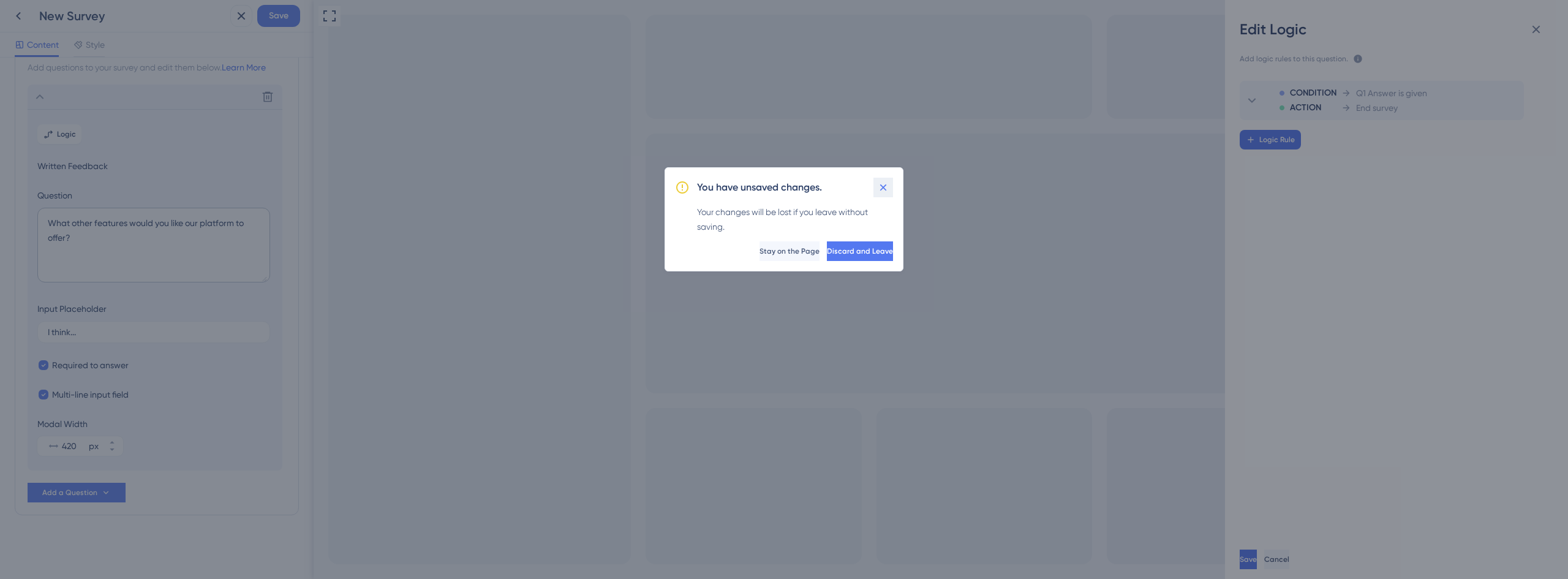
click at [880, 187] on icon at bounding box center [883, 188] width 12 height 12
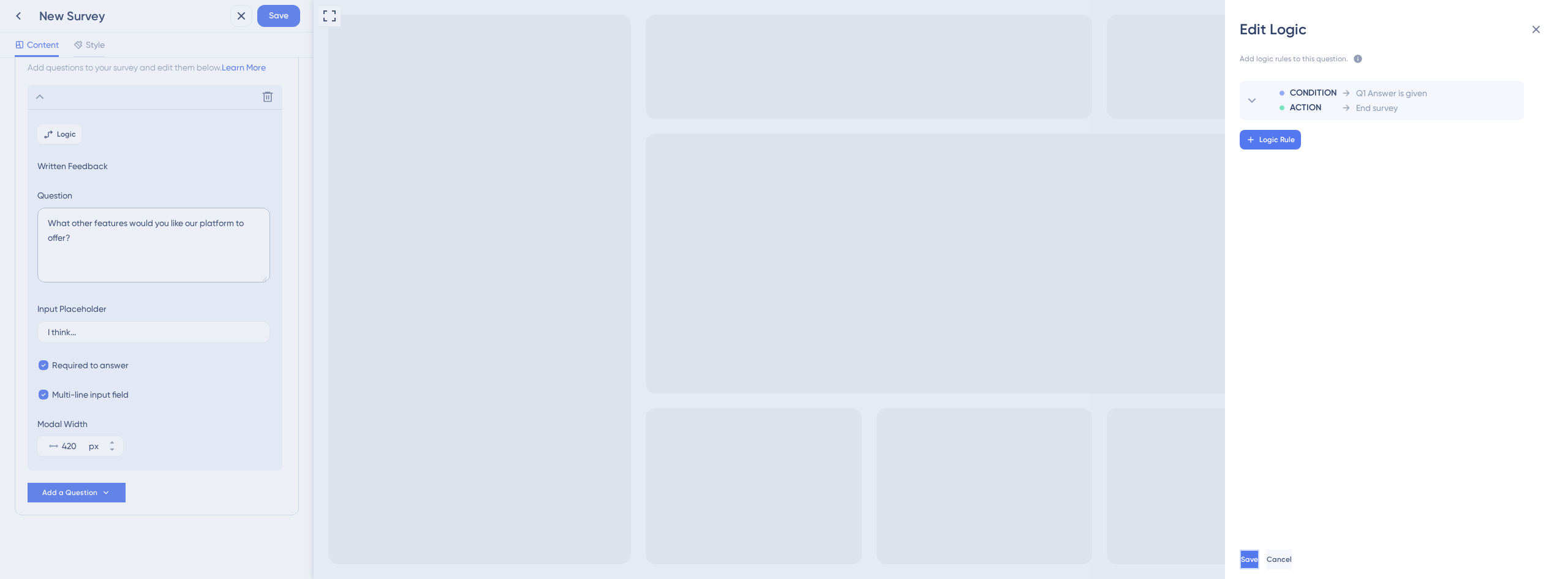
click at [1259, 565] on button "Save" at bounding box center [1249, 559] width 20 height 20
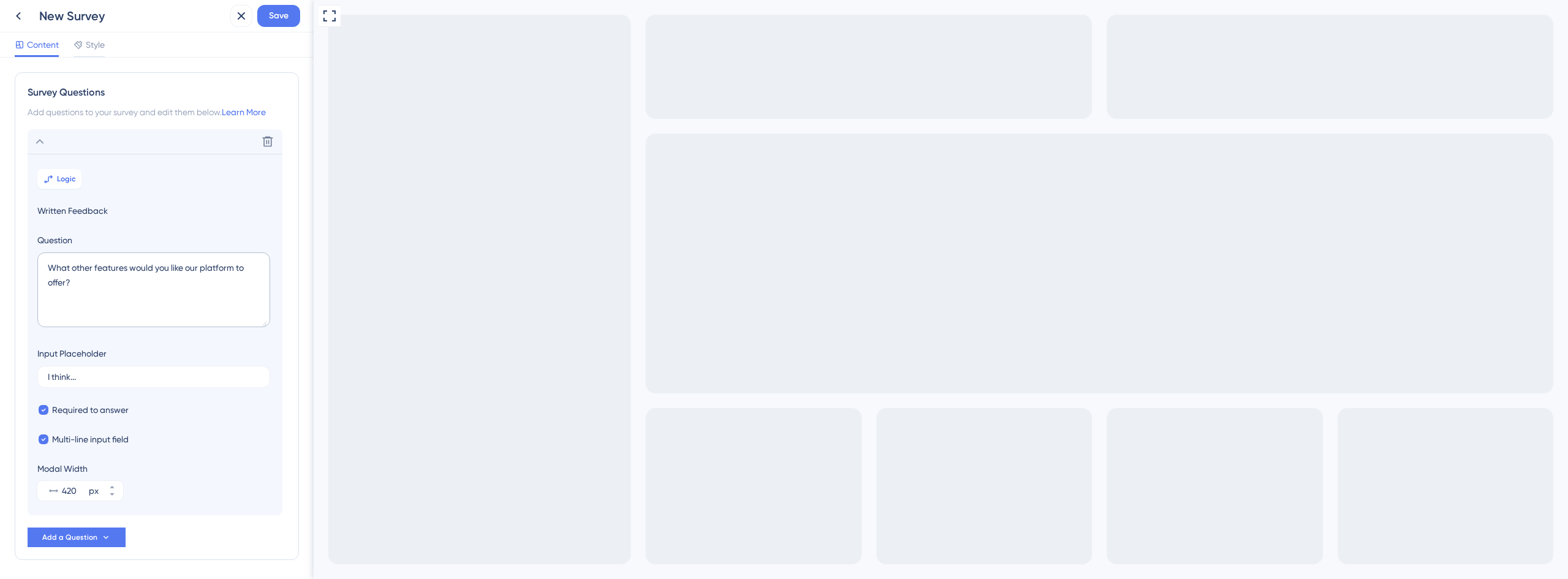
click at [79, 15] on div "New Survey" at bounding box center [132, 16] width 186 height 17
click at [156, 32] on div "Content Style" at bounding box center [157, 44] width 313 height 25
click at [283, 15] on span "Save" at bounding box center [279, 16] width 20 height 14
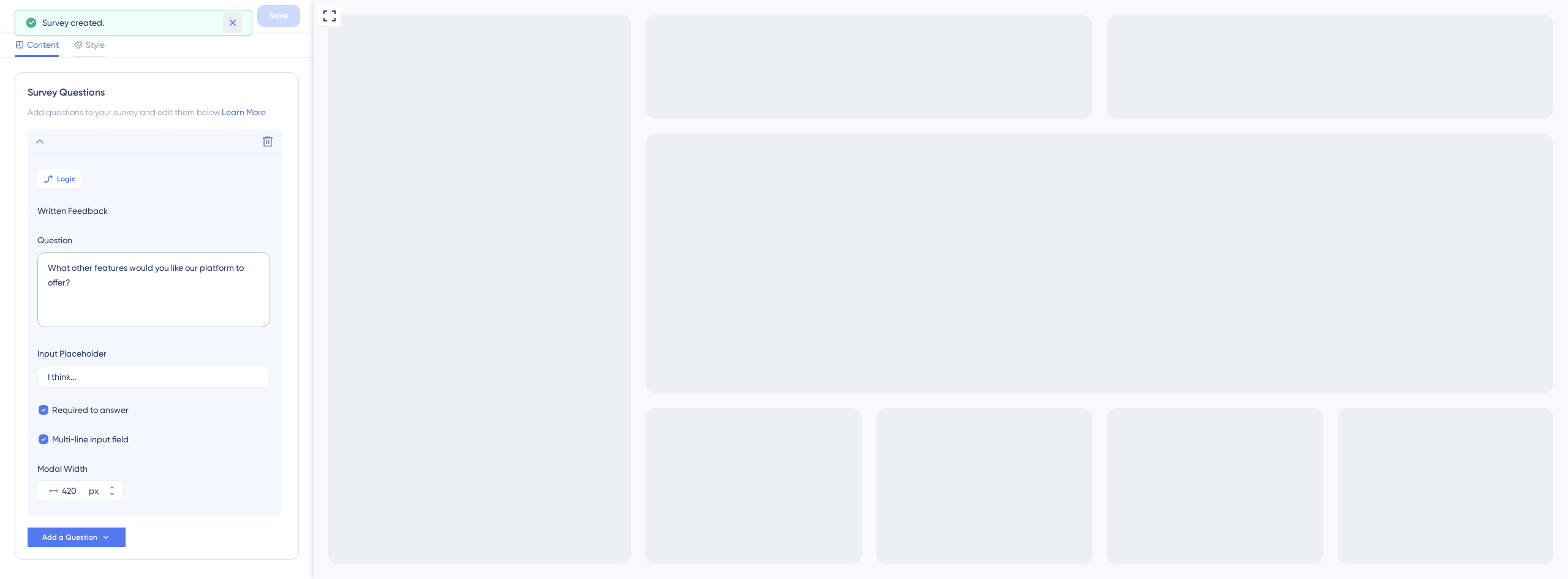
click at [234, 26] on icon at bounding box center [233, 23] width 12 height 12
click at [14, 15] on icon at bounding box center [18, 16] width 14 height 14
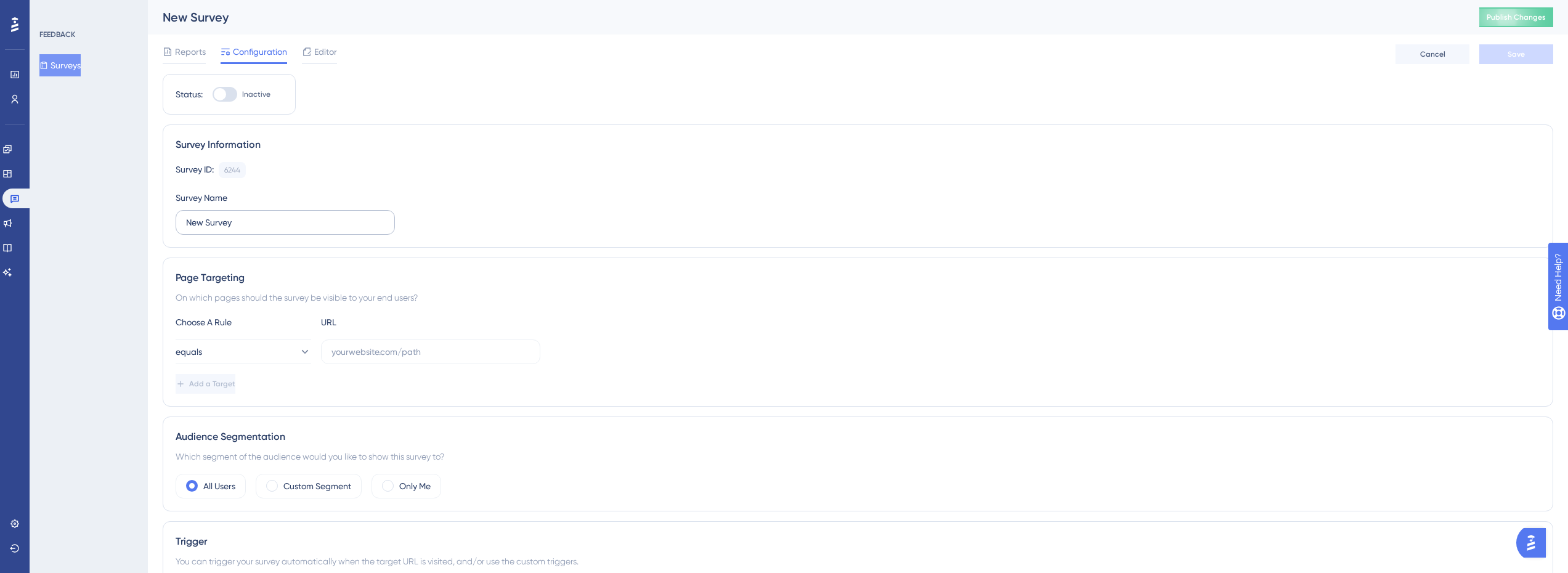
click at [249, 229] on label "New Survey" at bounding box center [285, 222] width 220 height 25
click at [249, 229] on input "New Survey" at bounding box center [285, 222] width 198 height 14
click at [249, 228] on input "New Survey" at bounding box center [285, 222] width 198 height 14
click at [248, 228] on input "New Survey" at bounding box center [285, 222] width 198 height 14
type input "Feature Request"
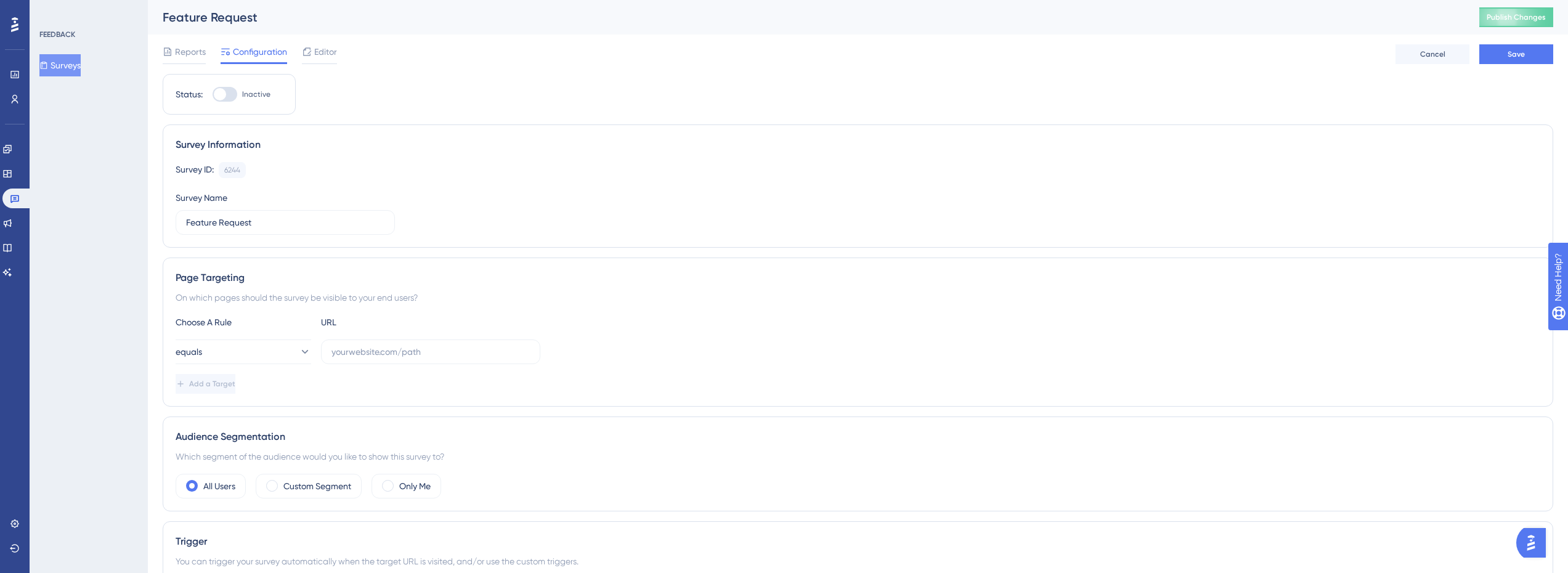
click at [432, 196] on div "Survey ID: 6244 Copy Survey Name Feature Request" at bounding box center [858, 198] width 1365 height 73
click at [22, 63] on div "Performance Users" at bounding box center [14, 72] width 20 height 74
click at [19, 75] on icon at bounding box center [14, 74] width 8 height 8
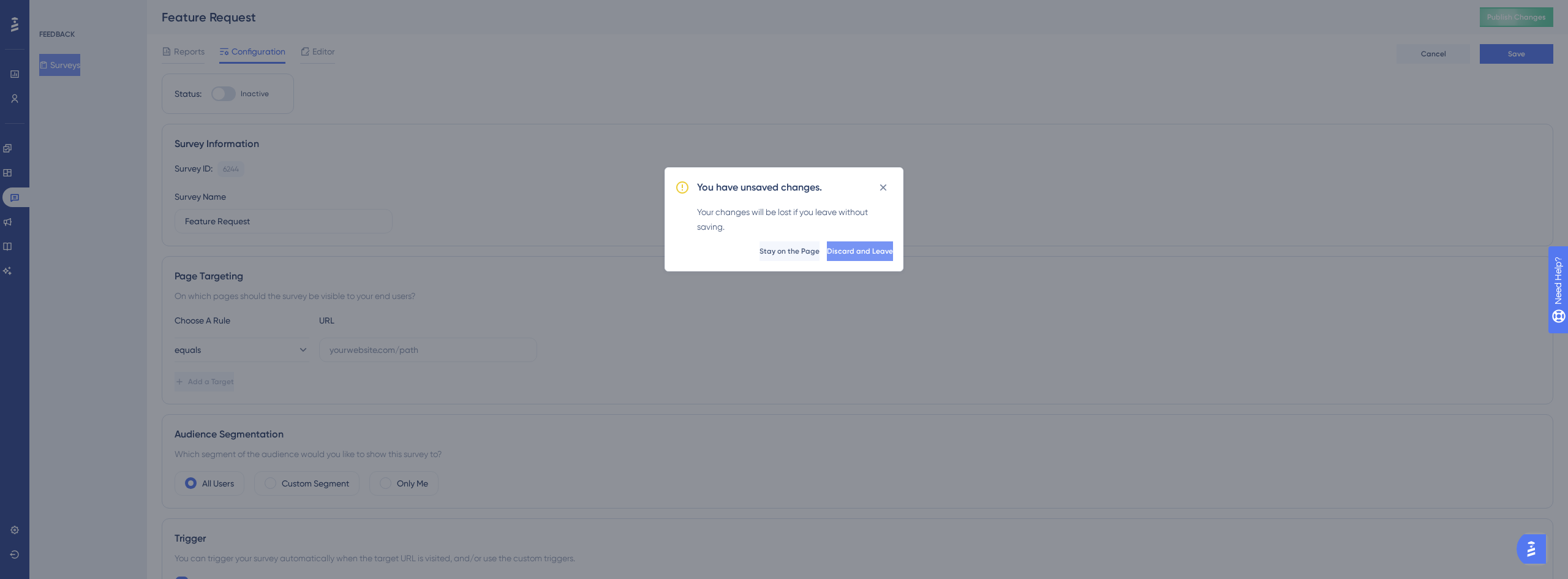
click at [850, 251] on span "Discard and Leave" at bounding box center [860, 251] width 66 height 10
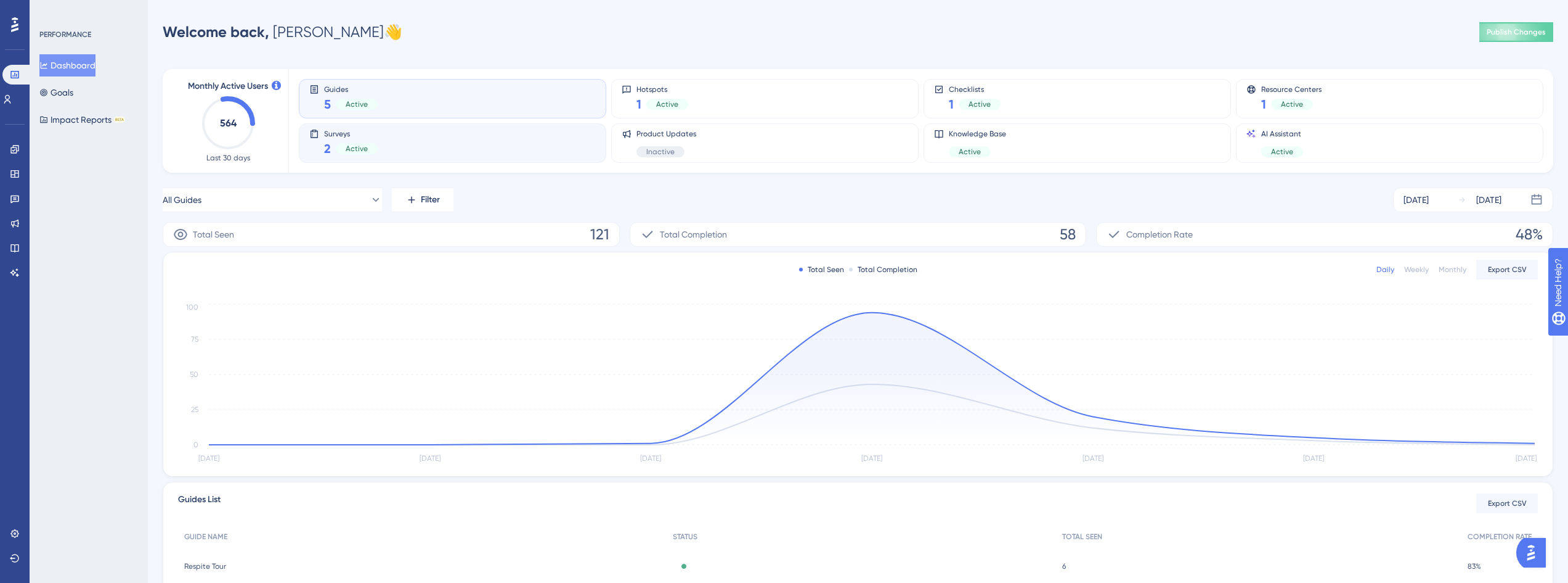
click at [462, 141] on div "Surveys 2 Active" at bounding box center [452, 143] width 286 height 28
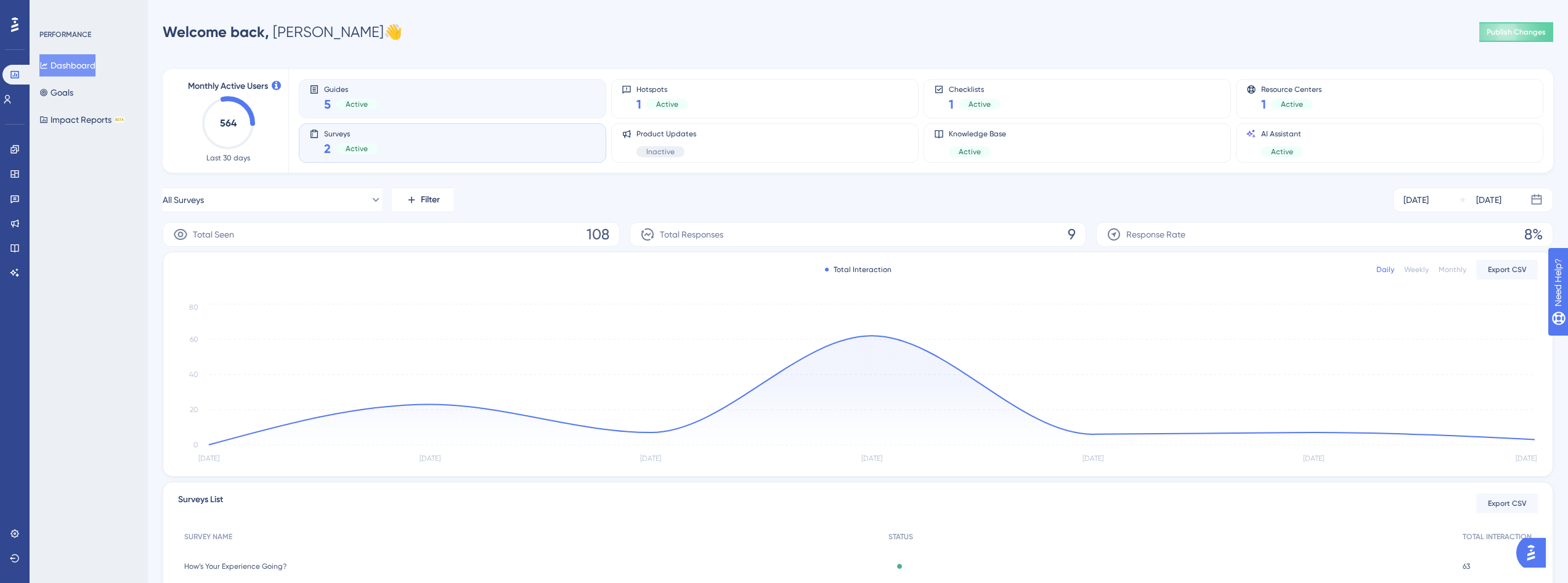
click at [468, 105] on div "Guides 5 Active" at bounding box center [452, 99] width 286 height 28
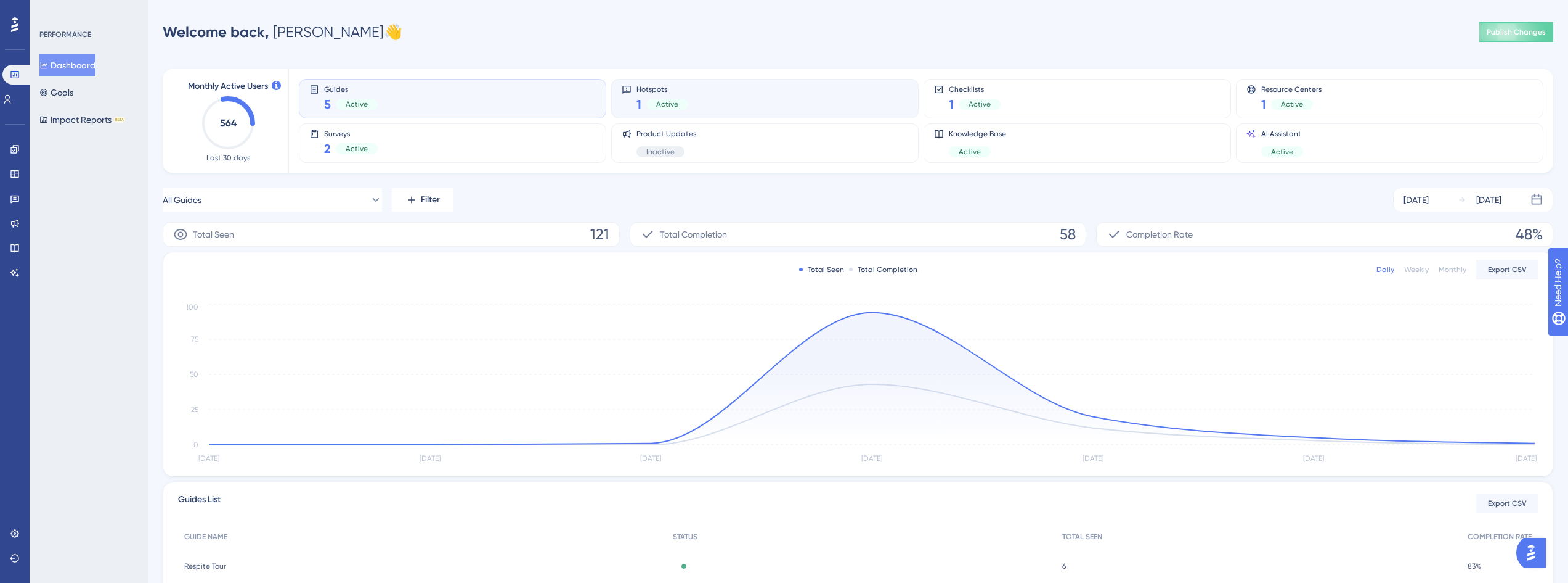
click at [735, 98] on div "Hotspots 1 Active" at bounding box center [765, 99] width 286 height 28
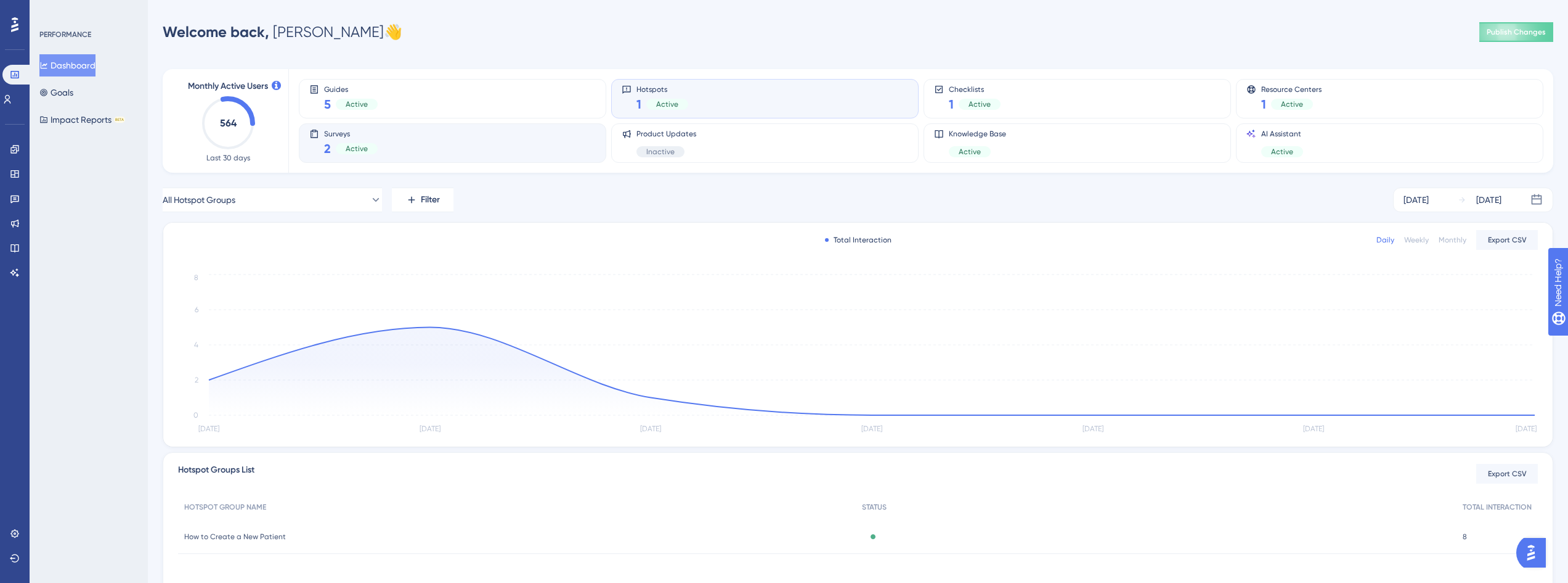
click at [435, 146] on div "Surveys 2 Active" at bounding box center [452, 143] width 286 height 28
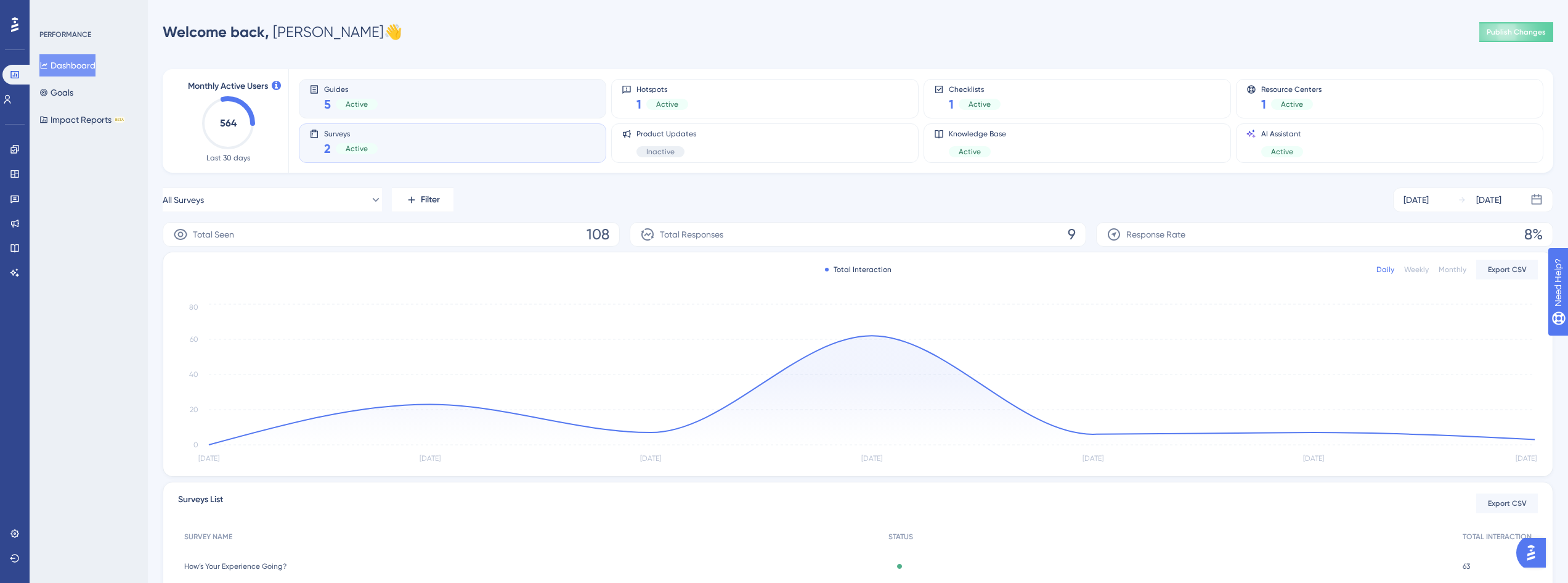
click at [505, 92] on div "Guides 5 Active" at bounding box center [452, 99] width 286 height 28
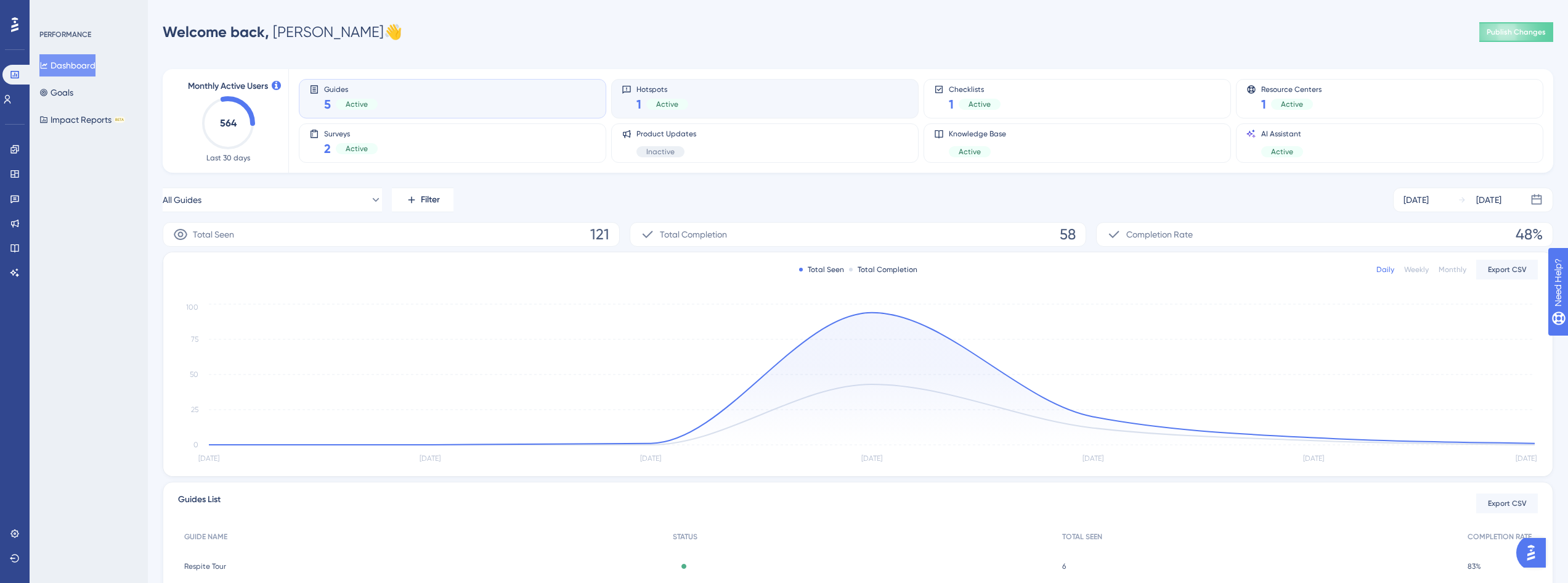
click at [795, 85] on div "Hotspots 1 Active" at bounding box center [765, 99] width 286 height 28
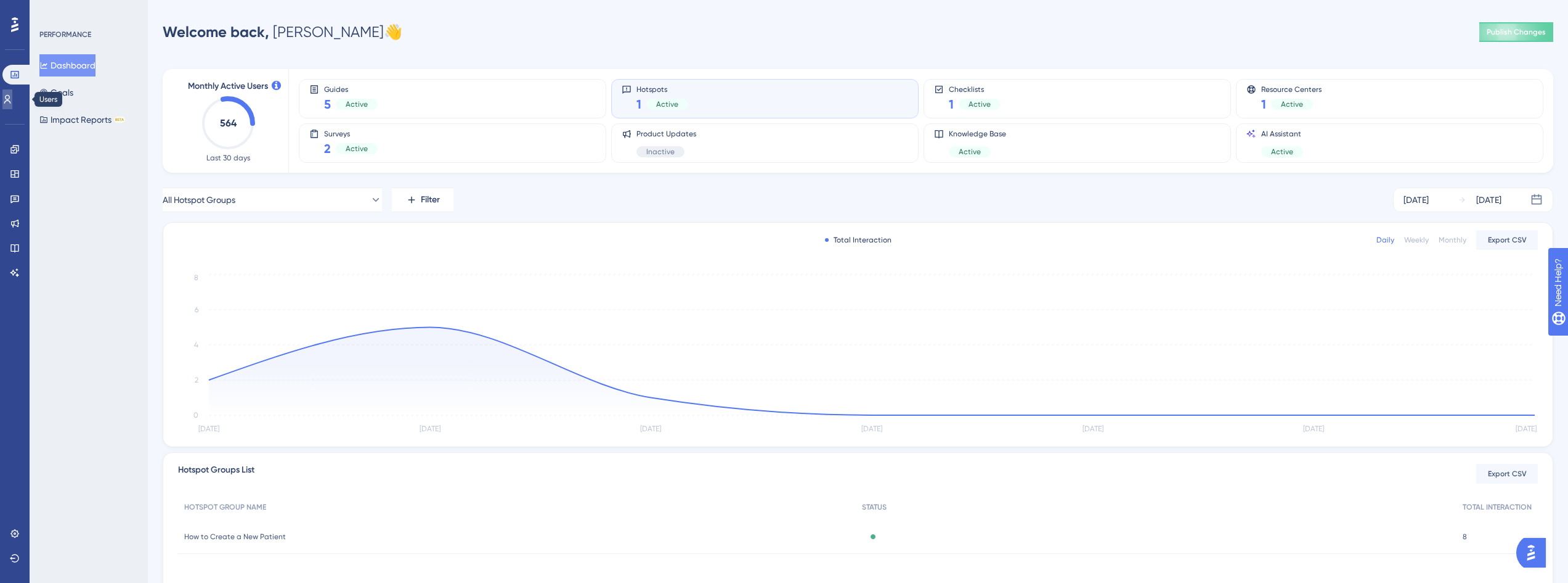
click at [12, 99] on icon at bounding box center [8, 99] width 10 height 10
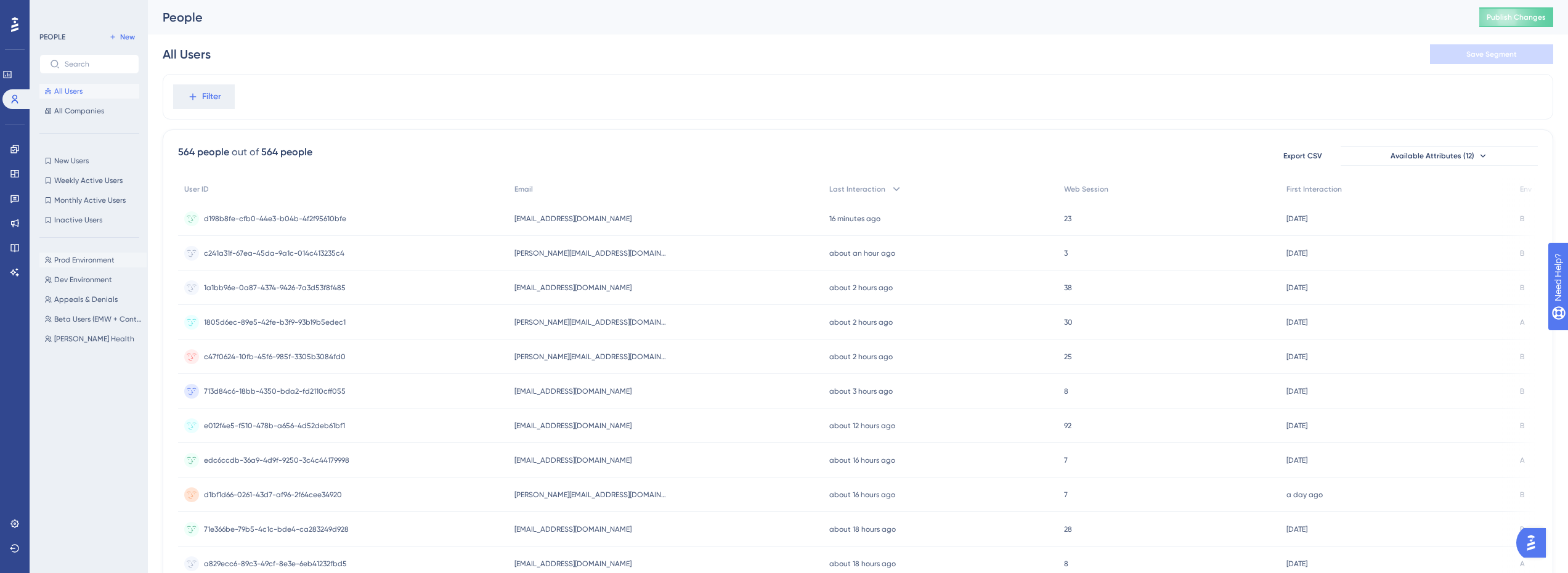
click at [69, 260] on span "Prod Environment" at bounding box center [85, 260] width 61 height 10
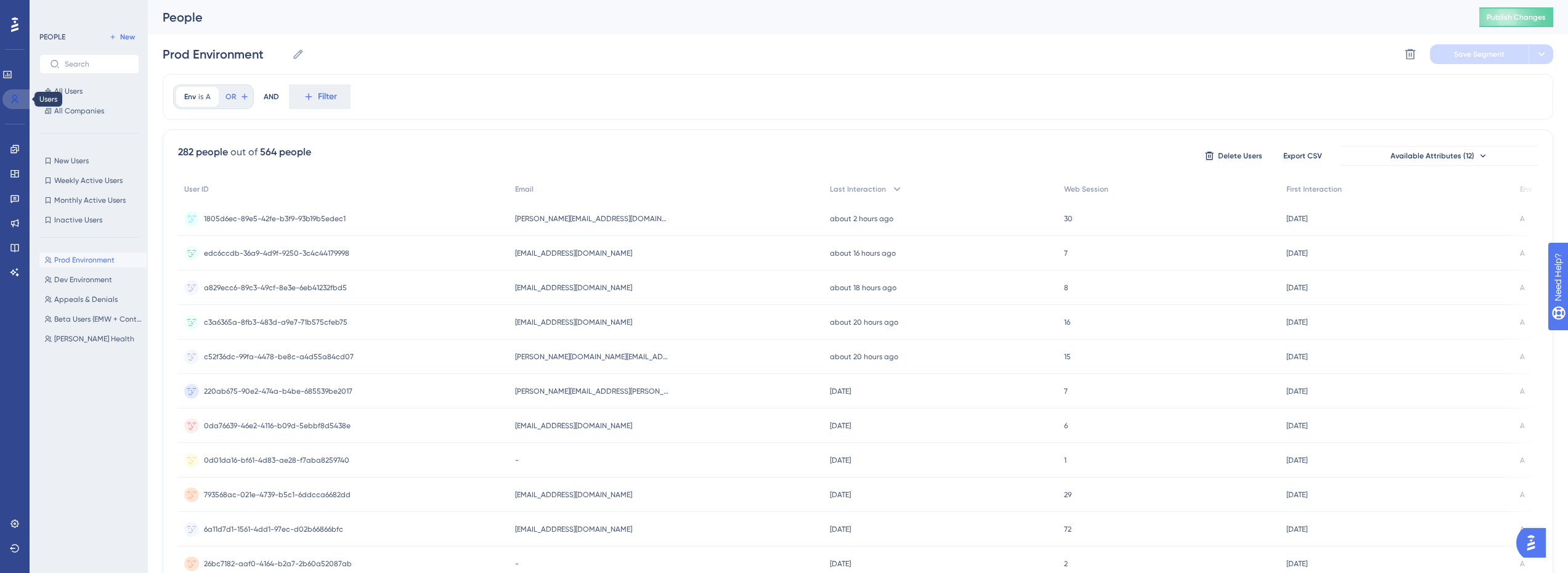
click at [15, 101] on icon at bounding box center [14, 99] width 10 height 10
click at [12, 73] on link at bounding box center [8, 74] width 10 height 20
